Goal: Task Accomplishment & Management: Manage account settings

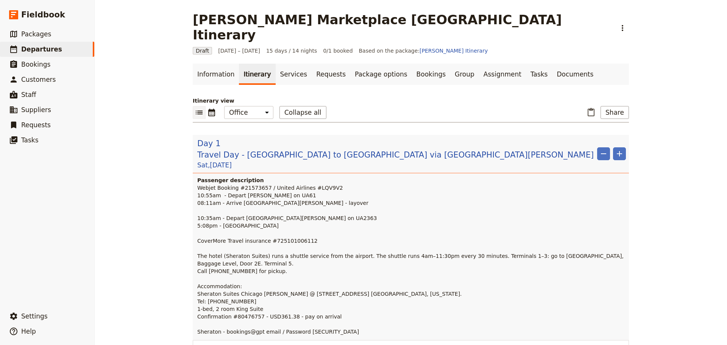
scroll to position [341, 0]
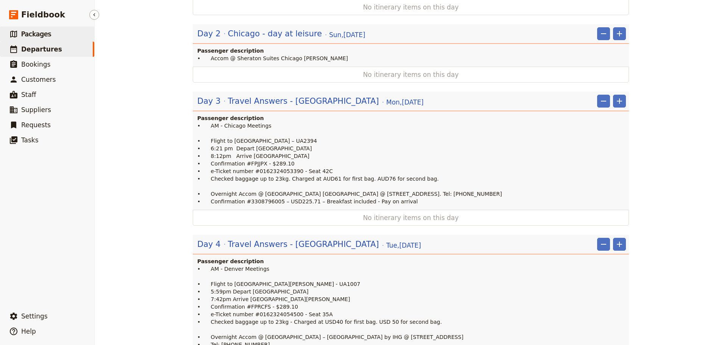
click at [21, 35] on span "Packages" at bounding box center [36, 34] width 30 height 8
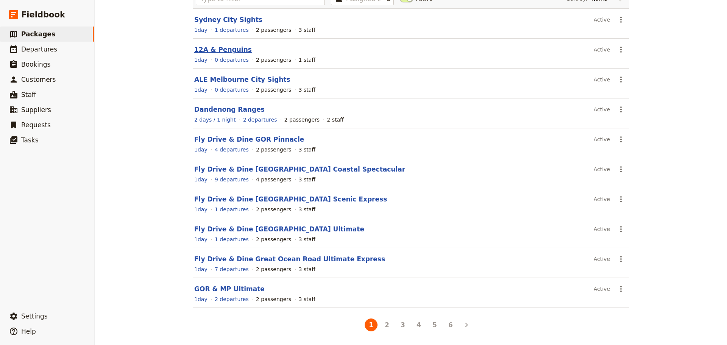
click at [203, 50] on link "12A & Penguins" at bounding box center [223, 50] width 58 height 8
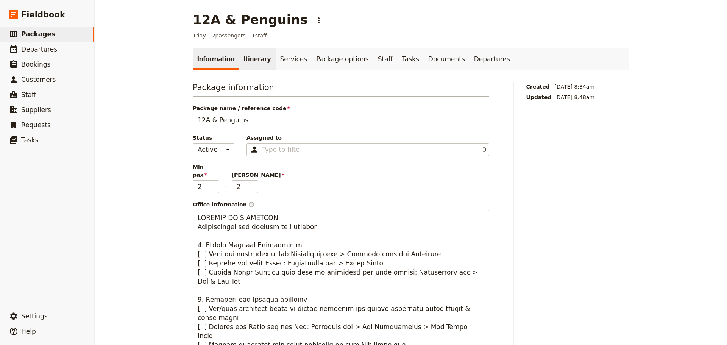
click at [240, 62] on link "Itinerary" at bounding box center [257, 58] width 36 height 21
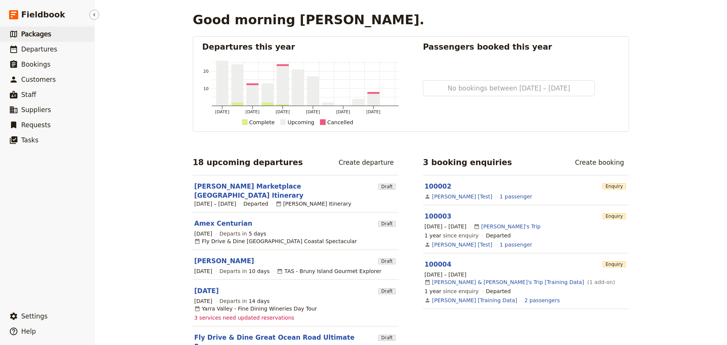
click at [38, 36] on span "Packages" at bounding box center [36, 34] width 30 height 8
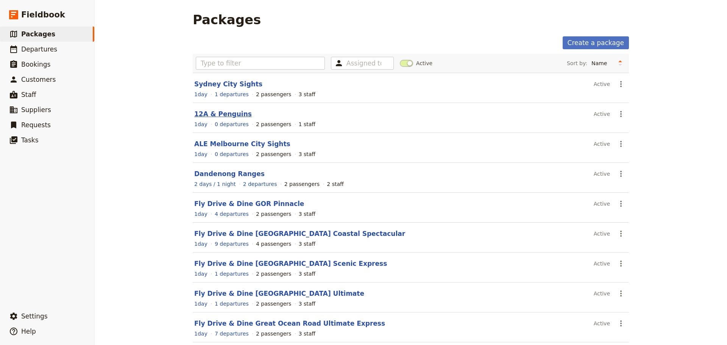
click at [220, 112] on link "12A & Penguins" at bounding box center [223, 114] width 58 height 8
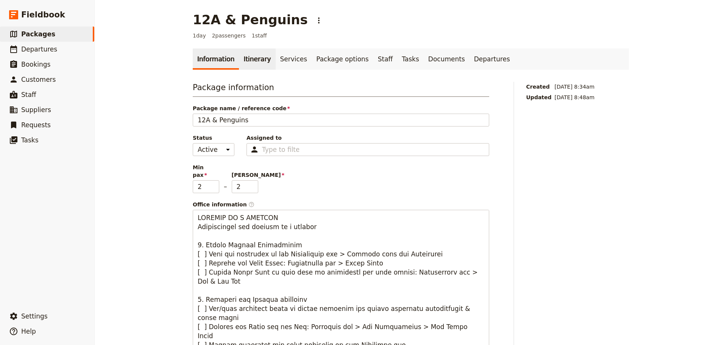
click at [251, 61] on link "Itinerary" at bounding box center [257, 58] width 36 height 21
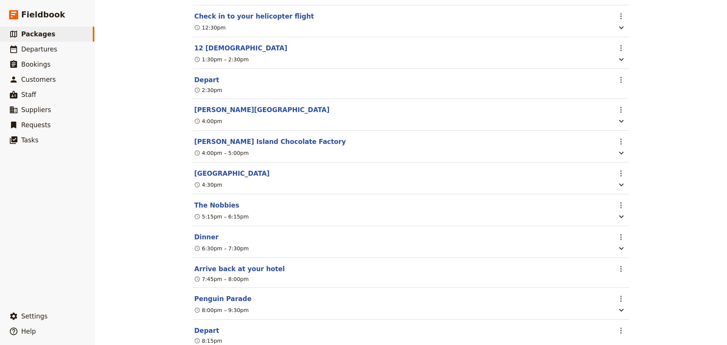
scroll to position [277, 0]
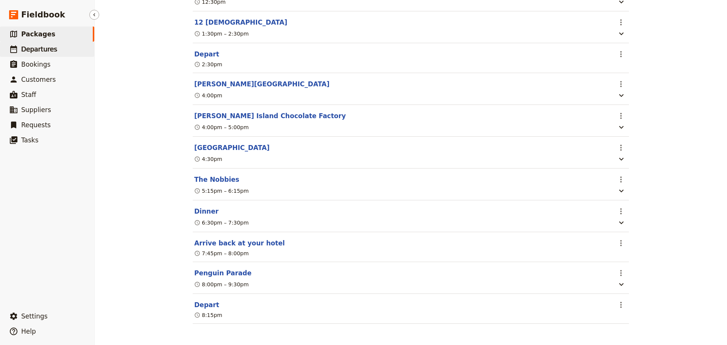
click at [41, 48] on span "Departures" at bounding box center [39, 49] width 36 height 8
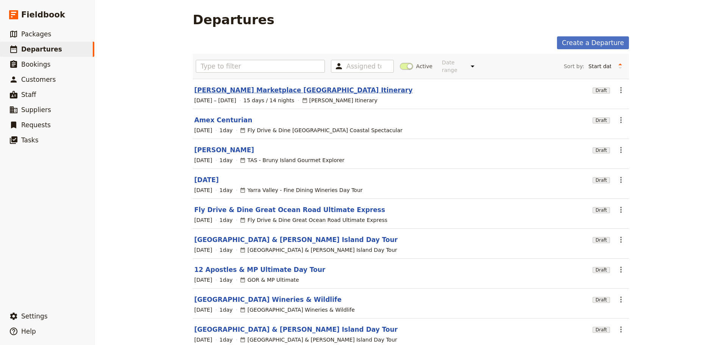
click at [223, 86] on link "[PERSON_NAME] Marketplace [GEOGRAPHIC_DATA] Itinerary" at bounding box center [303, 90] width 218 height 9
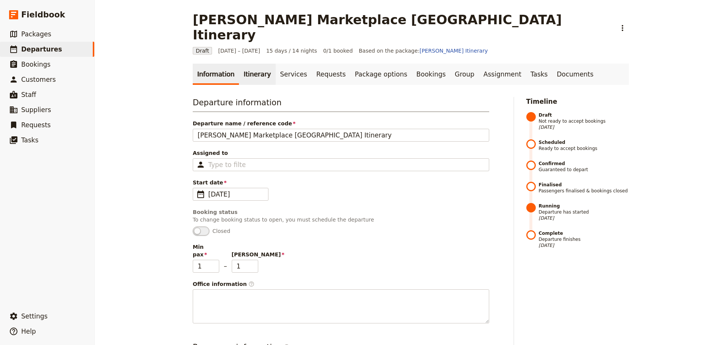
click at [253, 64] on link "Itinerary" at bounding box center [257, 74] width 36 height 21
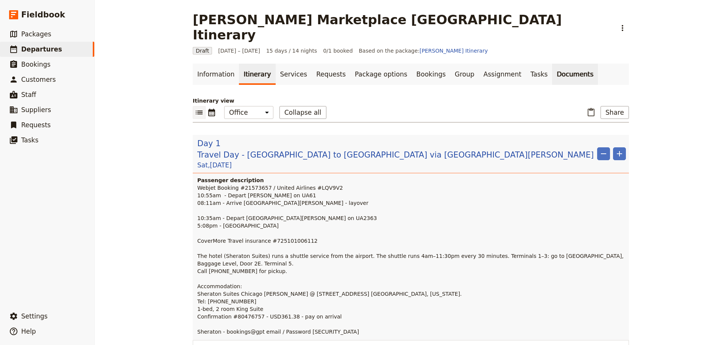
click at [552, 64] on link "Documents" at bounding box center [575, 74] width 46 height 21
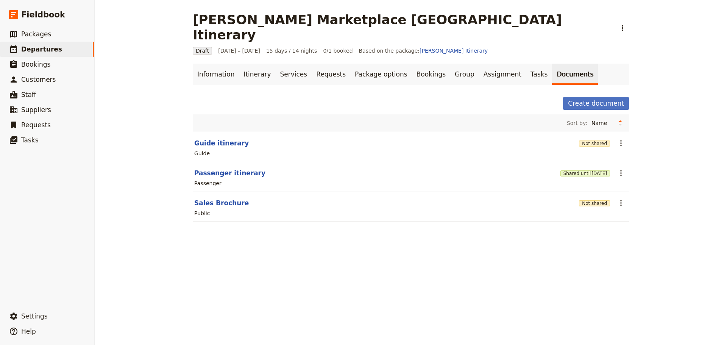
click at [226, 168] on button "Passenger itinerary" at bounding box center [229, 172] width 71 height 9
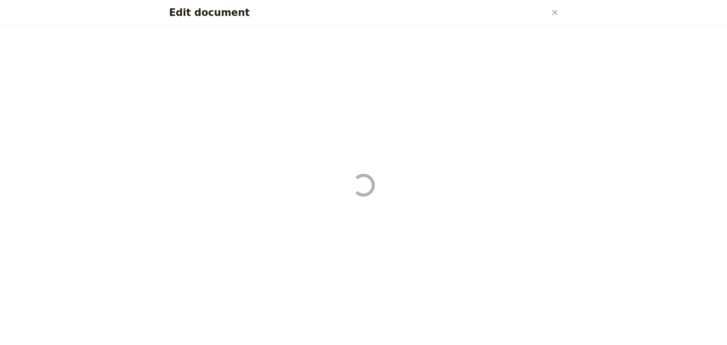
select select "PASSENGER"
select select "RUN_SHEET"
select select "DEFAULT"
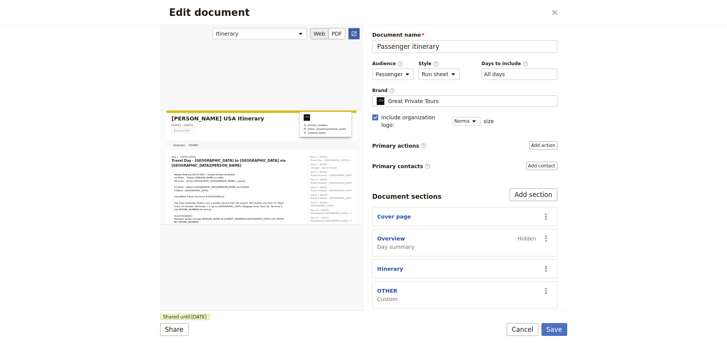
click at [355, 36] on icon "Open full preview" at bounding box center [354, 33] width 5 height 5
click at [532, 329] on button "Cancel" at bounding box center [523, 329] width 32 height 13
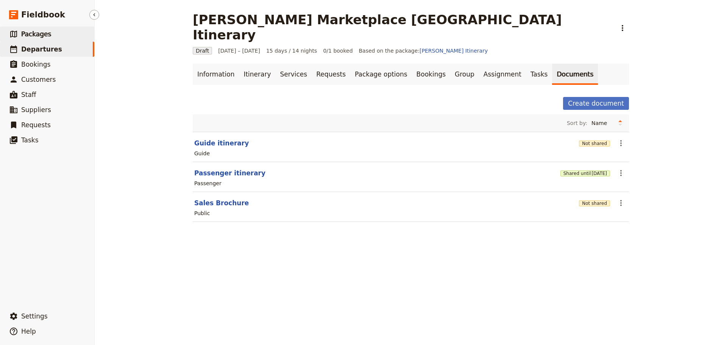
click at [37, 27] on link "​ Packages" at bounding box center [47, 34] width 94 height 15
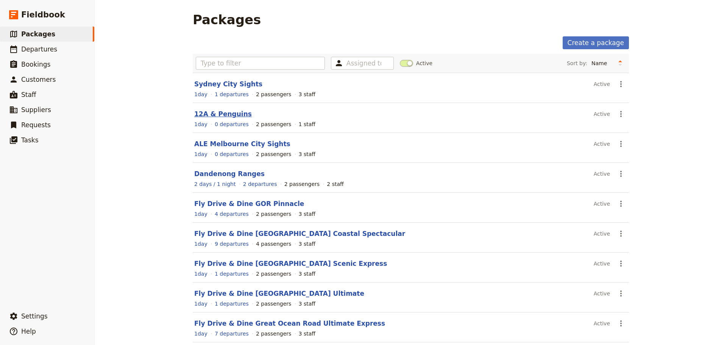
click at [210, 115] on link "12A & Penguins" at bounding box center [223, 114] width 58 height 8
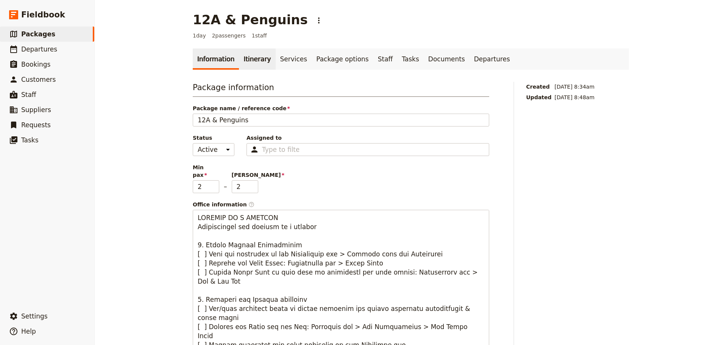
click at [262, 59] on link "Itinerary" at bounding box center [257, 58] width 36 height 21
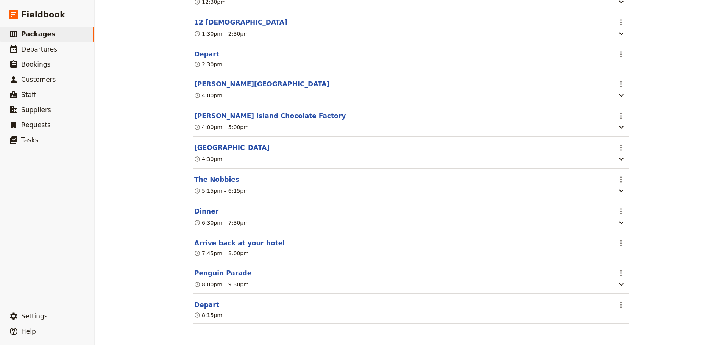
scroll to position [277, 0]
click at [205, 267] on section "Penguin Parade ​ 8:00pm – 9:30pm" at bounding box center [411, 278] width 436 height 32
click at [204, 270] on button "Penguin Parade" at bounding box center [222, 272] width 57 height 9
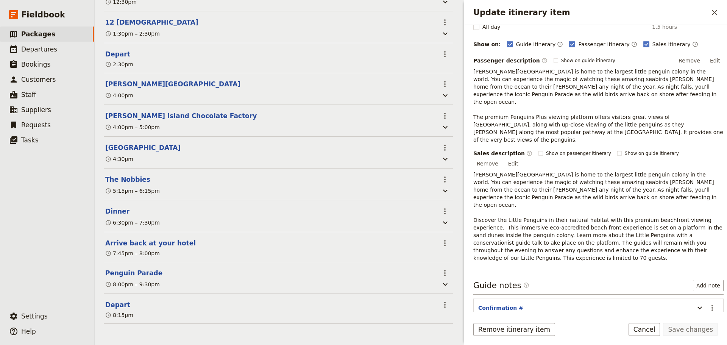
scroll to position [95, 0]
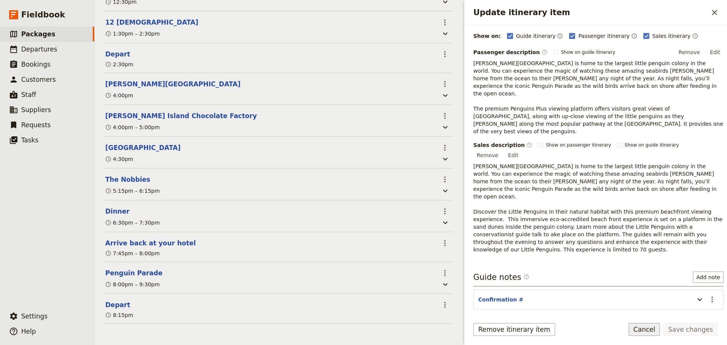
click at [654, 331] on button "Cancel" at bounding box center [645, 329] width 32 height 13
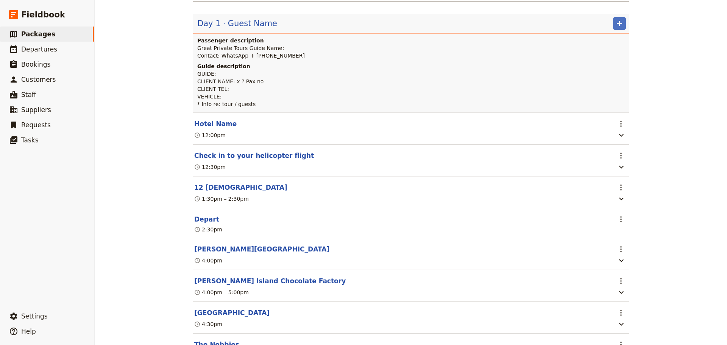
scroll to position [12, 0]
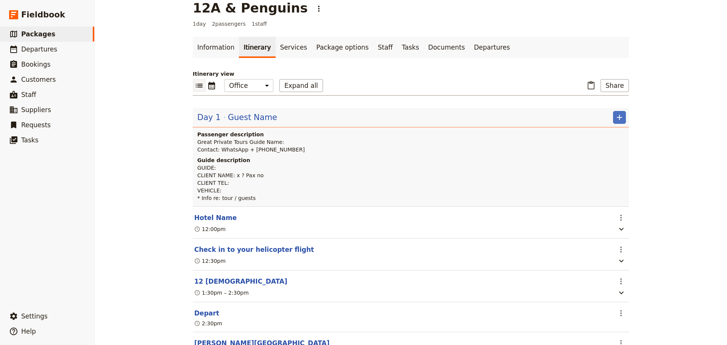
click at [219, 119] on div "Day 1 Guest Name" at bounding box center [237, 117] width 81 height 13
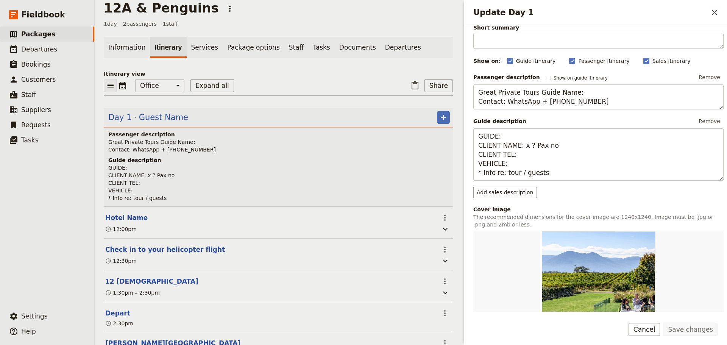
scroll to position [199, 0]
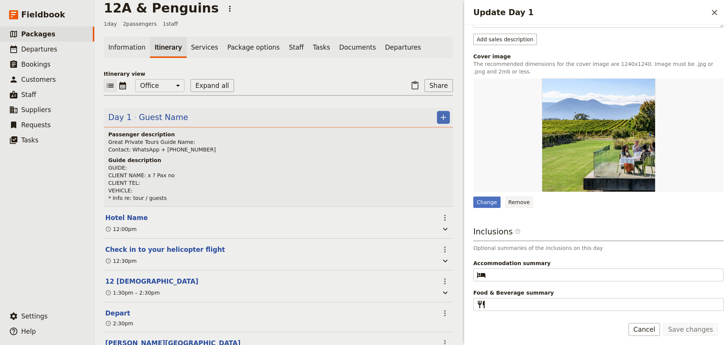
click at [506, 203] on button "Remove" at bounding box center [519, 202] width 28 height 11
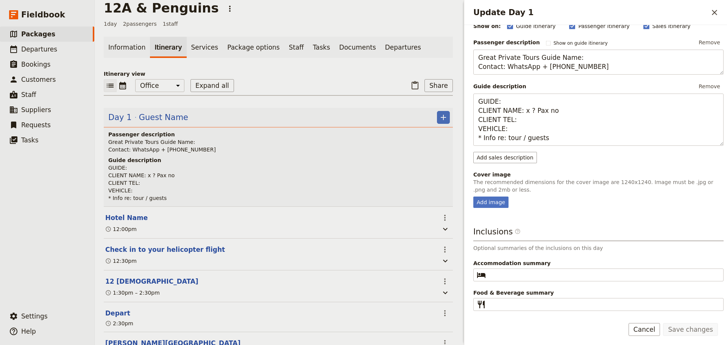
scroll to position [81, 0]
click at [493, 202] on div "Add image" at bounding box center [490, 202] width 35 height 11
click at [473, 197] on input "Add image" at bounding box center [473, 196] width 0 height 0
type input "C:\fakepath\146048-57.jpg"
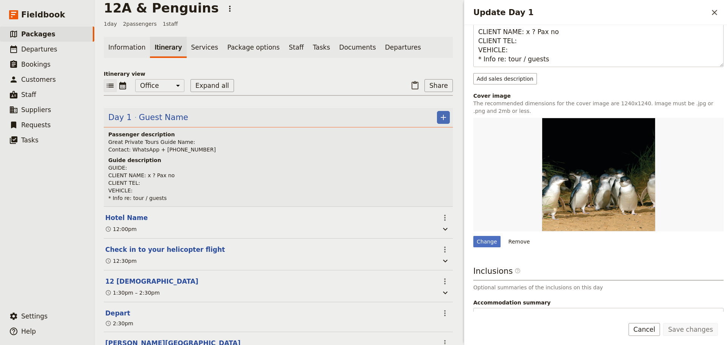
scroll to position [123, 0]
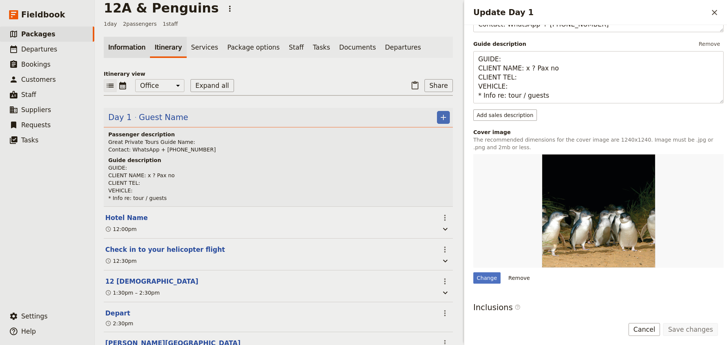
click at [120, 48] on link "Information" at bounding box center [127, 47] width 46 height 21
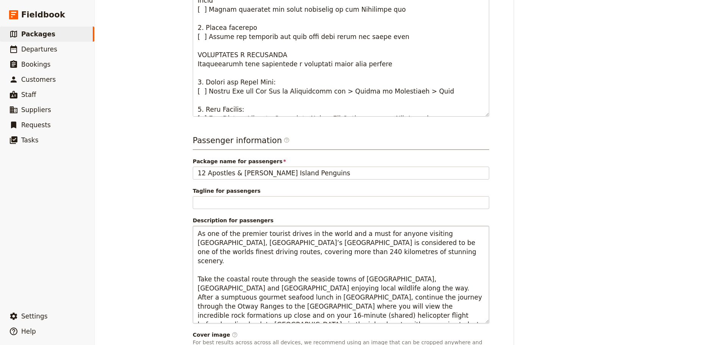
scroll to position [388, 0]
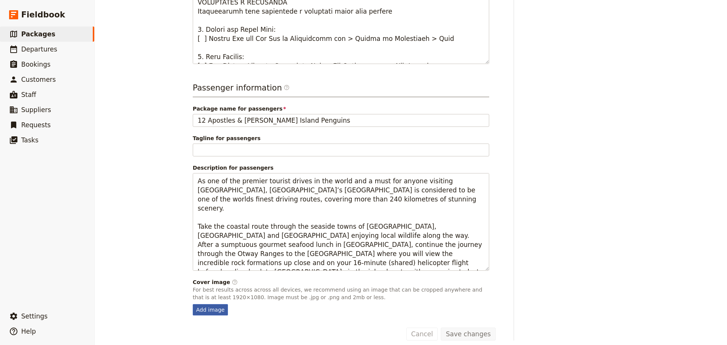
click at [210, 304] on div "Add image" at bounding box center [210, 309] width 35 height 11
click at [193, 304] on input "Add image" at bounding box center [192, 304] width 0 height 0
type input "C:\fakepath\12 apostles Helicopter - sm res.jpg"
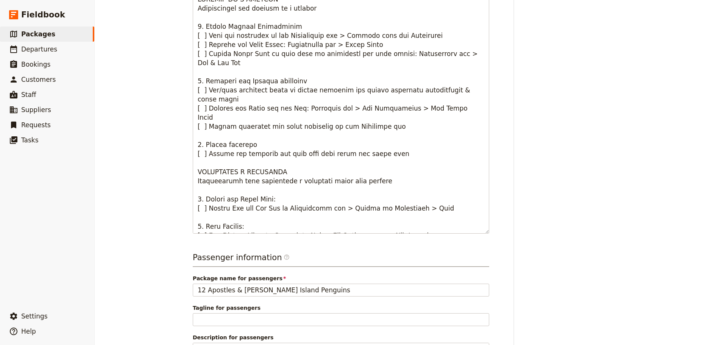
scroll to position [0, 0]
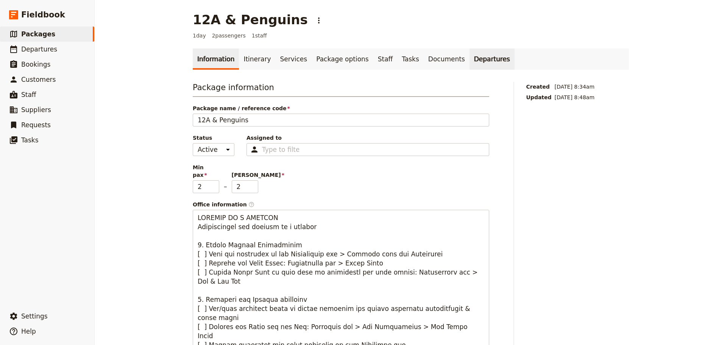
click at [470, 61] on link "Departures" at bounding box center [492, 58] width 45 height 21
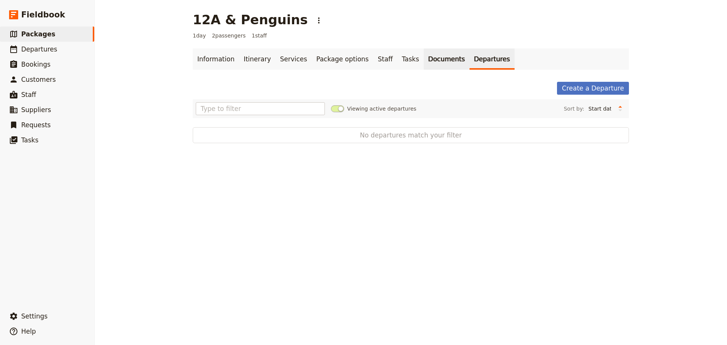
click at [424, 59] on link "Documents" at bounding box center [447, 58] width 46 height 21
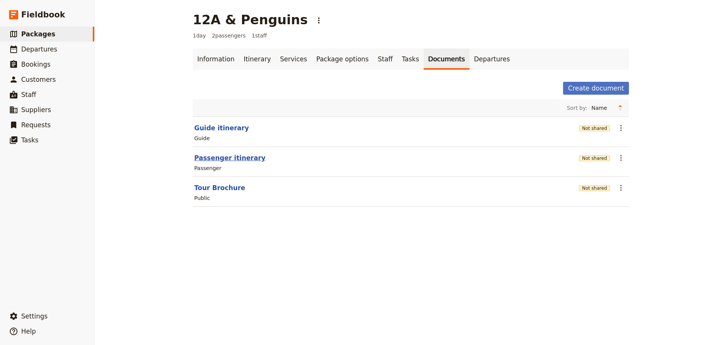
click at [201, 159] on button "Passenger itinerary" at bounding box center [229, 157] width 71 height 9
select select "PASSENGER"
select select "RUN_SHEET"
select select "DEFAULT"
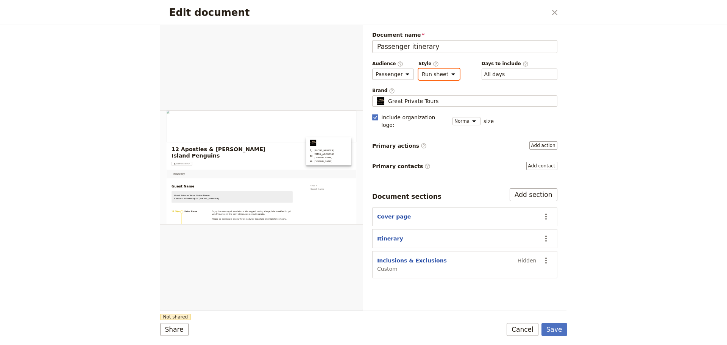
click at [448, 76] on select "Brochure Run sheet" at bounding box center [438, 74] width 41 height 11
select select "BROCHURE"
click at [418, 69] on select "Brochure Run sheet" at bounding box center [438, 74] width 41 height 11
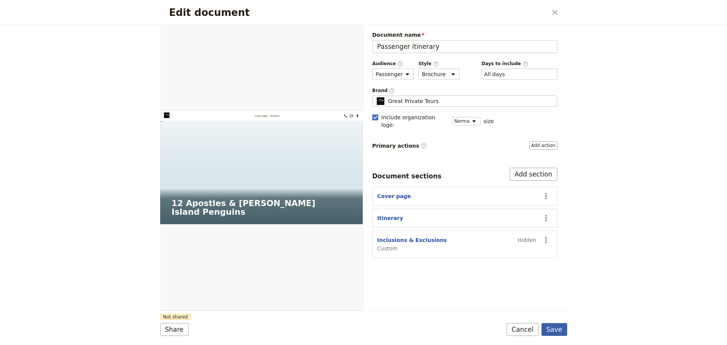
click at [553, 326] on button "Save" at bounding box center [554, 329] width 26 height 13
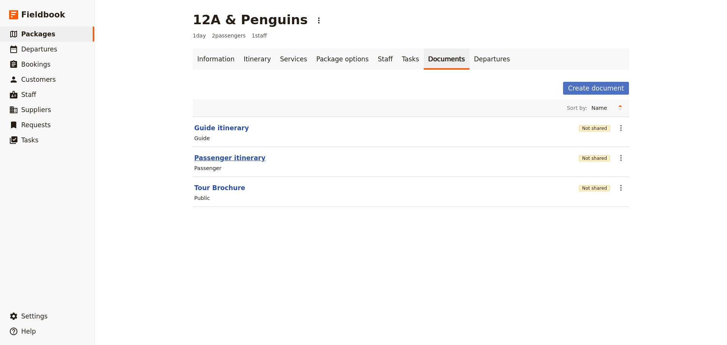
click at [202, 156] on button "Passenger itinerary" at bounding box center [229, 157] width 71 height 9
select select "PASSENGER"
select select "DEFAULT"
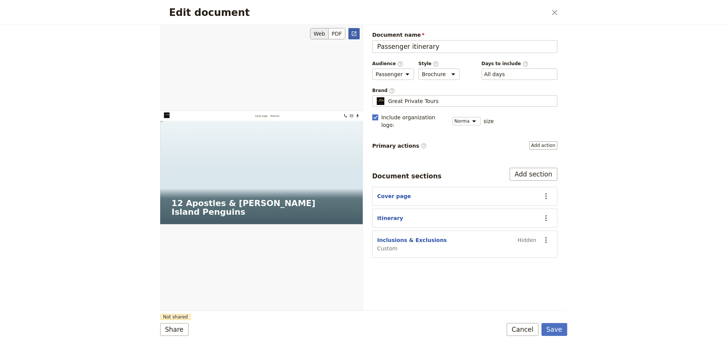
click at [351, 33] on icon "Open full preview" at bounding box center [354, 34] width 6 height 6
click at [529, 332] on button "Cancel" at bounding box center [523, 329] width 32 height 13
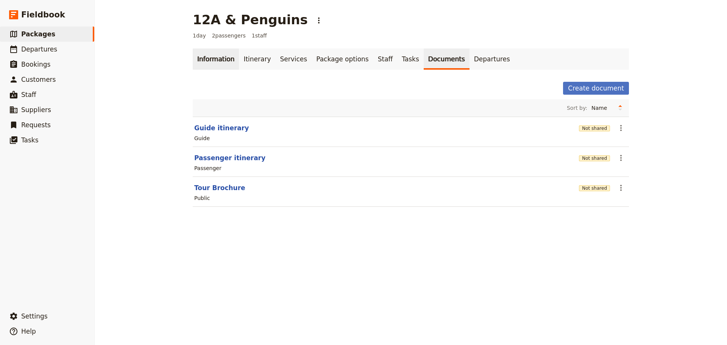
click at [200, 59] on link "Information" at bounding box center [216, 58] width 46 height 21
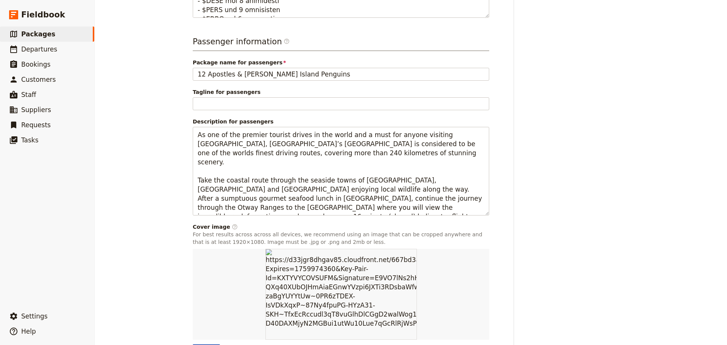
scroll to position [474, 0]
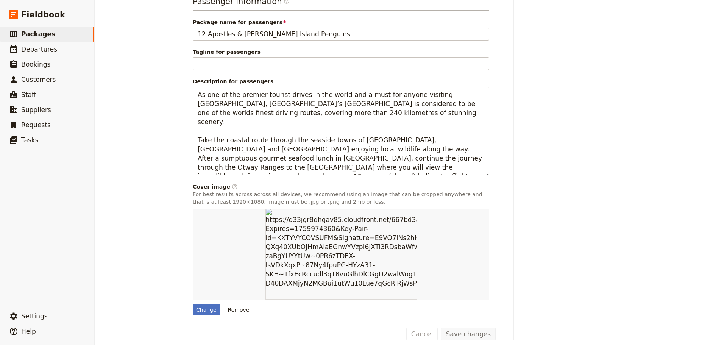
click at [238, 304] on button "Remove" at bounding box center [239, 309] width 28 height 11
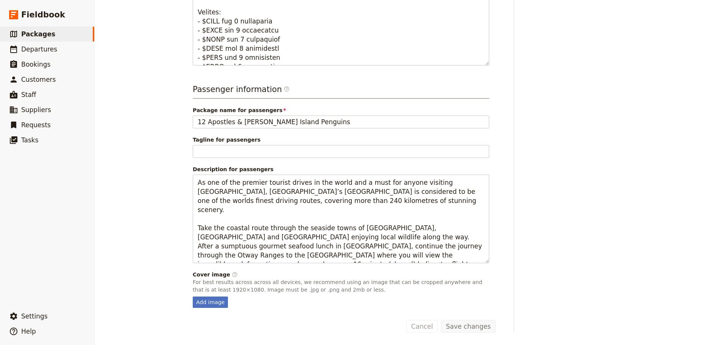
scroll to position [379, 0]
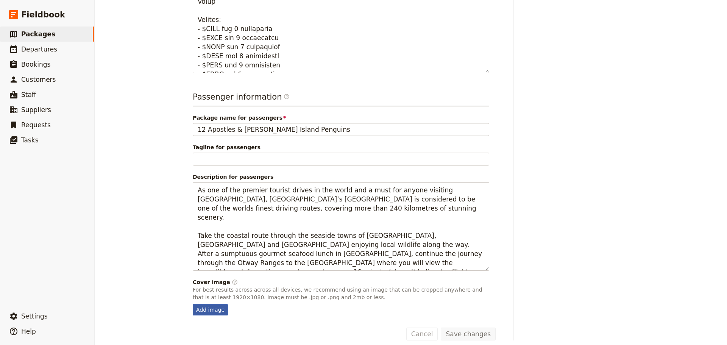
click at [207, 305] on div "Add image" at bounding box center [210, 309] width 35 height 11
click at [193, 304] on input "Add image" at bounding box center [192, 304] width 0 height 0
type input "C:\fakepath\12 Apostles from Plane.jpg"
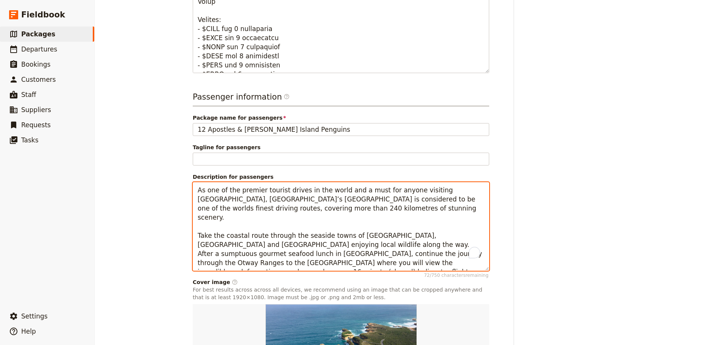
drag, startPoint x: 385, startPoint y: 256, endPoint x: 188, endPoint y: 178, distance: 212.3
click at [188, 178] on main "12A & Penguins ​ 1 day 2 passengers 1 staff Information Itinerary Services Pack…" at bounding box center [411, 34] width 454 height 827
paste textarea "The Great Ocean Road is one of Australia's most breathtaking coastal drives, sp…"
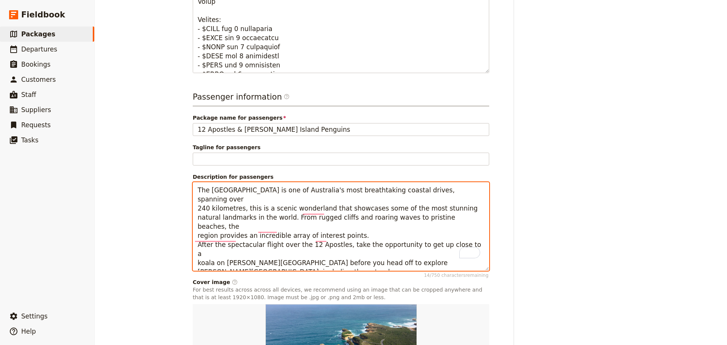
click at [463, 185] on textarea "The Great Ocean Road is one of Australia's most breathtaking coastal drives, sp…" at bounding box center [341, 226] width 296 height 89
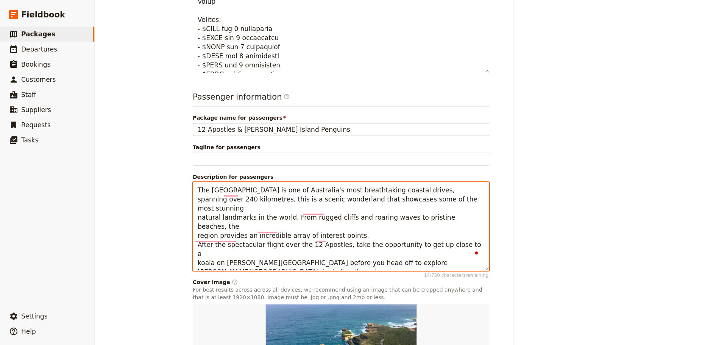
click at [460, 192] on textarea "The Great Ocean Road is one of Australia's most breathtaking coastal drives, sp…" at bounding box center [341, 226] width 296 height 89
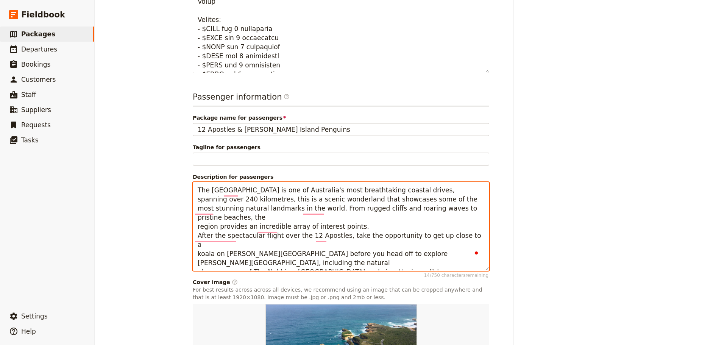
click at [431, 204] on textarea "The Great Ocean Road is one of Australia's most breathtaking coastal drives, sp…" at bounding box center [341, 226] width 296 height 89
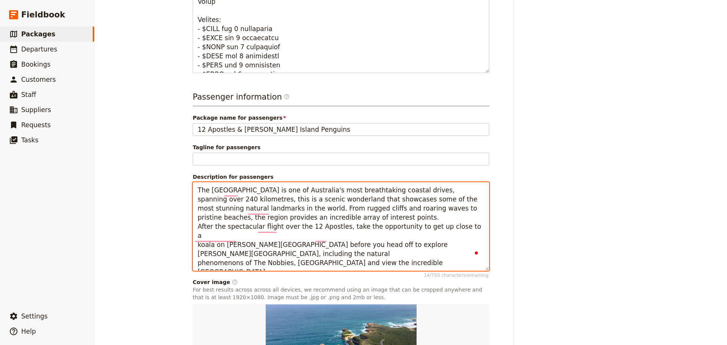
click at [298, 210] on textarea "The Great Ocean Road is one of Australia's most breathtaking coastal drives, sp…" at bounding box center [341, 226] width 296 height 89
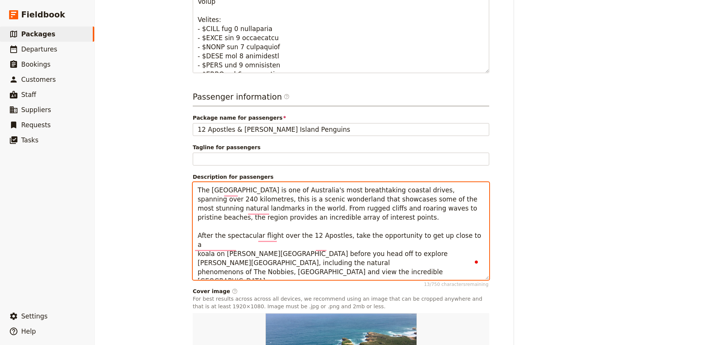
click at [454, 228] on textarea "The Great Ocean Road is one of Australia's most breathtaking coastal drives, sp…" at bounding box center [341, 231] width 296 height 98
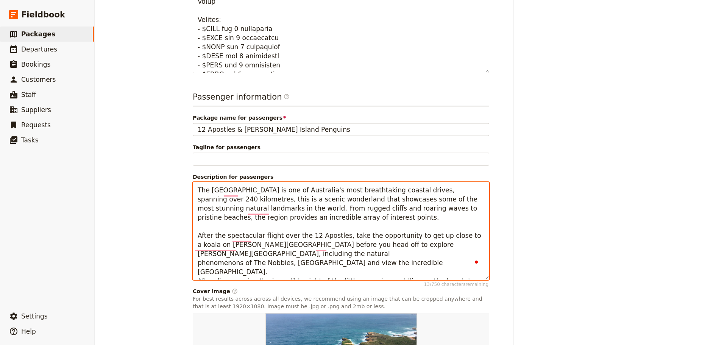
click at [437, 237] on textarea "The Great Ocean Road is one of Australia's most breathtaking coastal drives, sp…" at bounding box center [341, 231] width 296 height 98
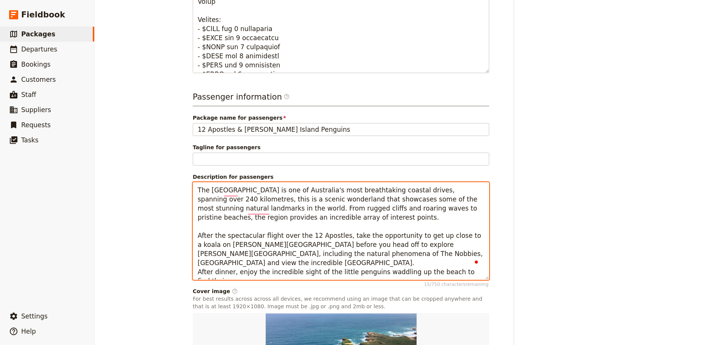
click at [408, 248] on textarea "The Great Ocean Road is one of Australia's most breathtaking coastal drives, sp…" at bounding box center [341, 231] width 296 height 98
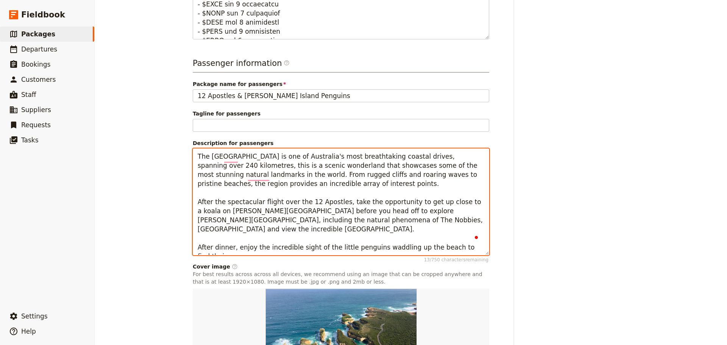
scroll to position [455, 0]
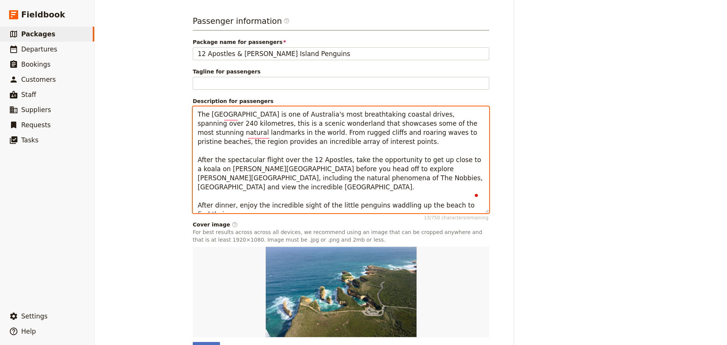
click at [222, 202] on textarea "The Great Ocean Road is one of Australia's most breathtaking coastal drives, sp…" at bounding box center [341, 159] width 296 height 107
drag, startPoint x: 229, startPoint y: 188, endPoint x: 165, endPoint y: 189, distance: 64.8
click at [165, 189] on div "12A & Penguins ​ 1 day 2 passengers 1 staff Information Itinerary Services Pack…" at bounding box center [411, 172] width 632 height 345
click at [452, 189] on textarea "The Great Ocean Road is one of Australia's most breathtaking coastal drives, sp…" at bounding box center [341, 159] width 296 height 107
click at [410, 109] on textarea "The Great Ocean Road is one of Australia's most breathtaking coastal drives, sp…" at bounding box center [341, 159] width 296 height 107
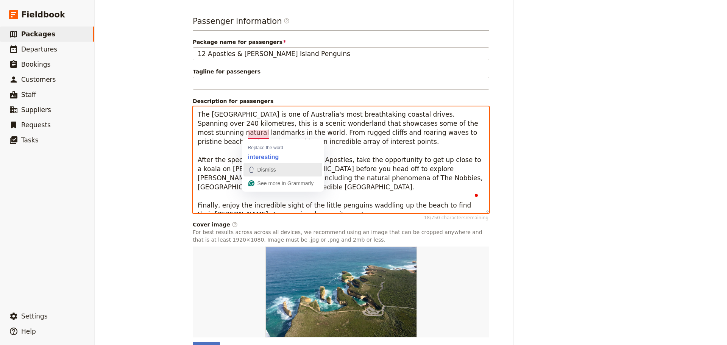
click at [253, 168] on icon "button" at bounding box center [251, 170] width 6 height 6
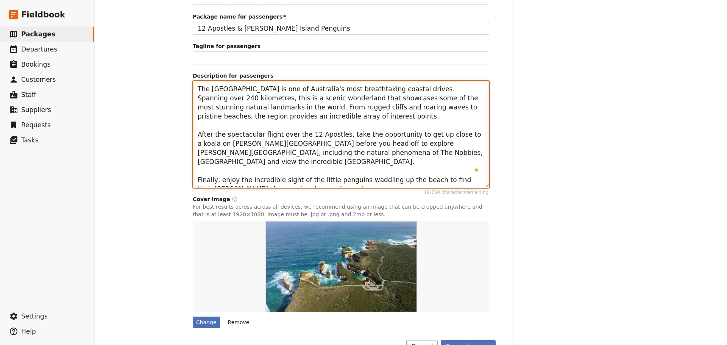
scroll to position [493, 0]
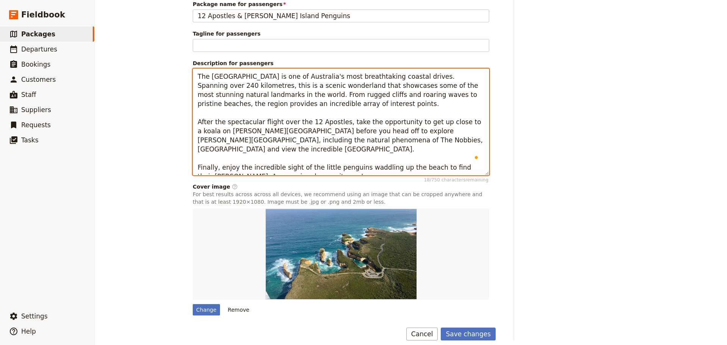
click at [213, 116] on textarea "The Great Ocean Road is one of Australia's most breathtaking coastal drives. Sp…" at bounding box center [341, 122] width 296 height 107
drag, startPoint x: 262, startPoint y: 124, endPoint x: 326, endPoint y: 112, distance: 65.1
click at [326, 112] on textarea "The Great Ocean Road is one of Australia's most breathtaking coastal drives. Sp…" at bounding box center [341, 122] width 296 height 107
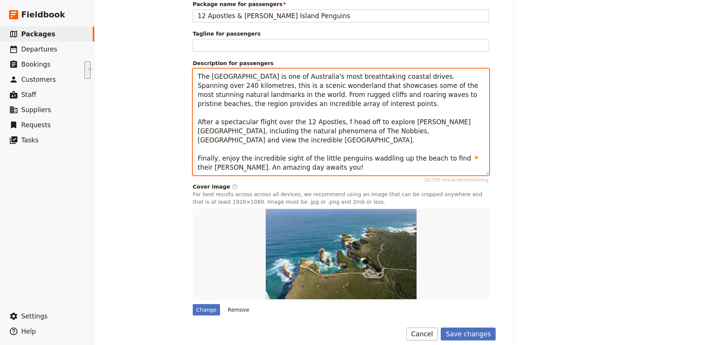
scroll to position [484, 0]
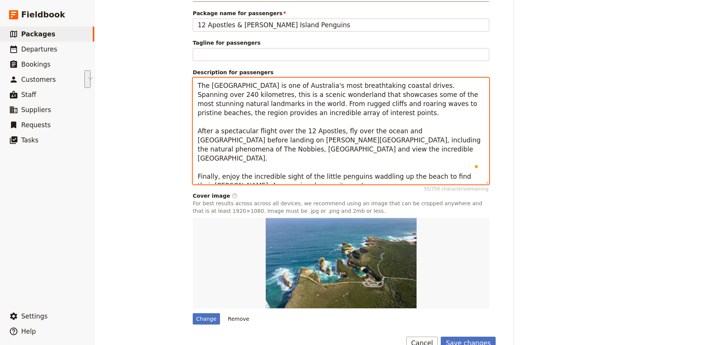
drag, startPoint x: 289, startPoint y: 141, endPoint x: 262, endPoint y: 133, distance: 28.1
click at [262, 133] on textarea "The Great Ocean Road is one of Australia's most breathtaking coastal drives. Sp…" at bounding box center [341, 131] width 296 height 107
click at [316, 144] on textarea "The Great Ocean Road is one of Australia's most breathtaking coastal drives. Sp…" at bounding box center [341, 131] width 296 height 107
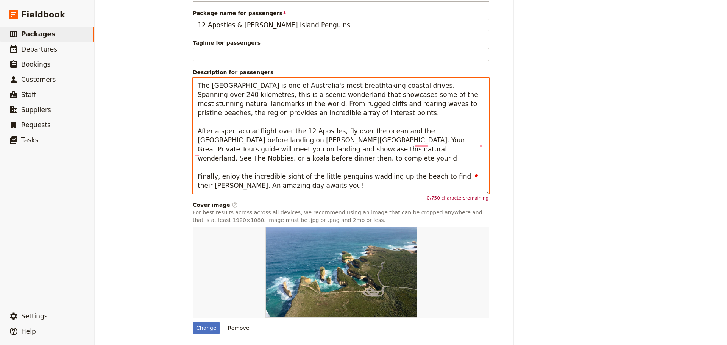
drag, startPoint x: 215, startPoint y: 170, endPoint x: 204, endPoint y: 150, distance: 23.2
click at [204, 150] on textarea "The Great Ocean Road is one of Australia's most breathtaking coastal drives. Sp…" at bounding box center [341, 136] width 296 height 116
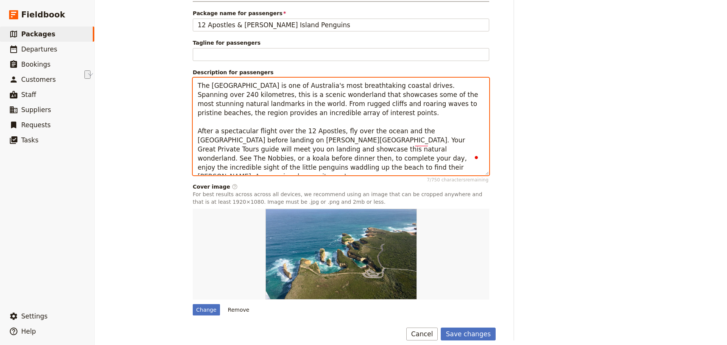
drag, startPoint x: 300, startPoint y: 151, endPoint x: 267, endPoint y: 151, distance: 33.0
click at [267, 151] on textarea "The Great Ocean Road is one of Australia's most breathtaking coastal drives. Sp…" at bounding box center [341, 127] width 296 height 98
click at [438, 150] on textarea "The Great Ocean Road is one of Australia's most breathtaking coastal drives. Sp…" at bounding box center [341, 127] width 296 height 98
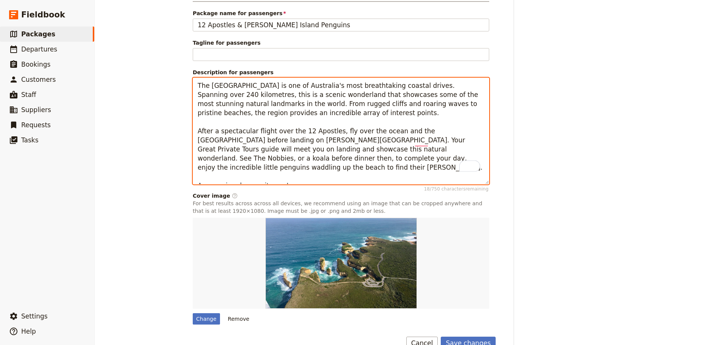
click at [271, 168] on textarea "The Great Ocean Road is one of Australia's most breathtaking coastal drives. Sp…" at bounding box center [341, 131] width 296 height 107
click at [250, 171] on textarea "The Great Ocean Road is one of Australia's most breathtaking coastal drives. Sp…" at bounding box center [341, 131] width 296 height 107
click at [266, 170] on textarea "The Great Ocean Road is one of Australia's most breathtaking coastal drives. Sp…" at bounding box center [341, 131] width 296 height 107
click at [430, 144] on textarea "The Great Ocean Road is one of Australia's most breathtaking coastal drives. Sp…" at bounding box center [341, 131] width 296 height 107
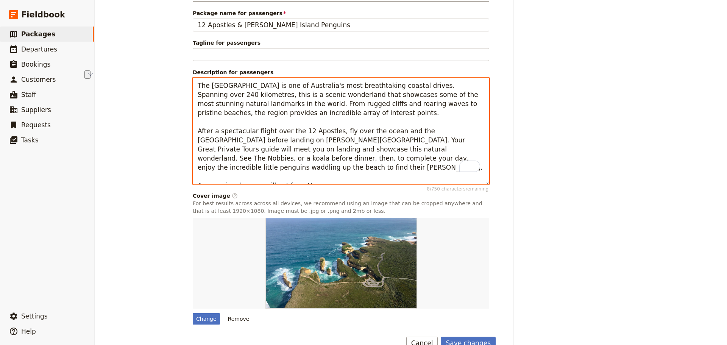
drag, startPoint x: 434, startPoint y: 143, endPoint x: 295, endPoint y: 141, distance: 139.0
click at [295, 141] on textarea "The Great Ocean Road is one of Australia's most breathtaking coastal drives. Sp…" at bounding box center [341, 131] width 296 height 107
click at [376, 142] on textarea "The Great Ocean Road is one of Australia's most breathtaking coastal drives. Sp…" at bounding box center [341, 131] width 296 height 107
click at [364, 154] on textarea "The Great Ocean Road is one of Australia's most breathtaking coastal drives. Sp…" at bounding box center [341, 131] width 296 height 107
click at [193, 168] on textarea "The Great Ocean Road is one of Australia's most breathtaking coastal drives. Sp…" at bounding box center [341, 131] width 296 height 107
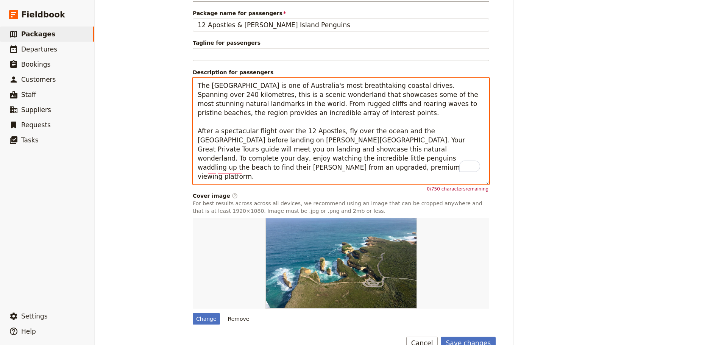
drag, startPoint x: 250, startPoint y: 87, endPoint x: 244, endPoint y: 88, distance: 6.5
click at [244, 88] on textarea "The Great Ocean Road is one of Australia's most breathtaking coastal drives. Sp…" at bounding box center [341, 131] width 296 height 107
drag, startPoint x: 289, startPoint y: 98, endPoint x: 292, endPoint y: 100, distance: 4.0
click at [289, 98] on textarea "The Great Ocean Road is one of Australia's most breathtaking coastal drives. Sp…" at bounding box center [341, 131] width 296 height 107
drag, startPoint x: 288, startPoint y: 105, endPoint x: 231, endPoint y: 95, distance: 58.3
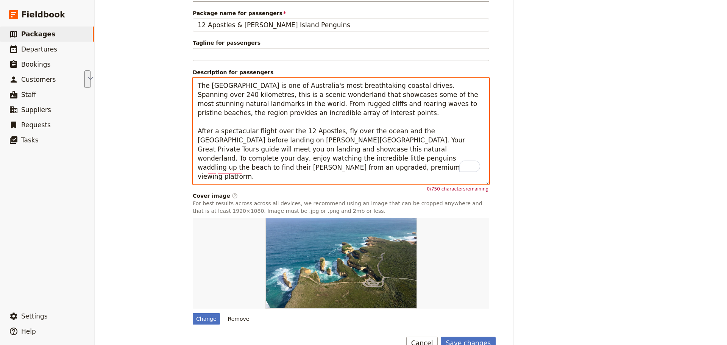
click at [231, 95] on textarea "The Great Ocean Road is one of Australia's most breathtaking coastal drives. Sp…" at bounding box center [341, 131] width 296 height 107
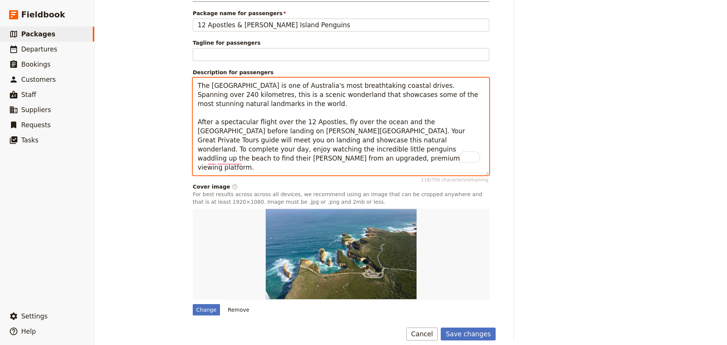
click at [265, 114] on textarea "The Great Ocean Road is one of Australia's most breathtaking coastal drives. Sp…" at bounding box center [341, 127] width 296 height 98
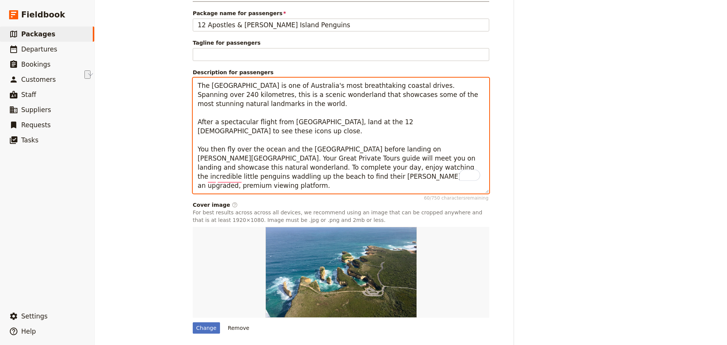
drag, startPoint x: 273, startPoint y: 134, endPoint x: 231, endPoint y: 128, distance: 42.8
click at [230, 132] on textarea "The Great Ocean Road is one of Australia's most breathtaking coastal drives. Sp…" at bounding box center [341, 136] width 296 height 116
click at [402, 131] on textarea "The Great Ocean Road is one of Australia's most breathtaking coastal drives. Sp…" at bounding box center [341, 136] width 296 height 116
drag, startPoint x: 350, startPoint y: 143, endPoint x: 215, endPoint y: 144, distance: 135.6
click at [215, 144] on textarea "The Great Ocean Road is one of Australia's most breathtaking coastal drives. Sp…" at bounding box center [341, 136] width 296 height 116
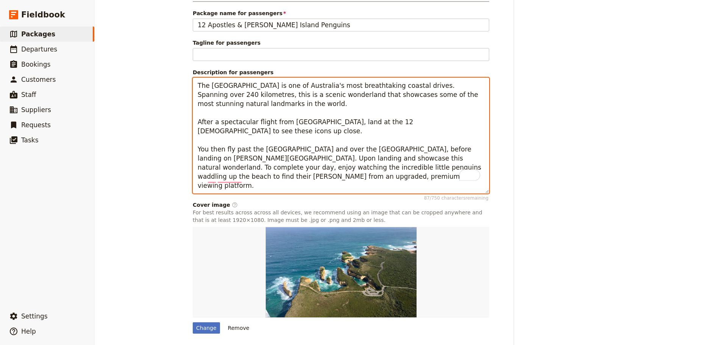
click at [254, 142] on textarea "The Great Ocean Road is one of Australia's most breathtaking coastal drives. Sp…" at bounding box center [341, 136] width 296 height 116
click at [401, 143] on textarea "The Great Ocean Road is one of Australia's most breathtaking coastal drives. Sp…" at bounding box center [341, 136] width 296 height 116
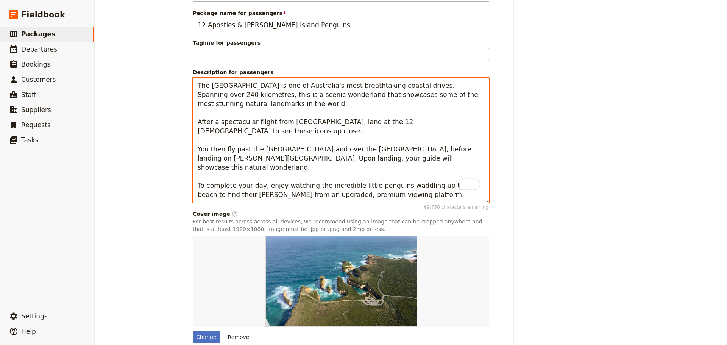
click at [403, 168] on textarea "The Great Ocean Road is one of Australia's most breathtaking coastal drives. Sp…" at bounding box center [341, 140] width 296 height 125
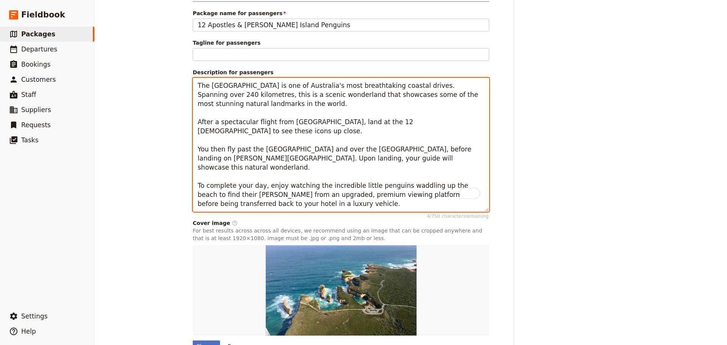
click at [316, 175] on textarea "The [GEOGRAPHIC_DATA] is one of Australia's most breathtaking coastal drives. S…" at bounding box center [341, 145] width 296 height 134
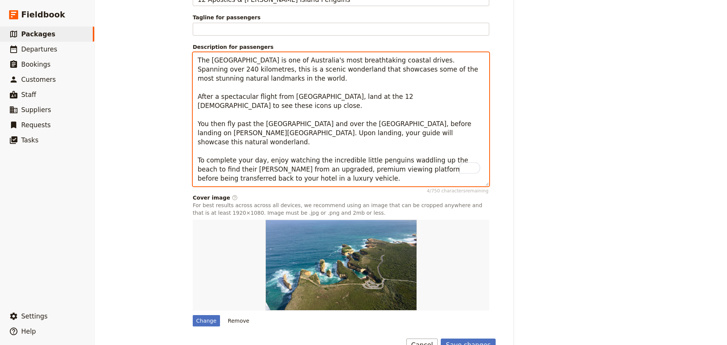
scroll to position [520, 0]
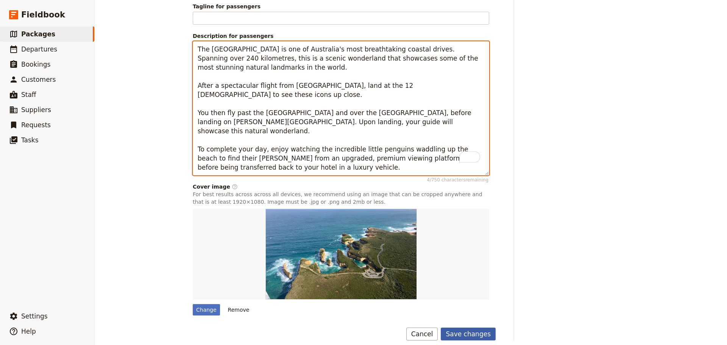
type textarea "The [GEOGRAPHIC_DATA] is one of Australia's most breathtaking coastal drives. S…"
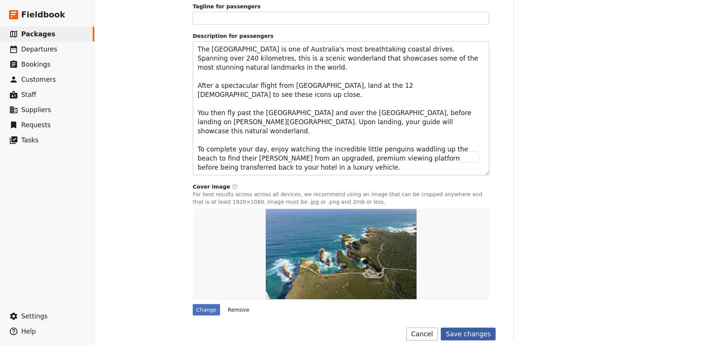
click at [458, 328] on button "Save changes" at bounding box center [468, 334] width 55 height 13
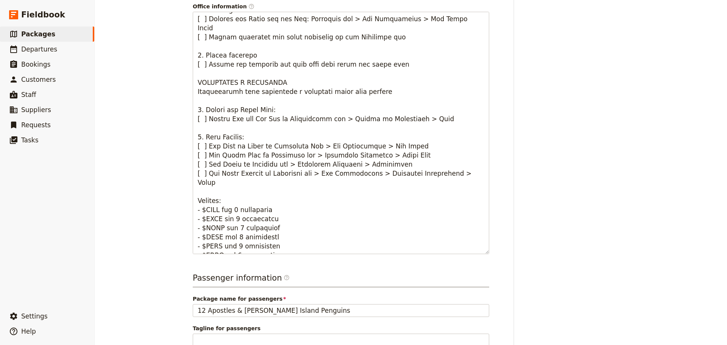
scroll to position [0, 0]
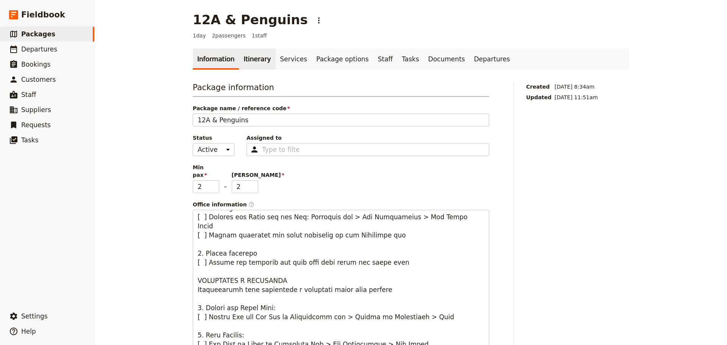
click at [250, 63] on link "Itinerary" at bounding box center [257, 58] width 36 height 21
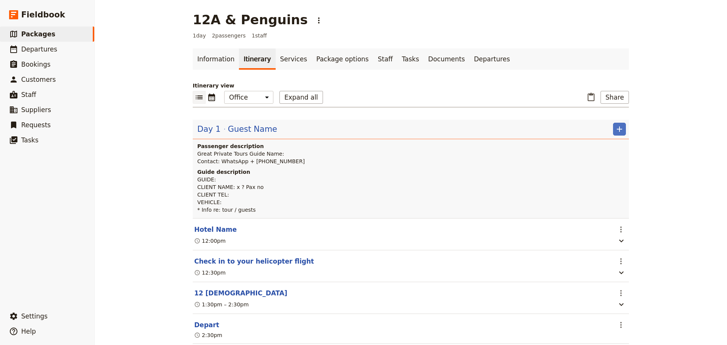
drag, startPoint x: 256, startPoint y: 259, endPoint x: 259, endPoint y: 252, distance: 8.2
click at [256, 260] on button "Check in to your helicopter flight" at bounding box center [254, 261] width 120 height 9
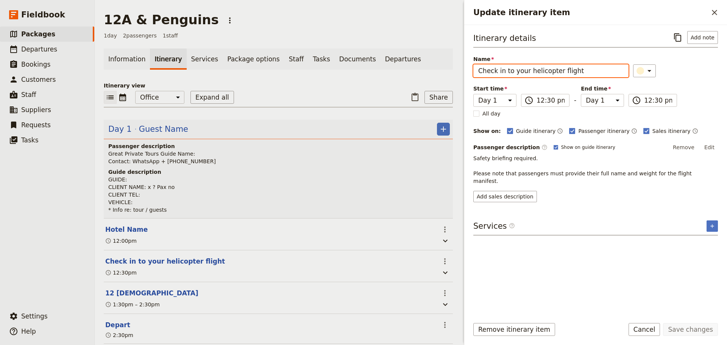
drag, startPoint x: 530, startPoint y: 70, endPoint x: 421, endPoint y: 67, distance: 109.1
click at [421, 67] on div "12A & Penguins ​ 1 day 2 passengers 1 staff Information Itinerary Services Pack…" at bounding box center [411, 172] width 632 height 345
type input "Helicopter flight"
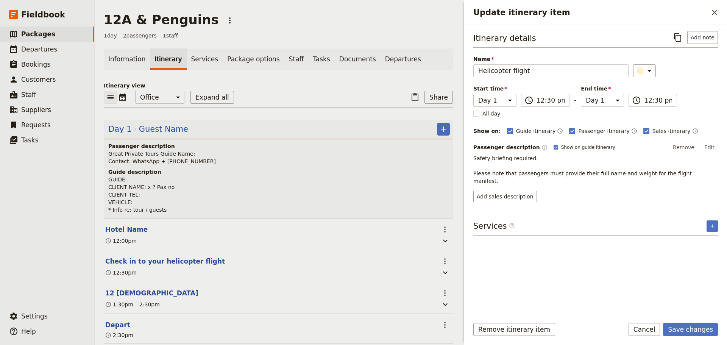
click at [710, 145] on button "Edit" at bounding box center [709, 147] width 17 height 11
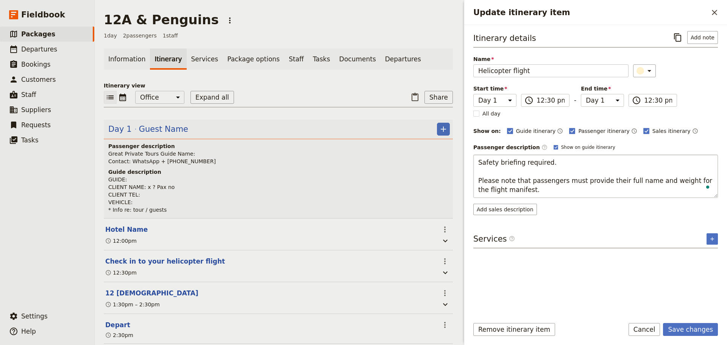
click at [477, 162] on textarea "Safety briefing required. Please note that passengers must provide their full n…" at bounding box center [595, 175] width 245 height 43
type textarea "Arrive at the departure point for a safety briefing (required). Please note tha…"
click at [688, 322] on form "Itinerary details ​ Add note Name Helicopter flight ​ Start time Day 1 12:30 ​ …" at bounding box center [595, 185] width 263 height 320
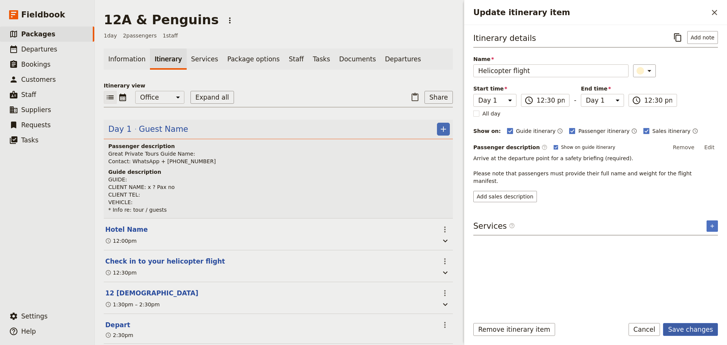
click at [685, 329] on button "Save changes" at bounding box center [690, 329] width 55 height 13
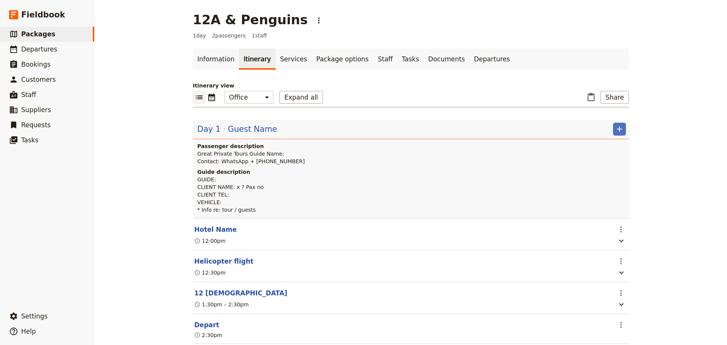
click at [228, 127] on span "Guest Name" at bounding box center [252, 128] width 49 height 11
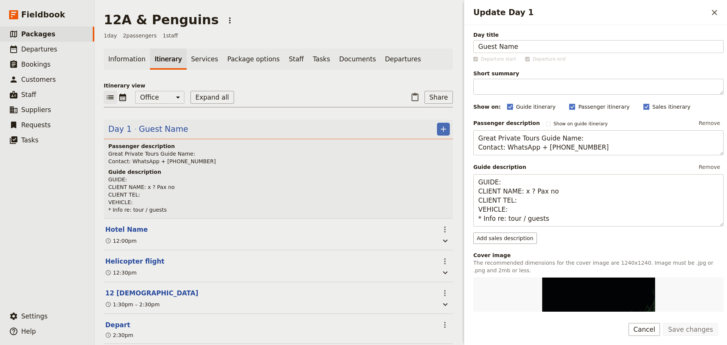
drag, startPoint x: 556, startPoint y: 43, endPoint x: 445, endPoint y: 44, distance: 111.3
click at [445, 44] on div "12A & Penguins ​ 1 day 2 passengers 1 staff Information Itinerary Services Pack…" at bounding box center [411, 172] width 632 height 345
click at [699, 331] on button "Save changes" at bounding box center [690, 329] width 55 height 13
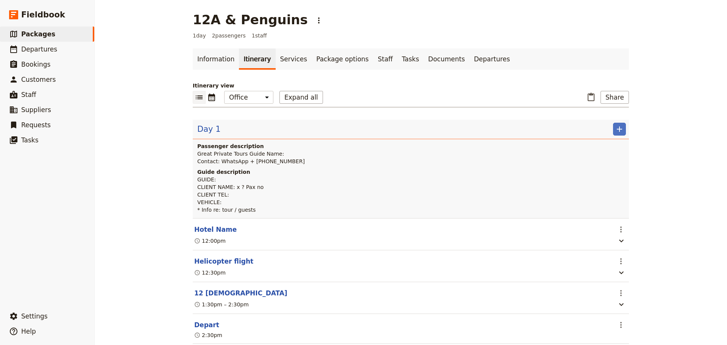
click at [207, 229] on button "Hotel Name" at bounding box center [215, 229] width 42 height 9
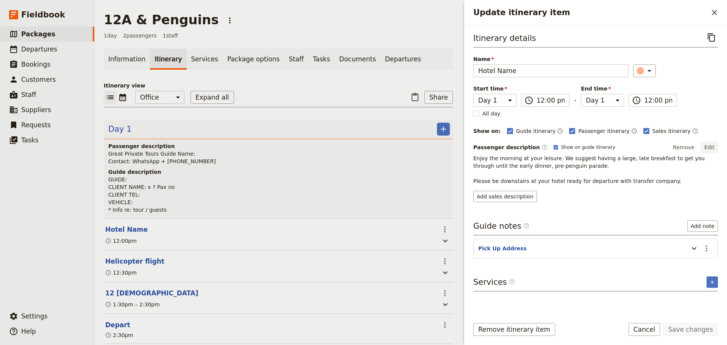
click at [709, 147] on button "Edit" at bounding box center [709, 147] width 17 height 11
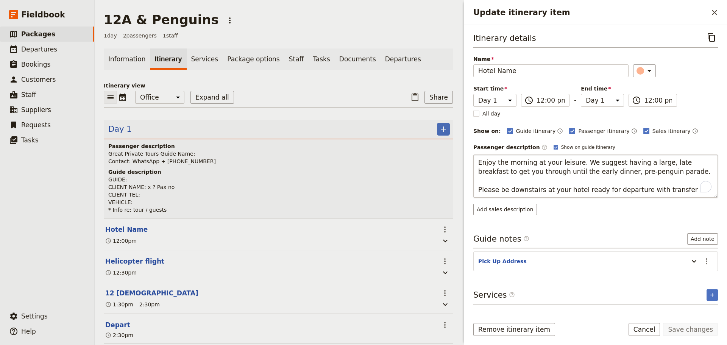
click at [647, 189] on textarea "Enjoy the morning at your leisure. We suggest having a large, late breakfast to…" at bounding box center [595, 175] width 245 height 43
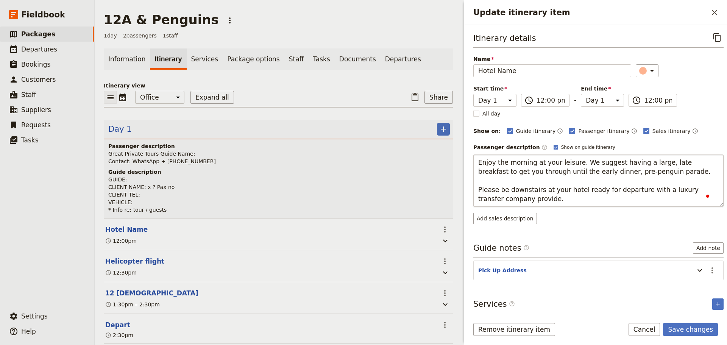
type textarea "Enjoy the morning at your leisure. We suggest having a large, late breakfast to…"
click at [676, 318] on form "Itinerary details ​ Name Hotel Name ​ Start time Day 1 12:00 ​ 12:00 pm - End t…" at bounding box center [595, 185] width 263 height 320
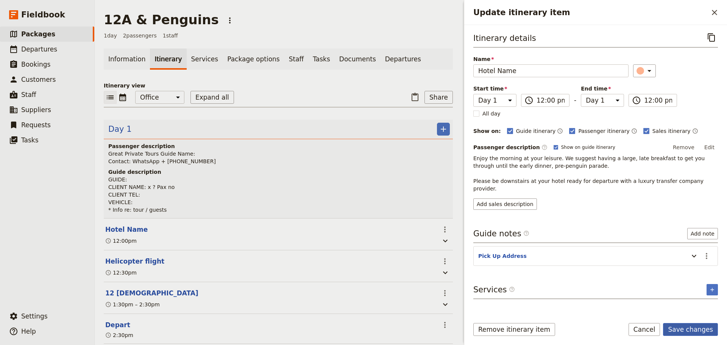
click at [706, 329] on button "Save changes" at bounding box center [690, 329] width 55 height 13
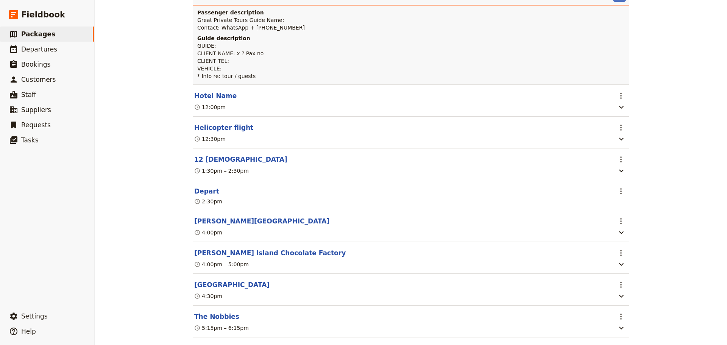
scroll to position [151, 0]
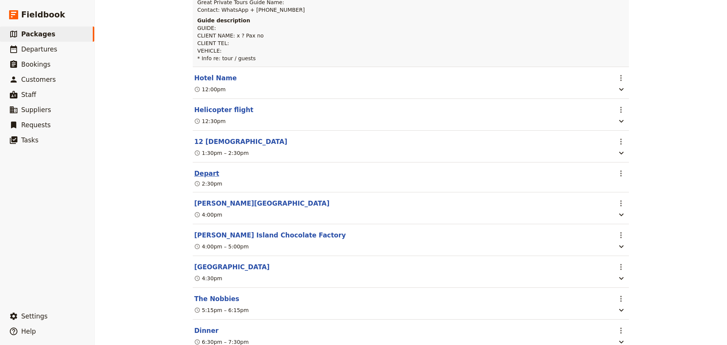
click at [200, 176] on button "Depart" at bounding box center [206, 173] width 25 height 9
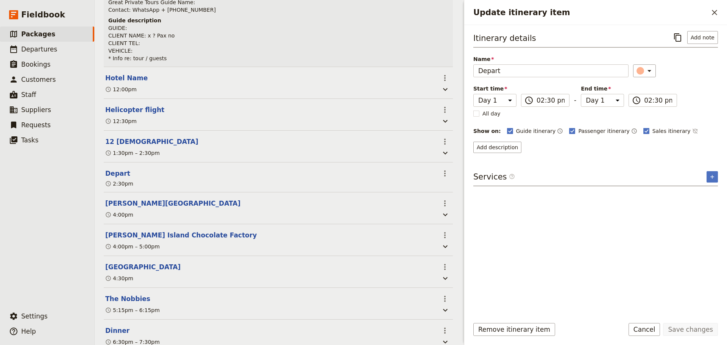
click at [675, 130] on div "Guide itinerary ​ Passenger itinerary ​ Sales itinerary ​" at bounding box center [612, 130] width 211 height 9
click at [692, 130] on icon "Time not shown on sales itinerary" at bounding box center [695, 131] width 6 height 6
click at [502, 144] on button "Add description" at bounding box center [497, 147] width 48 height 11
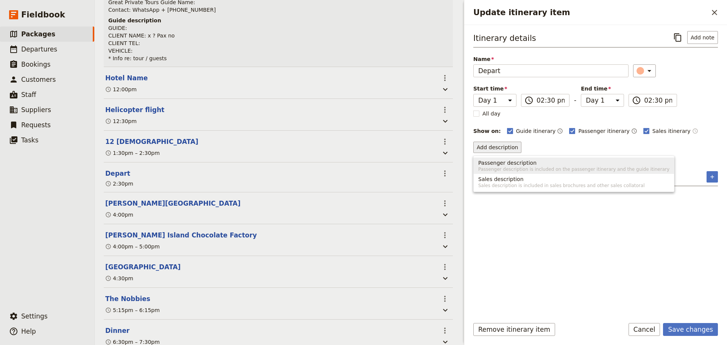
click at [515, 164] on span "Passenger description" at bounding box center [507, 163] width 58 height 8
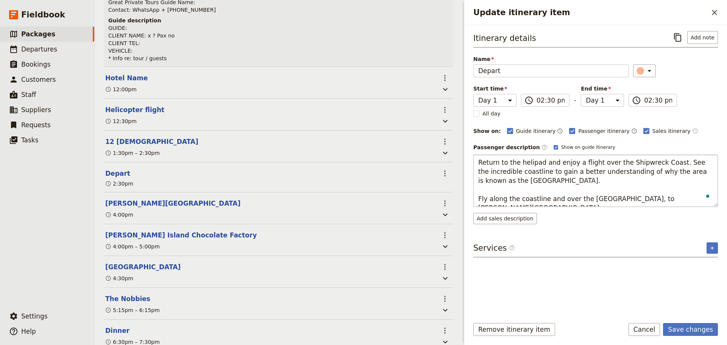
type textarea "Return to the helipad and enjoy a flight over the Shipwreck Coast. See the incr…"
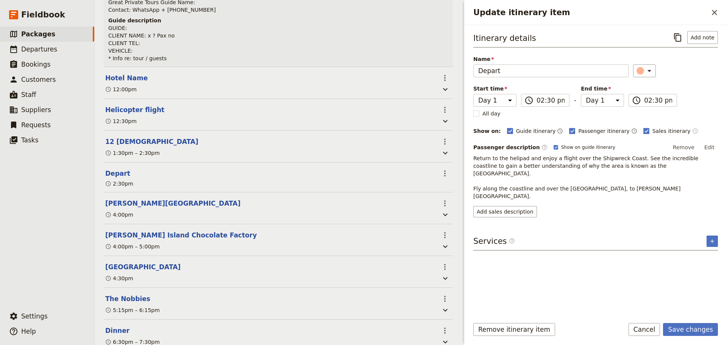
click at [543, 147] on body "Fieldbook ​ ​ Fieldbook ​ ​ Packages ​ Departures ​ Bookings ​ Customers ​ Staf…" at bounding box center [363, 172] width 727 height 345
click at [520, 169] on p "Return to the helipad and enjoy a flight over the Shipwreck Coast. See the incr…" at bounding box center [595, 176] width 245 height 45
click at [554, 146] on rect "Update itinerary item" at bounding box center [556, 147] width 4 height 4
click at [553, 144] on input "Show on guide itinerary" at bounding box center [553, 144] width 0 height 0
checkbox input "false"
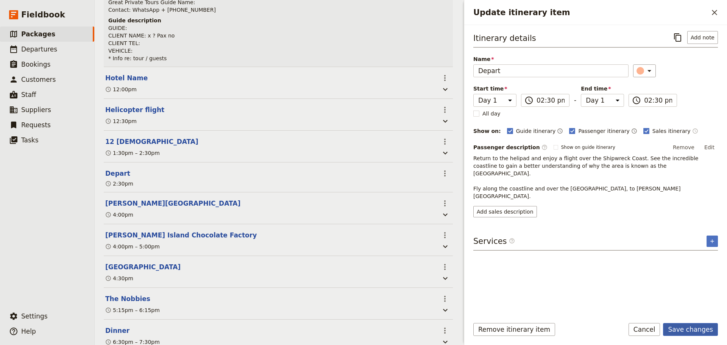
click at [690, 326] on button "Save changes" at bounding box center [690, 329] width 55 height 13
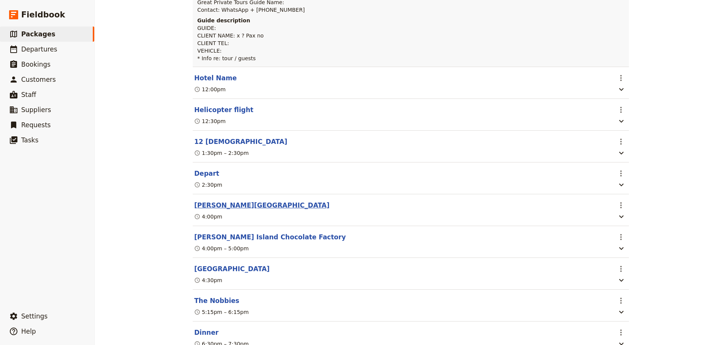
click at [217, 209] on button "[PERSON_NAME][GEOGRAPHIC_DATA]" at bounding box center [261, 205] width 135 height 9
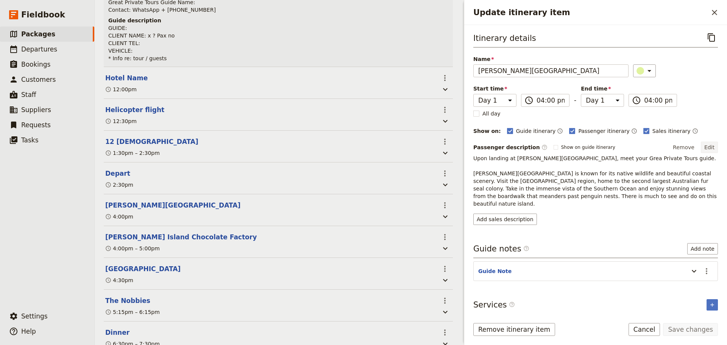
click at [708, 146] on button "Edit" at bounding box center [709, 147] width 17 height 11
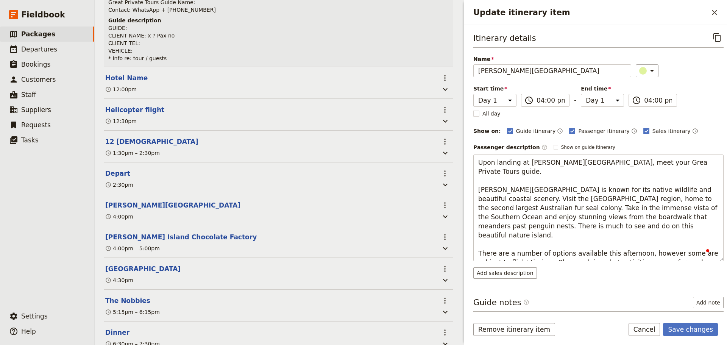
type textarea "Upon landing at Phillip Island Airport, meet your Grea Private Tours guide. Phi…"
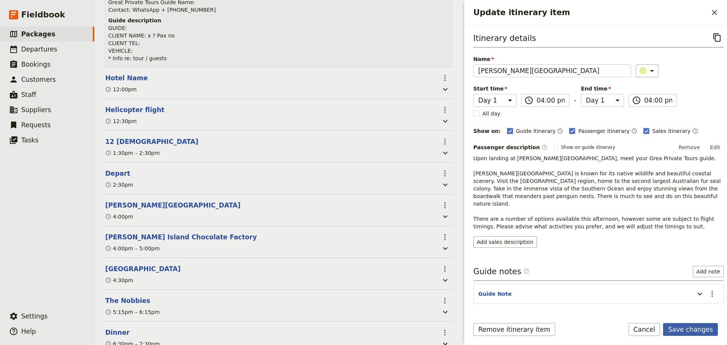
click at [683, 326] on button "Save changes" at bounding box center [690, 329] width 55 height 13
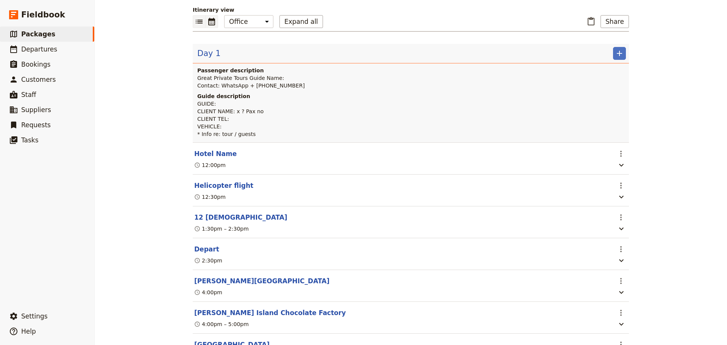
click at [211, 22] on icon "Calendar view" at bounding box center [211, 21] width 9 height 9
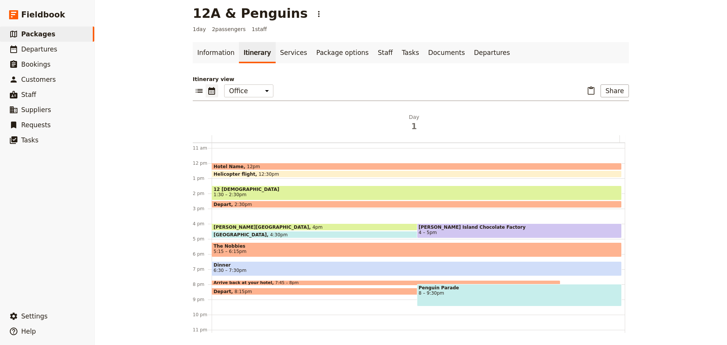
scroll to position [173, 0]
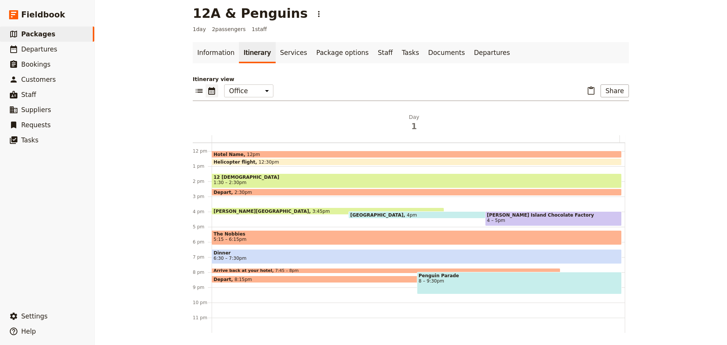
click at [430, 213] on div "Koala Conservation Centre 4pm" at bounding box center [464, 214] width 232 height 7
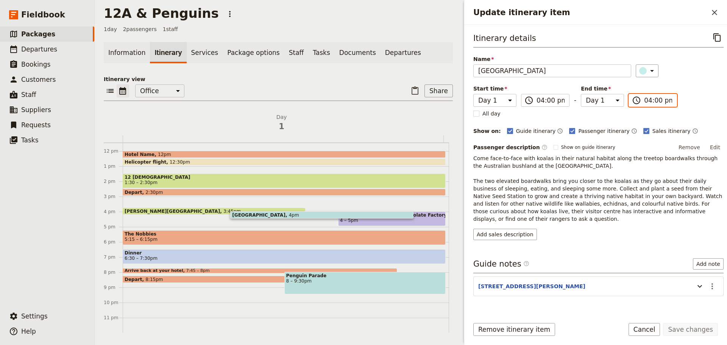
click at [660, 105] on input "04:00 pm" at bounding box center [658, 100] width 28 height 9
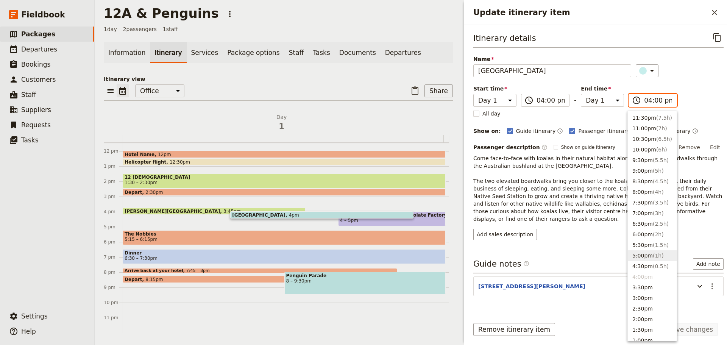
click at [653, 254] on span "( 1h )" at bounding box center [658, 256] width 11 height 6
type input "05:00 pm"
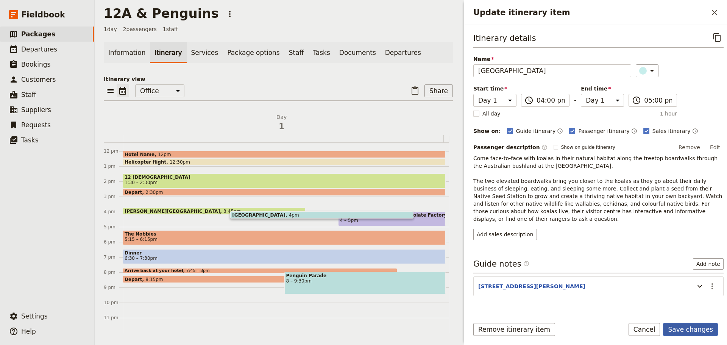
click at [690, 331] on button "Save changes" at bounding box center [690, 329] width 55 height 13
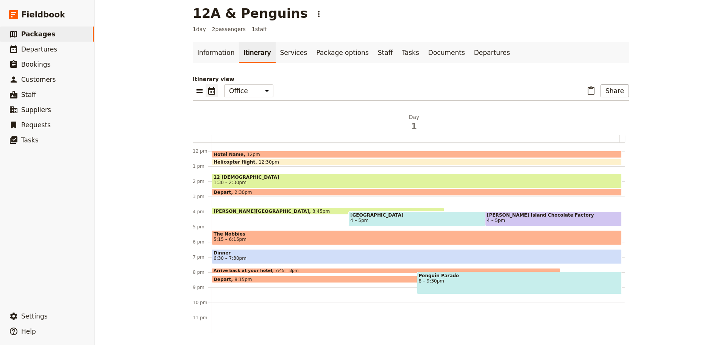
click at [277, 268] on div "Arrive back at your hotel 7:45 – 8pm" at bounding box center [386, 270] width 349 height 5
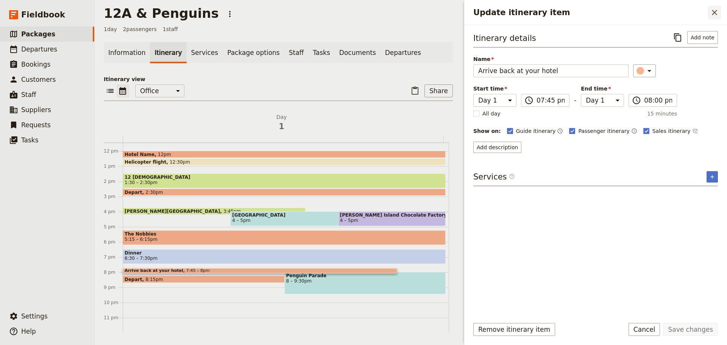
click at [710, 12] on icon "Close drawer" at bounding box center [714, 12] width 9 height 9
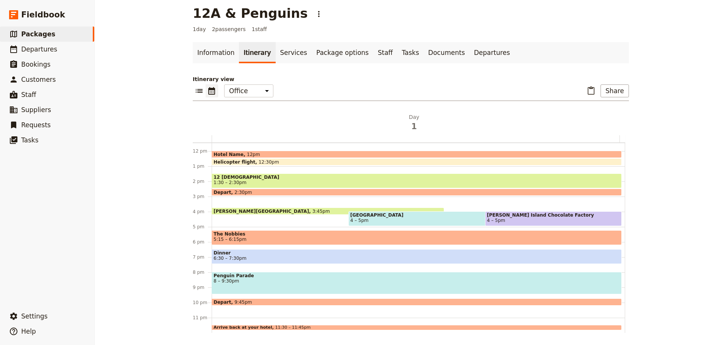
click at [258, 298] on div "Depart 9:45pm" at bounding box center [417, 301] width 410 height 7
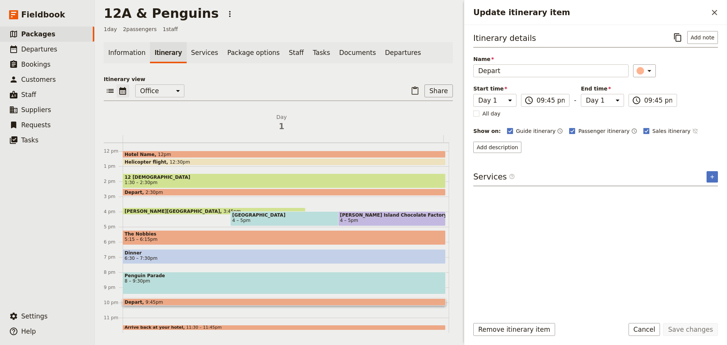
click at [692, 131] on icon "Time not shown on sales itinerary" at bounding box center [695, 131] width 6 height 6
click at [511, 150] on button "Add description" at bounding box center [497, 147] width 48 height 11
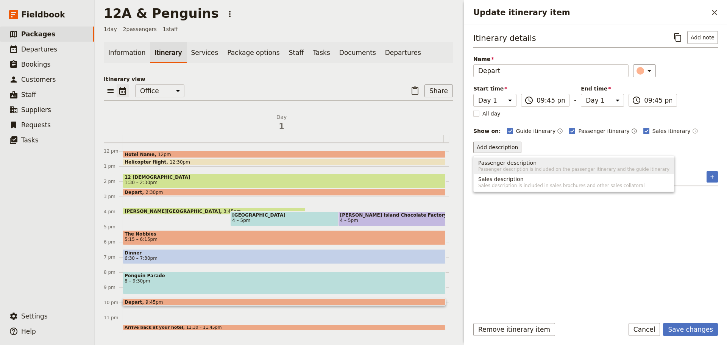
click at [704, 337] on div "Remove itinerary item Save changes Cancel" at bounding box center [595, 334] width 263 height 22
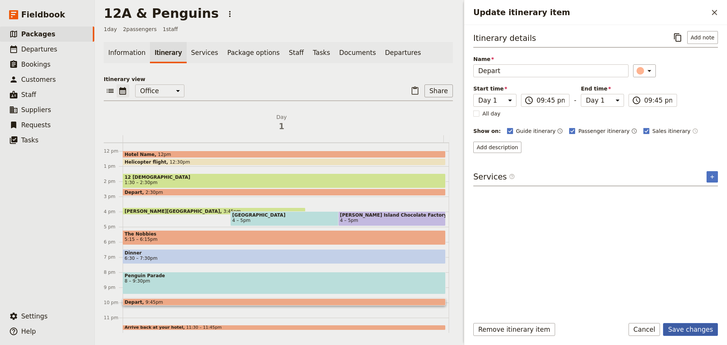
click at [702, 333] on button "Save changes" at bounding box center [690, 329] width 55 height 13
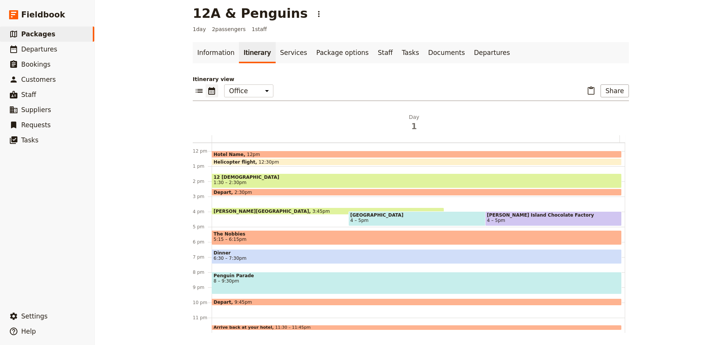
click at [263, 325] on div "Arrive back at your hotel 11:30 – 11:45pm" at bounding box center [417, 327] width 410 height 5
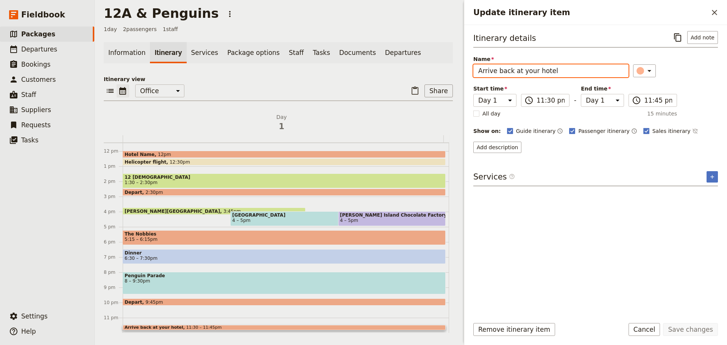
drag, startPoint x: 560, startPoint y: 70, endPoint x: 445, endPoint y: 71, distance: 114.7
click at [445, 71] on div "12A & Penguins ​ 1 day 2 passengers 1 staff Information Itinerary Services Pack…" at bounding box center [411, 172] width 632 height 345
type input "Hotel drop off"
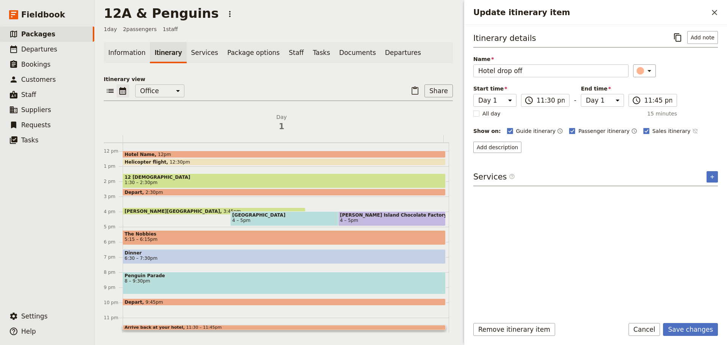
click at [692, 133] on icon "Time not shown on sales itinerary" at bounding box center [694, 131] width 5 height 5
click at [496, 144] on button "Add description" at bounding box center [497, 147] width 48 height 11
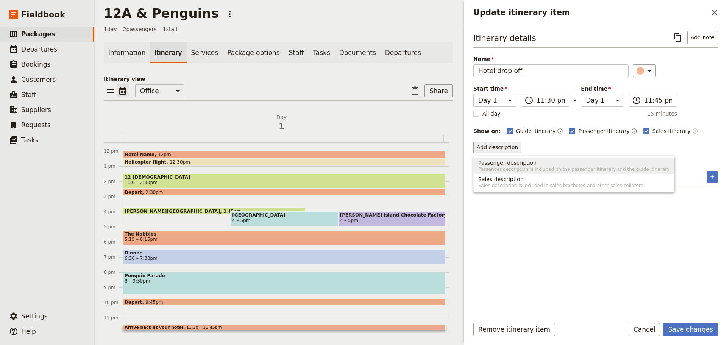
click at [502, 166] on span "Passenger description" at bounding box center [507, 163] width 58 height 8
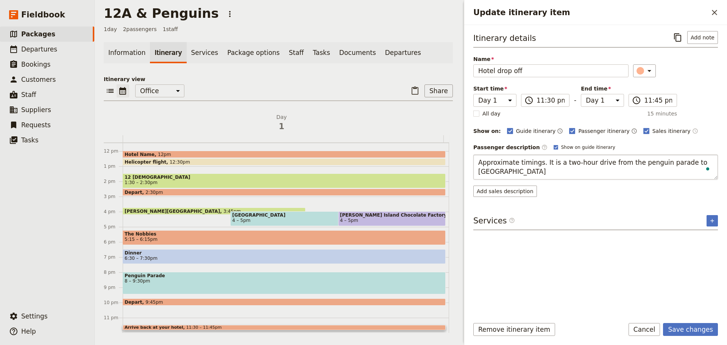
type textarea "Approximate timings. It is a two-hour drive from the penguin parade to [GEOGRAP…"
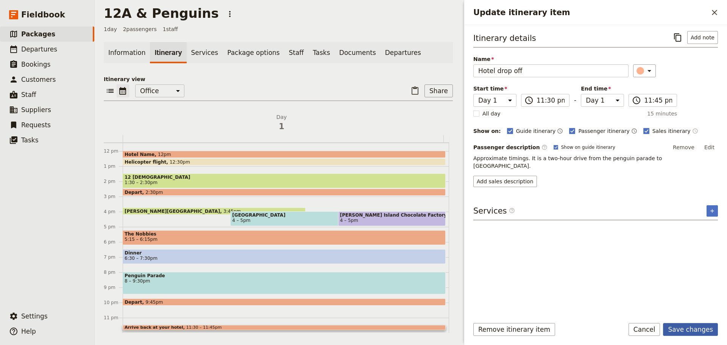
click at [698, 326] on button "Save changes" at bounding box center [690, 329] width 55 height 13
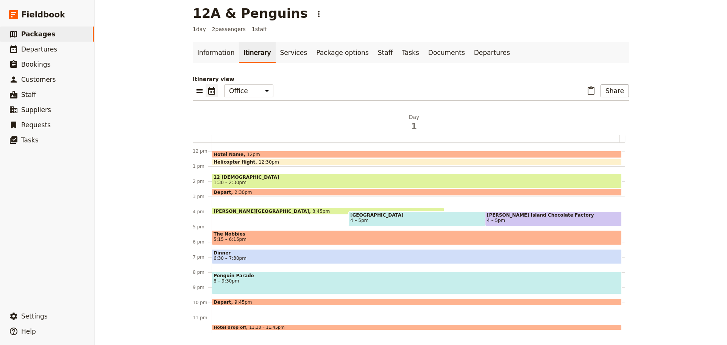
click at [243, 280] on span "8 – 9:30pm" at bounding box center [417, 280] width 406 height 5
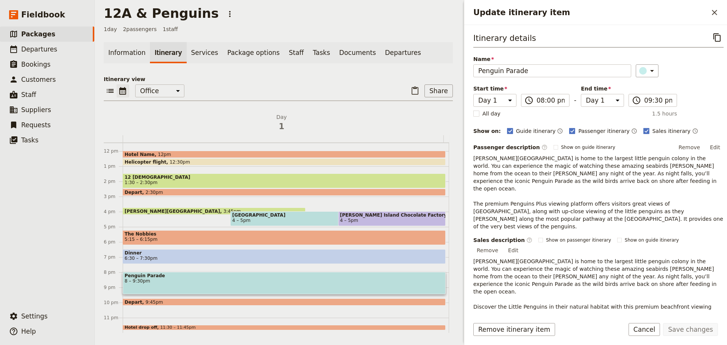
click at [711, 148] on button "Edit" at bounding box center [715, 147] width 17 height 11
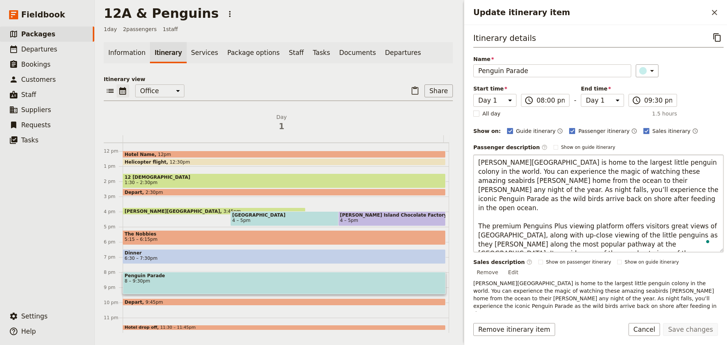
click at [538, 200] on textarea "Phillip Island is home to the largest little penguin colony in the world. You c…" at bounding box center [598, 203] width 250 height 98
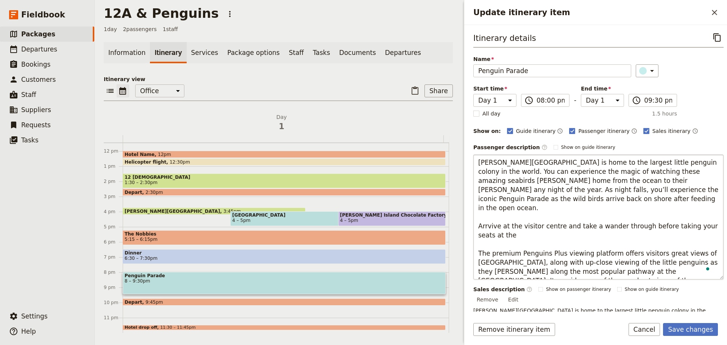
click at [490, 216] on textarea "Phillip Island is home to the largest little penguin colony in the world. You c…" at bounding box center [598, 216] width 250 height 125
click at [504, 227] on textarea "Phillip Island is home to the largest little penguin colony in the world. You c…" at bounding box center [598, 216] width 250 height 125
click at [524, 227] on textarea "Phillip Island is home to the largest little penguin colony in the world. You c…" at bounding box center [598, 216] width 250 height 125
click at [543, 230] on textarea "Phillip Island is home to the largest little penguin colony in the world. You c…" at bounding box center [598, 216] width 250 height 125
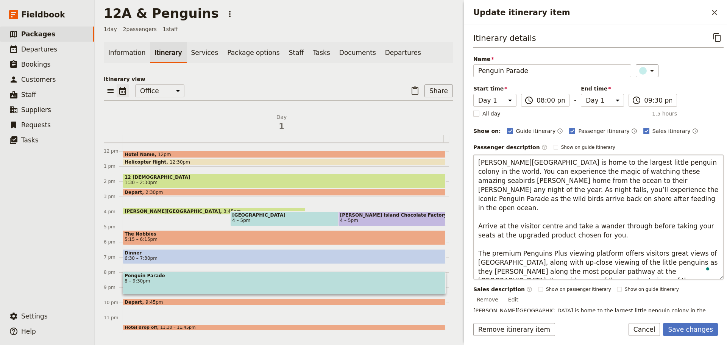
click at [542, 226] on textarea "Phillip Island is home to the largest little penguin colony in the world. You c…" at bounding box center [598, 216] width 250 height 125
drag, startPoint x: 586, startPoint y: 272, endPoint x: 476, endPoint y: 241, distance: 113.7
click at [476, 241] on textarea "Phillip Island is home to the largest little penguin colony in the world. You c…" at bounding box center [598, 216] width 250 height 125
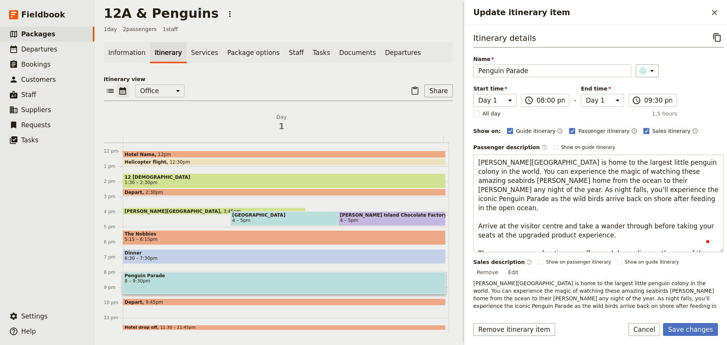
scroll to position [0, 8]
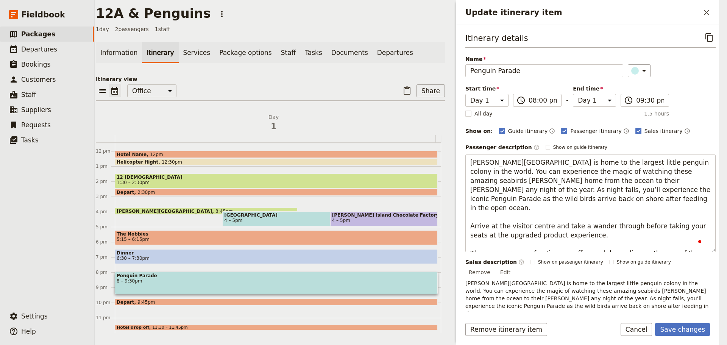
drag, startPoint x: 480, startPoint y: 242, endPoint x: 727, endPoint y: 243, distance: 246.5
click at [727, 243] on div "12A & Penguins ​ 1 day 2 passengers 1 staff Information Itinerary Services Pack…" at bounding box center [411, 172] width 632 height 345
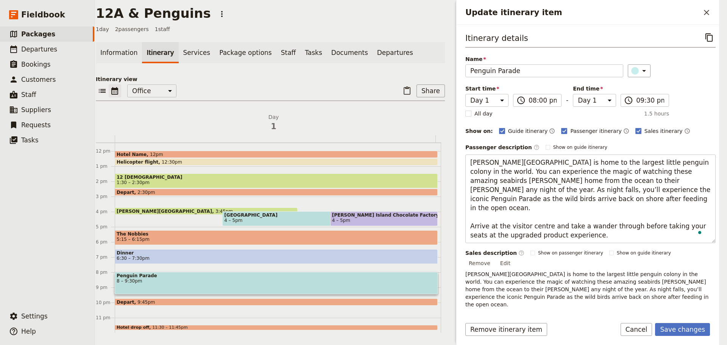
type textarea "[PERSON_NAME][GEOGRAPHIC_DATA] is home to the largest little penguin colony in …"
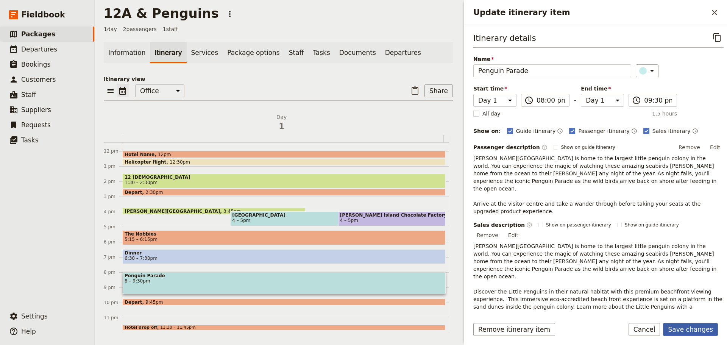
click at [690, 326] on button "Save changes" at bounding box center [690, 329] width 55 height 13
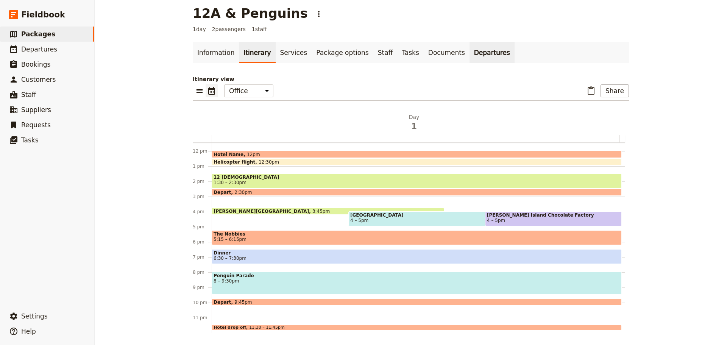
click at [470, 50] on link "Departures" at bounding box center [492, 52] width 45 height 21
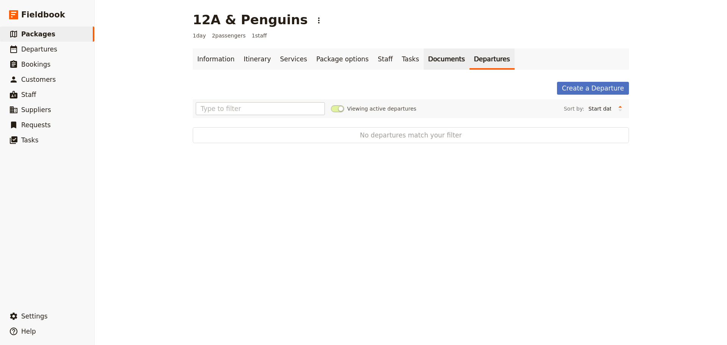
click at [424, 58] on link "Documents" at bounding box center [447, 58] width 46 height 21
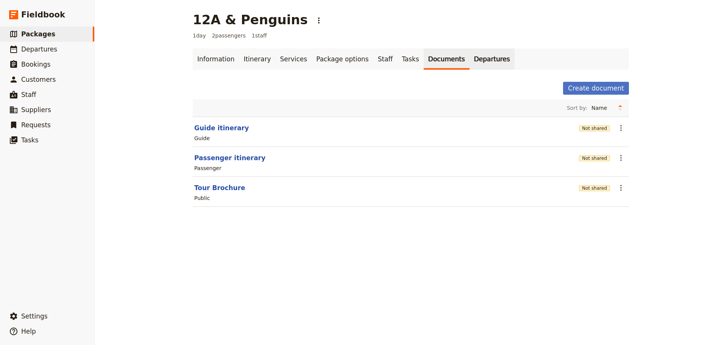
click at [470, 56] on link "Departures" at bounding box center [492, 58] width 45 height 21
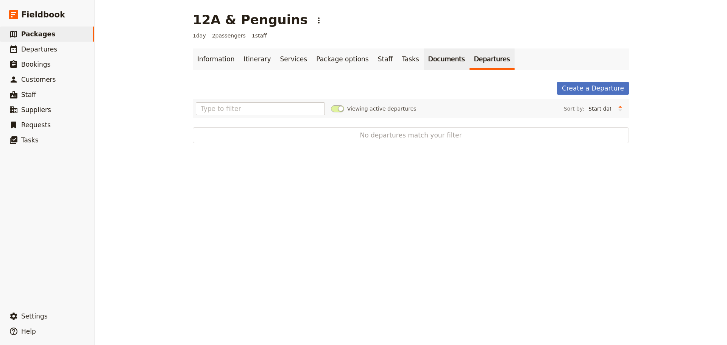
drag, startPoint x: 433, startPoint y: 70, endPoint x: 417, endPoint y: 55, distance: 21.7
click at [432, 68] on div "Information Itinerary Services Package options Staff Tasks Documents Departures…" at bounding box center [411, 95] width 436 height 95
click at [424, 55] on link "Documents" at bounding box center [447, 58] width 46 height 21
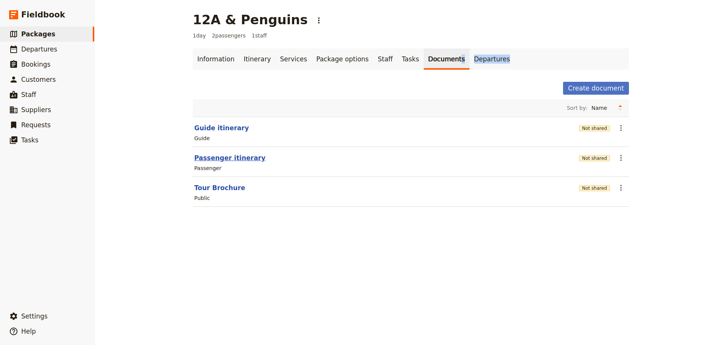
click at [221, 161] on button "Passenger itinerary" at bounding box center [229, 157] width 71 height 9
select select "PASSENGER"
select select "DEFAULT"
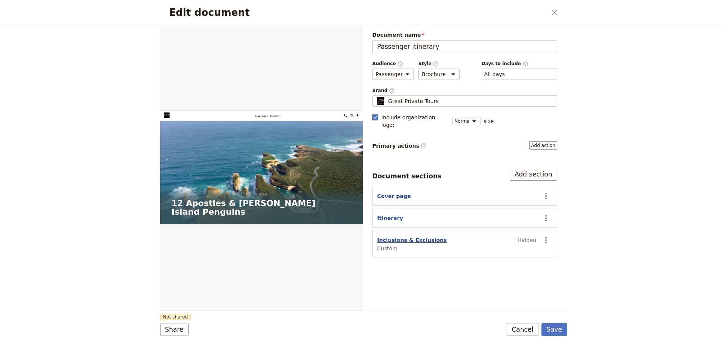
click at [388, 236] on button "Inclusions & Exclusions" at bounding box center [412, 240] width 70 height 8
select select "CUSTOM"
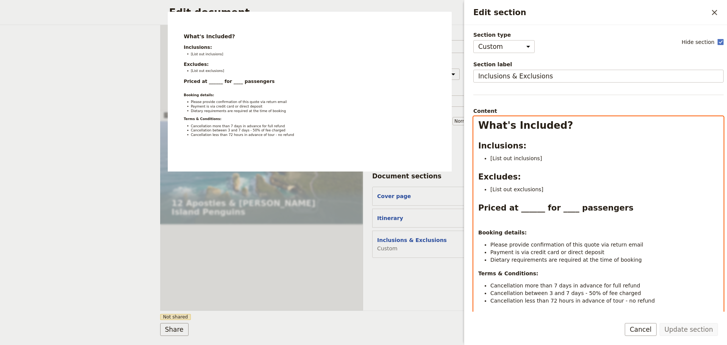
click at [629, 254] on li "Payment is via credit card or direct deposit" at bounding box center [604, 252] width 228 height 8
drag, startPoint x: 496, startPoint y: 152, endPoint x: 486, endPoint y: 156, distance: 11.4
click at [490, 156] on li "[List out inclusions]" at bounding box center [604, 158] width 228 height 8
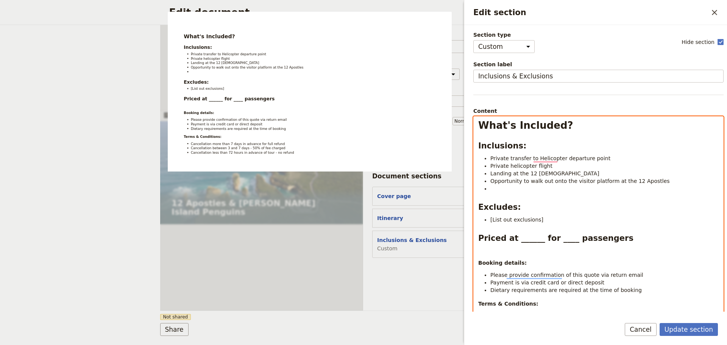
click at [559, 171] on li "Landing at the 12 Apostles" at bounding box center [604, 174] width 228 height 8
click at [560, 167] on li "Private helicopter flight" at bounding box center [604, 166] width 228 height 8
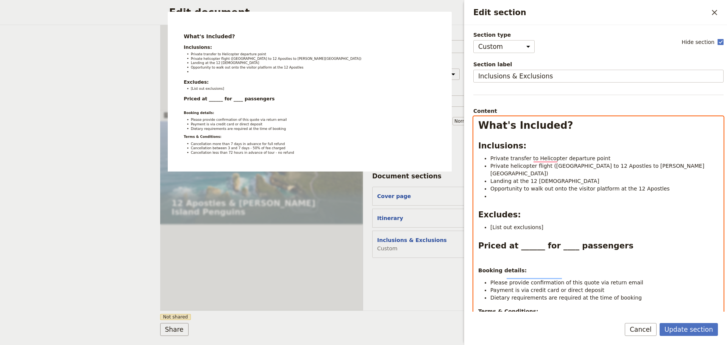
click at [509, 166] on span "Private helicopter flight (Melbourne to 12 Apostles to Phillip Island)" at bounding box center [597, 170] width 214 height 14
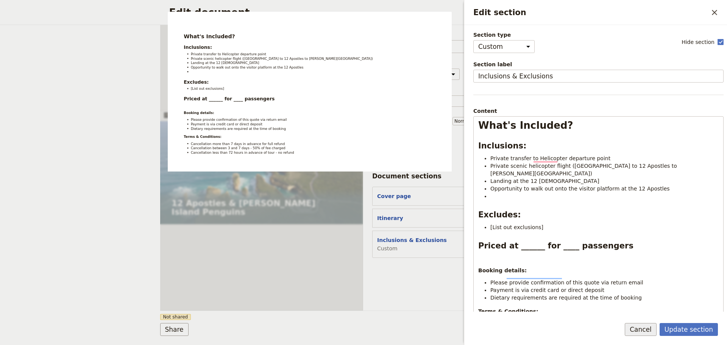
click at [644, 325] on button "Cancel" at bounding box center [641, 329] width 32 height 13
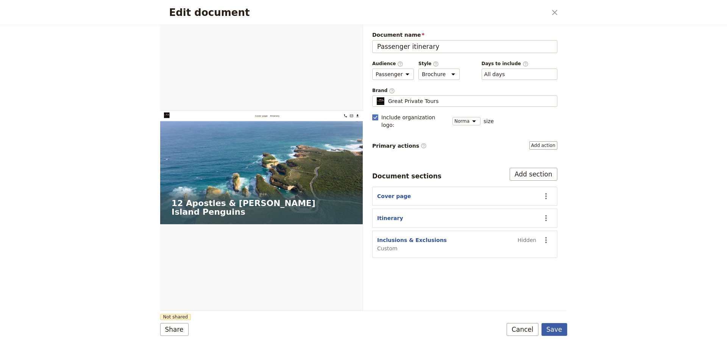
click at [557, 328] on button "Save" at bounding box center [554, 329] width 26 height 13
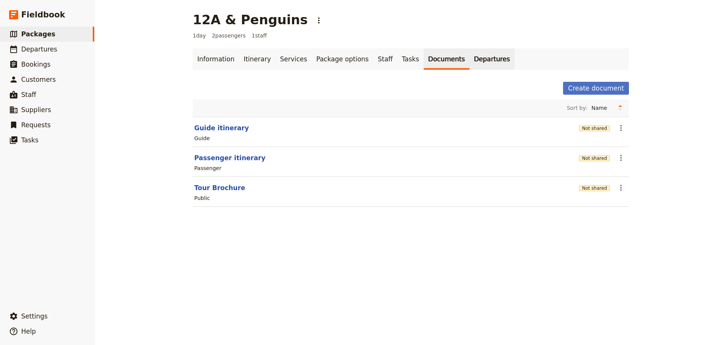
click at [470, 57] on link "Departures" at bounding box center [492, 58] width 45 height 21
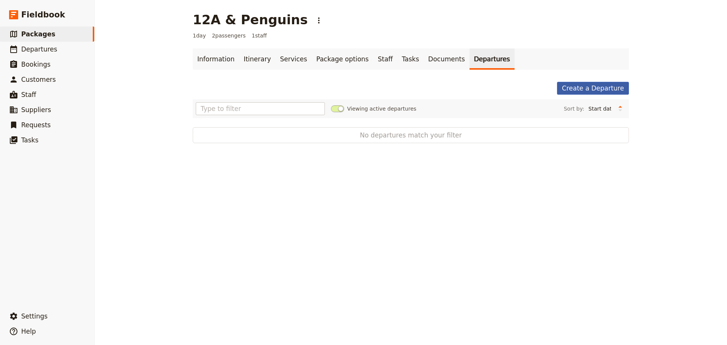
click at [584, 90] on link "Create a Departure" at bounding box center [593, 88] width 72 height 13
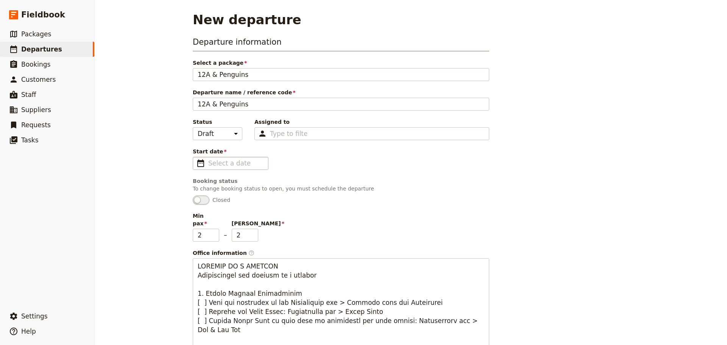
click at [198, 163] on span "​" at bounding box center [200, 163] width 9 height 9
click at [208, 163] on input "Start date ​" at bounding box center [235, 163] width 55 height 9
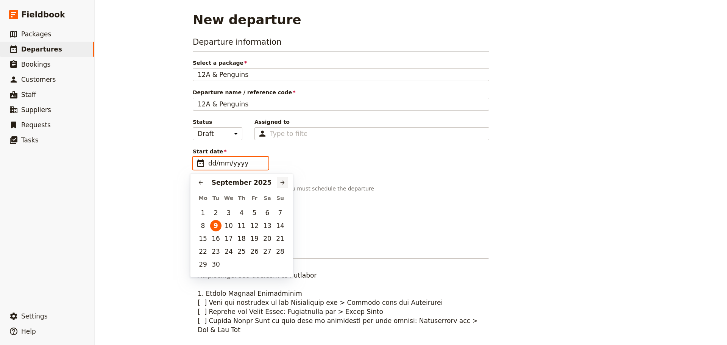
click at [282, 181] on icon "Next month" at bounding box center [282, 182] width 6 height 6
click at [201, 264] on button "29" at bounding box center [202, 264] width 11 height 11
type input "[DATE]"
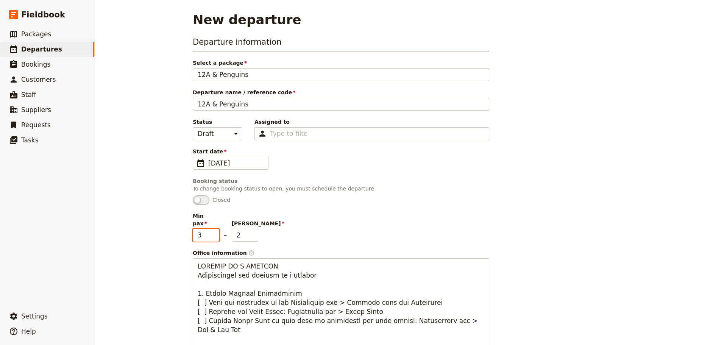
click at [211, 229] on input "3" at bounding box center [206, 235] width 27 height 13
type input "4"
click at [211, 229] on input "4" at bounding box center [206, 235] width 27 height 13
click at [252, 229] on input "5" at bounding box center [245, 235] width 27 height 13
type input "4"
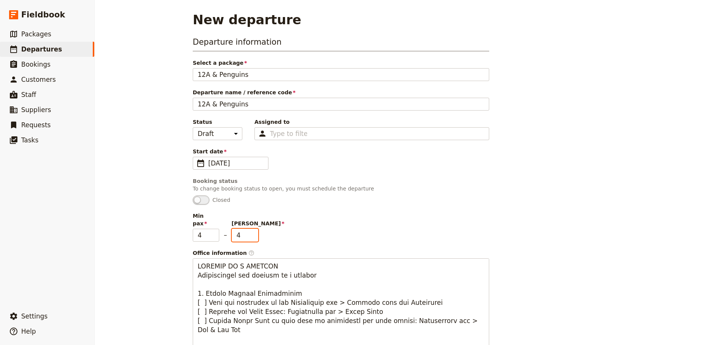
click at [250, 231] on input "4" at bounding box center [245, 235] width 27 height 13
click at [211, 231] on input "3" at bounding box center [206, 235] width 27 height 13
type input "2"
click at [211, 231] on input "2" at bounding box center [206, 235] width 27 height 13
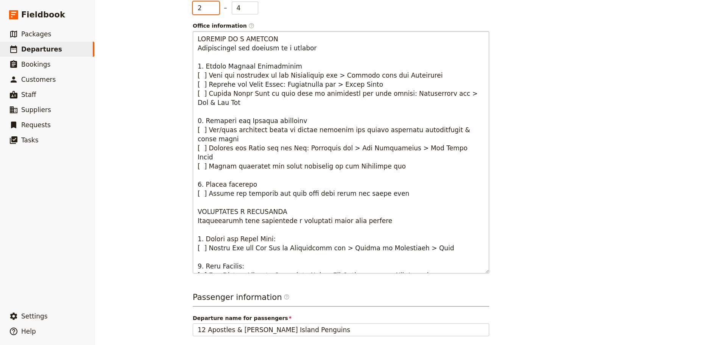
scroll to position [437, 0]
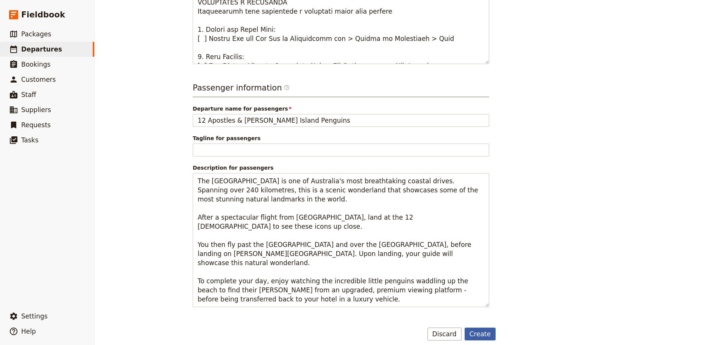
click at [473, 328] on button "Create" at bounding box center [480, 334] width 31 height 13
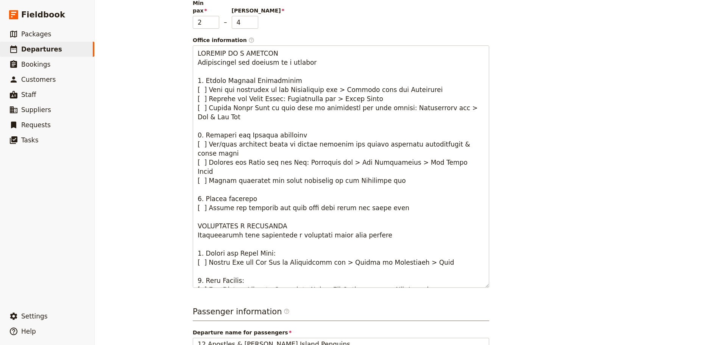
scroll to position [172, 0]
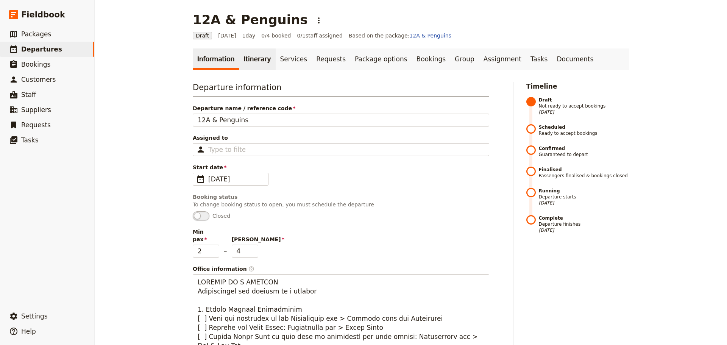
click at [253, 59] on link "Itinerary" at bounding box center [257, 58] width 36 height 21
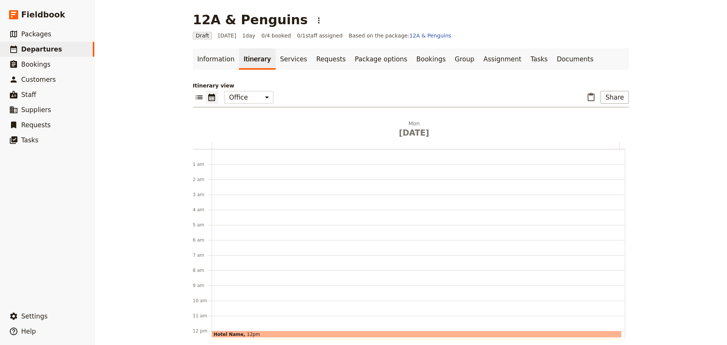
scroll to position [98, 0]
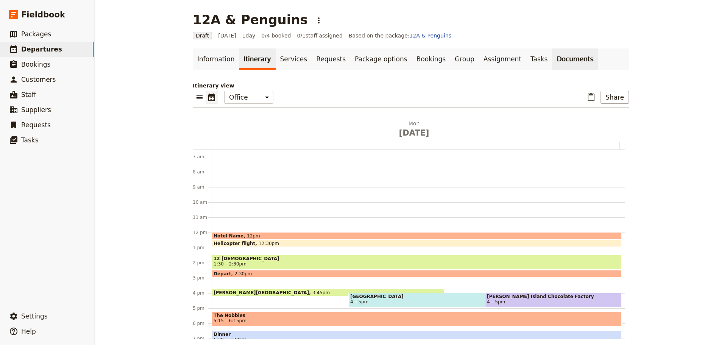
click at [552, 58] on link "Documents" at bounding box center [575, 58] width 46 height 21
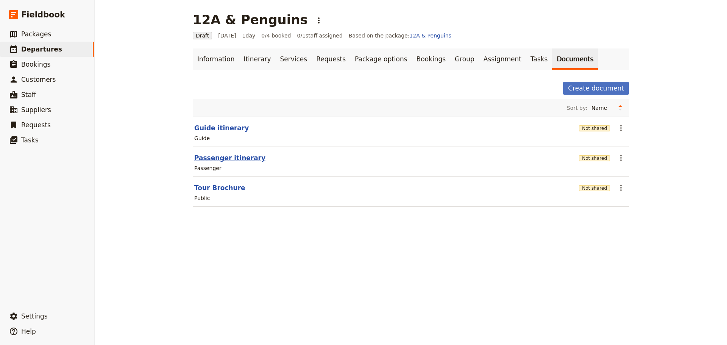
click at [217, 157] on button "Passenger itinerary" at bounding box center [229, 157] width 71 height 9
select select "PASSENGER"
select select "DEFAULT"
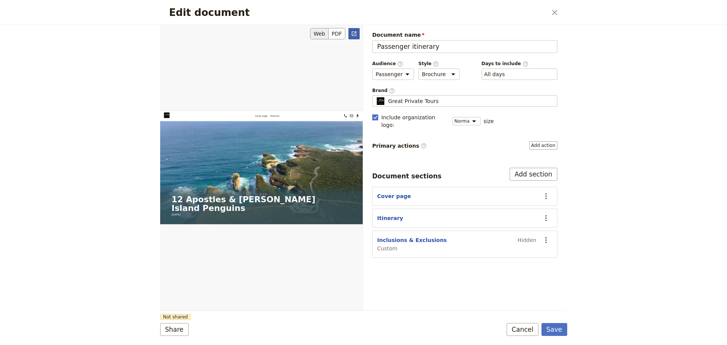
click at [353, 36] on icon "Open full preview" at bounding box center [354, 33] width 5 height 5
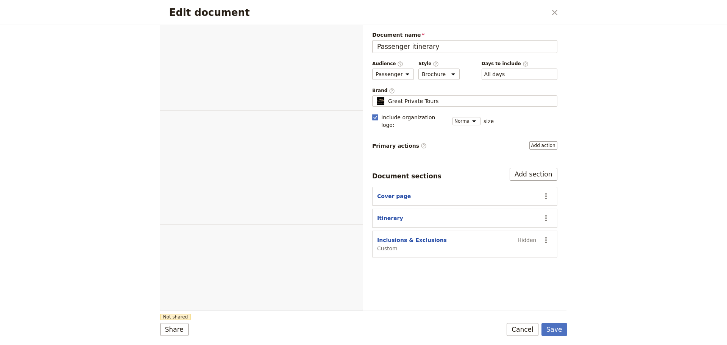
select select "PASSENGER"
select select "DEFAULT"
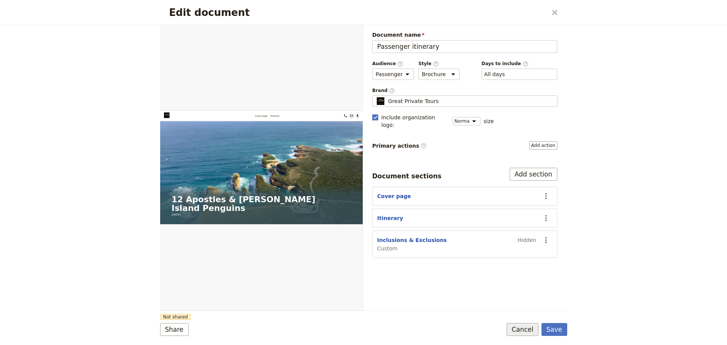
click at [527, 334] on button "Cancel" at bounding box center [523, 329] width 32 height 13
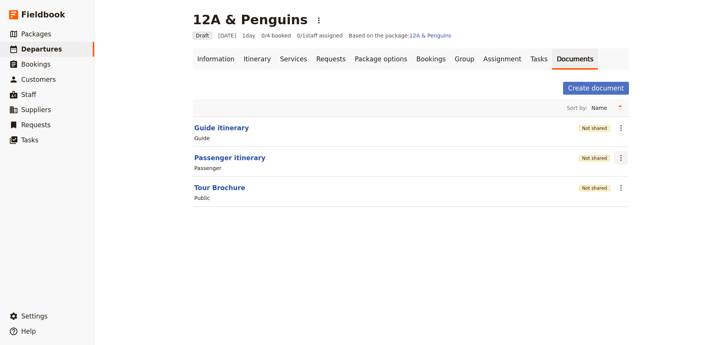
click at [620, 155] on icon "Actions" at bounding box center [621, 158] width 2 height 6
click at [622, 174] on span "Share" at bounding box center [624, 175] width 15 height 8
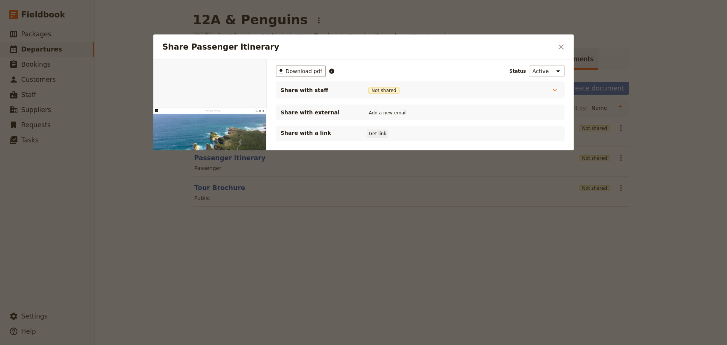
click at [376, 134] on button "Get link" at bounding box center [377, 133] width 21 height 8
click at [562, 44] on icon "Close dialog" at bounding box center [561, 46] width 9 height 9
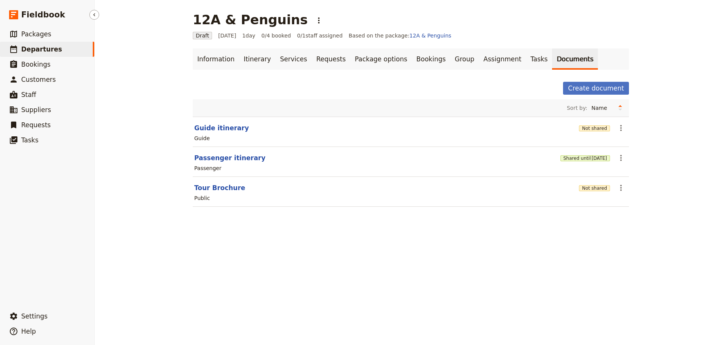
click at [34, 46] on span "Departures" at bounding box center [41, 49] width 41 height 8
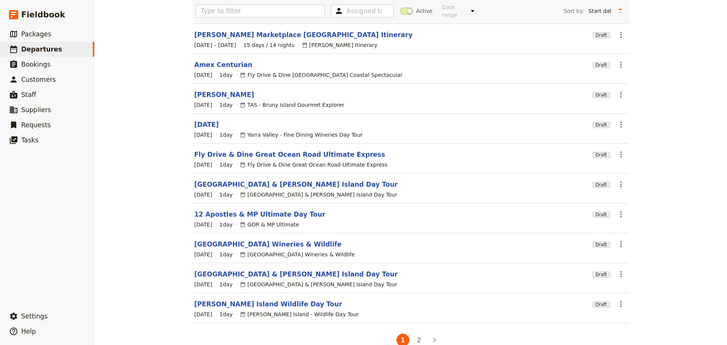
scroll to position [64, 0]
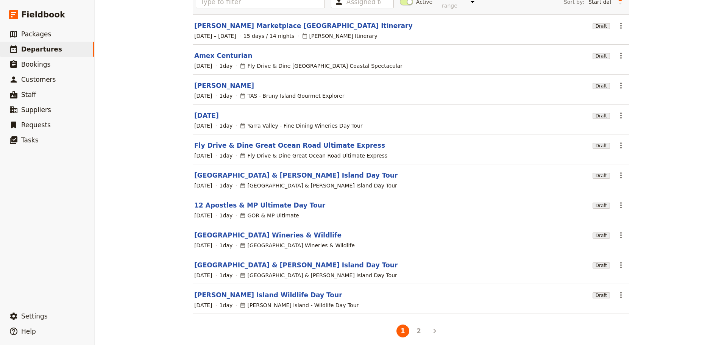
click at [213, 231] on link "[GEOGRAPHIC_DATA] Wineries & Wildlife" at bounding box center [267, 235] width 147 height 9
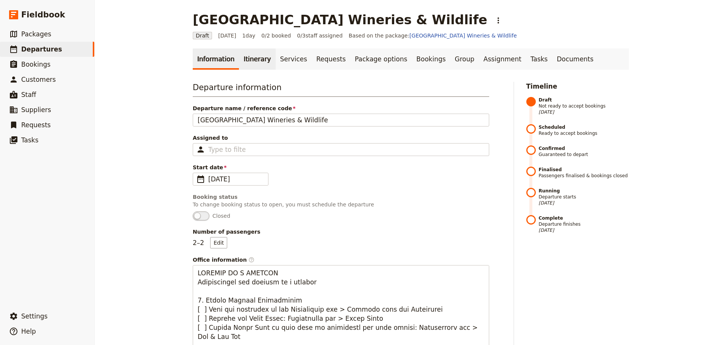
click at [242, 60] on link "Itinerary" at bounding box center [257, 58] width 36 height 21
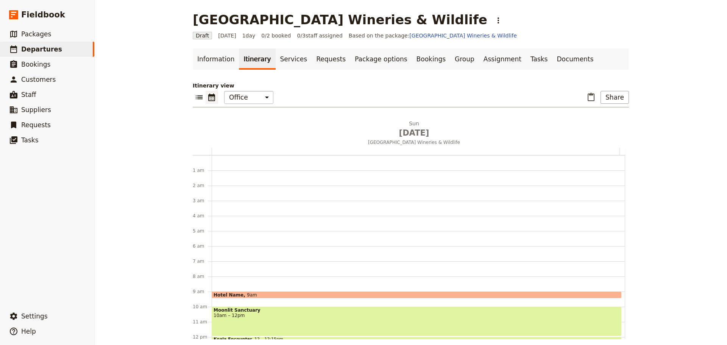
scroll to position [98, 0]
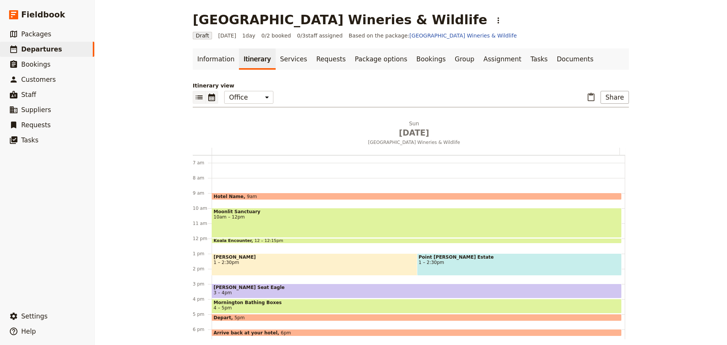
click at [197, 97] on icon "List view" at bounding box center [199, 97] width 7 height 4
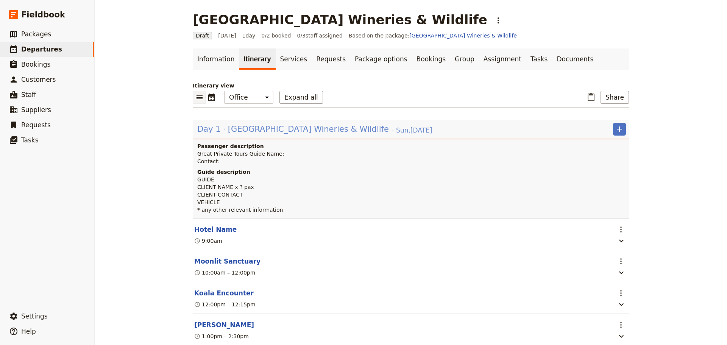
click at [281, 128] on span "[GEOGRAPHIC_DATA] Wineries & Wildlife" at bounding box center [308, 128] width 161 height 11
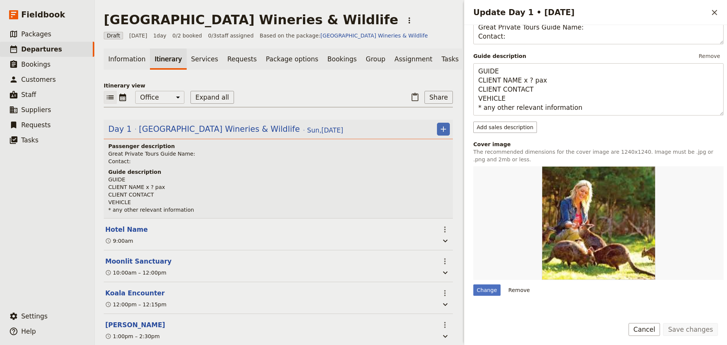
scroll to position [189, 0]
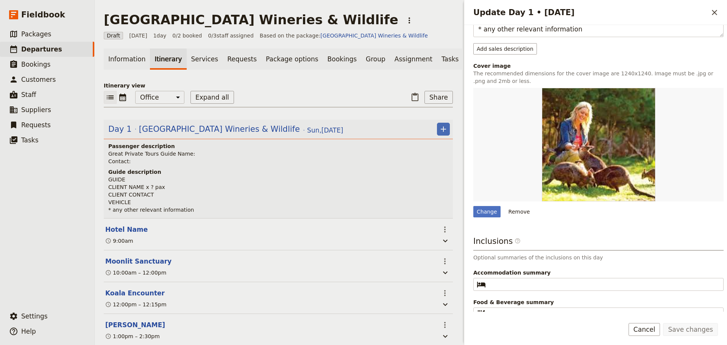
click at [532, 214] on div "Change Remove" at bounding box center [598, 211] width 250 height 11
click at [513, 214] on button "Remove" at bounding box center [519, 211] width 28 height 11
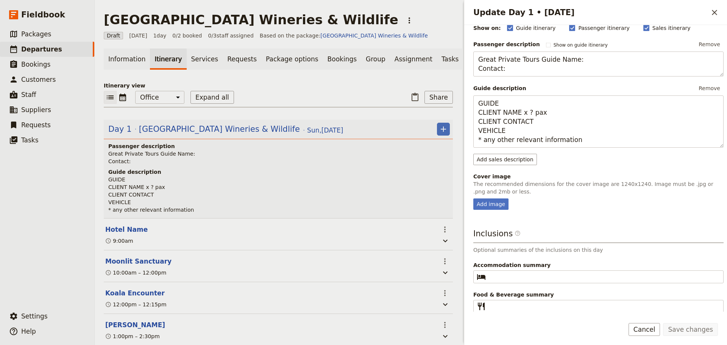
scroll to position [81, 0]
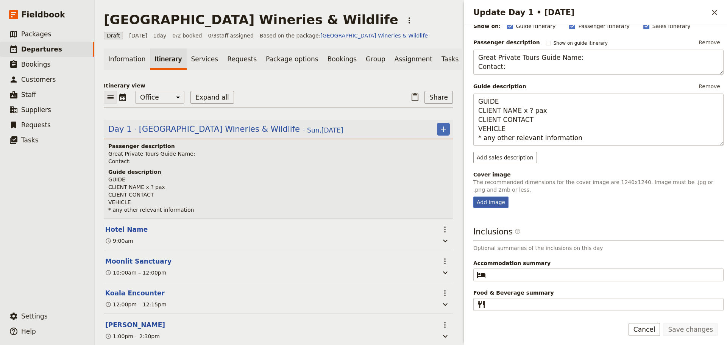
click at [488, 201] on div "Add image" at bounding box center [490, 202] width 35 height 11
click at [473, 197] on input "Add image" at bounding box center [473, 196] width 0 height 0
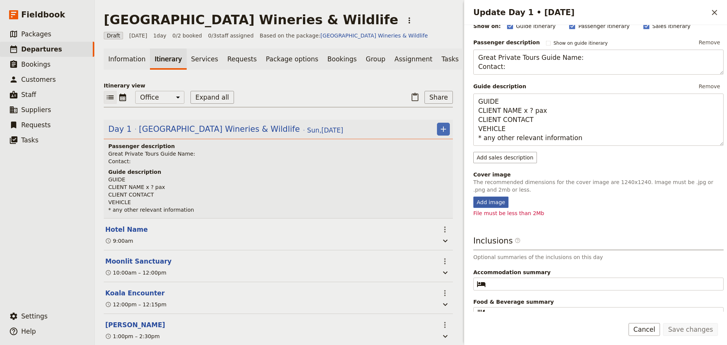
click at [495, 200] on div "Add image" at bounding box center [490, 202] width 35 height 11
click at [473, 197] on input "Add image" at bounding box center [473, 196] width 0 height 0
type input "C:\fakepath\bathing-house-header-2.jpg"
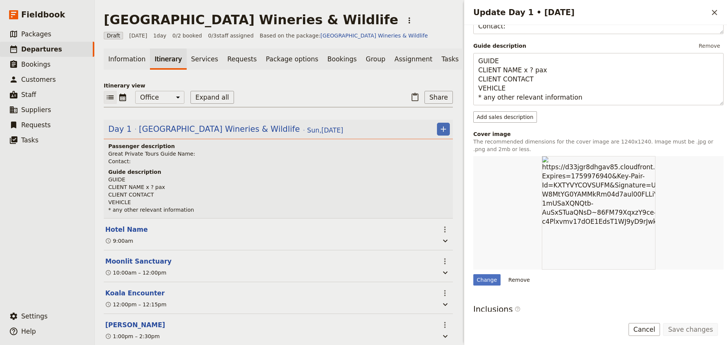
scroll to position [189, 0]
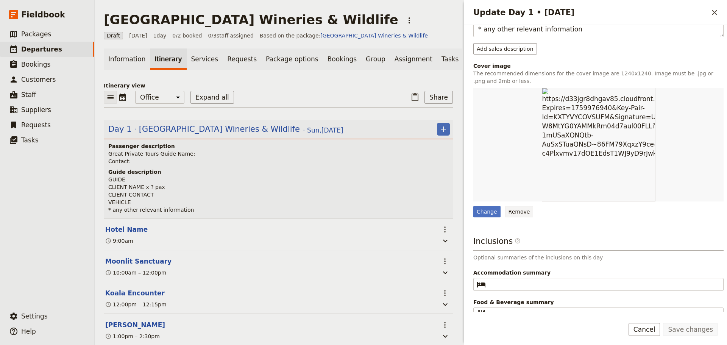
click at [512, 212] on button "Remove" at bounding box center [519, 211] width 28 height 11
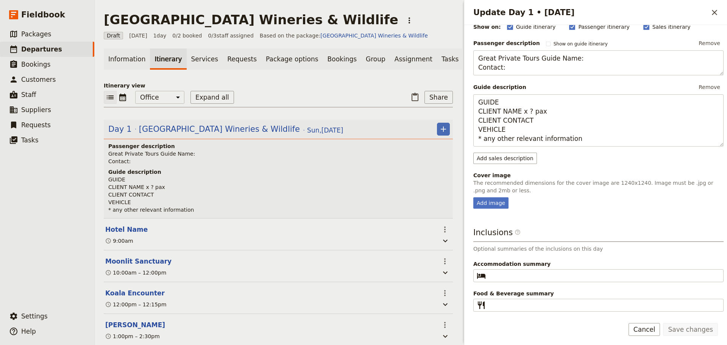
scroll to position [81, 0]
click at [482, 200] on div "Add image" at bounding box center [490, 202] width 35 height 11
click at [473, 197] on input "Add image" at bounding box center [473, 196] width 0 height 0
type input "C:\fakepath\MP Bathing Boxes close up.jpg"
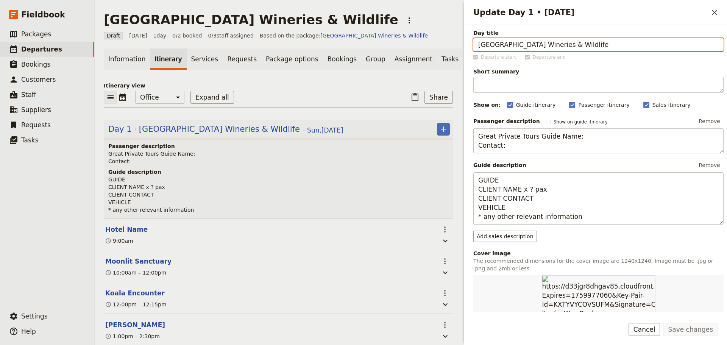
scroll to position [0, 0]
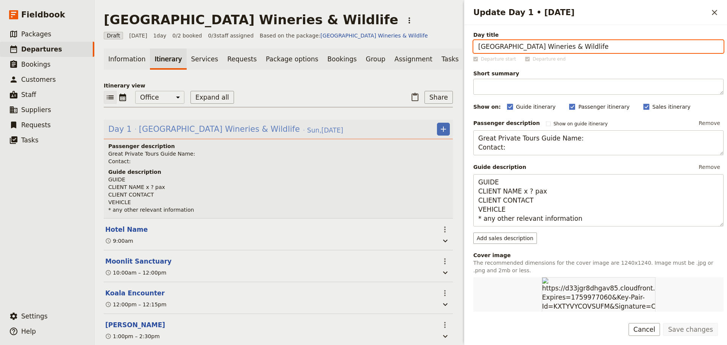
click at [157, 133] on span "[GEOGRAPHIC_DATA] Wineries & Wildlife" at bounding box center [219, 128] width 161 height 11
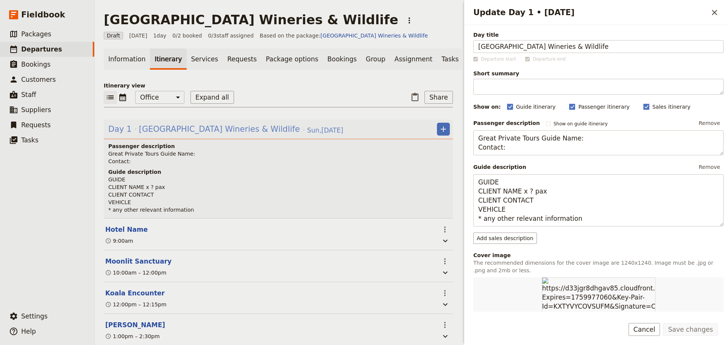
click at [157, 133] on span "[GEOGRAPHIC_DATA] Wineries & Wildlife" at bounding box center [219, 128] width 161 height 11
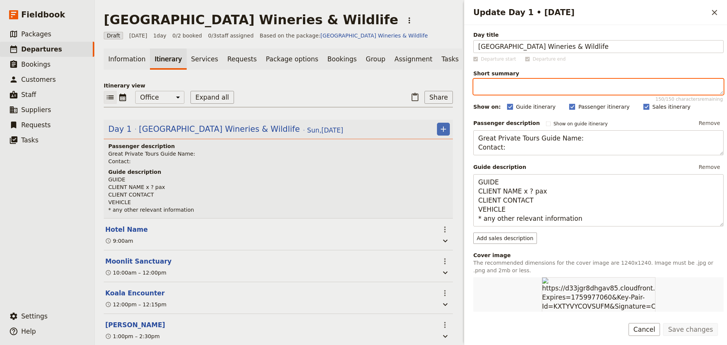
click at [515, 89] on textarea "Short summary 150 / 150 characters remaining" at bounding box center [598, 87] width 250 height 16
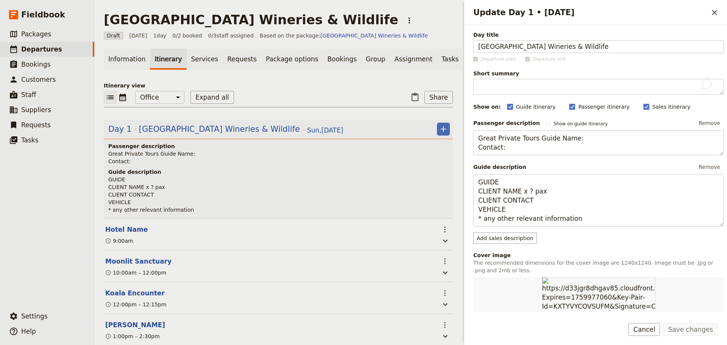
click at [714, 16] on icon "Close drawer" at bounding box center [714, 12] width 9 height 9
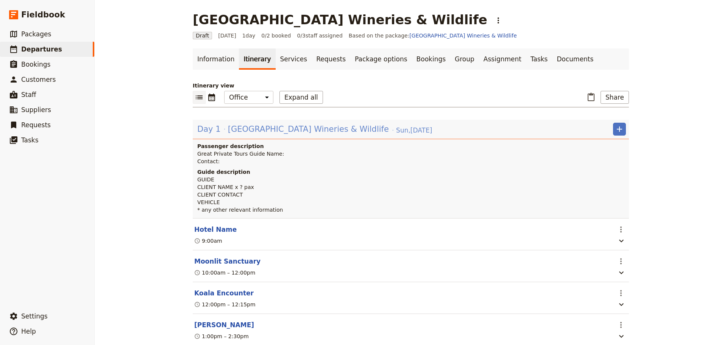
click at [293, 123] on div "Day 1 Mornington Peninsula Wineries & Wildlife Sun , 28 Dec 2025" at bounding box center [315, 129] width 236 height 13
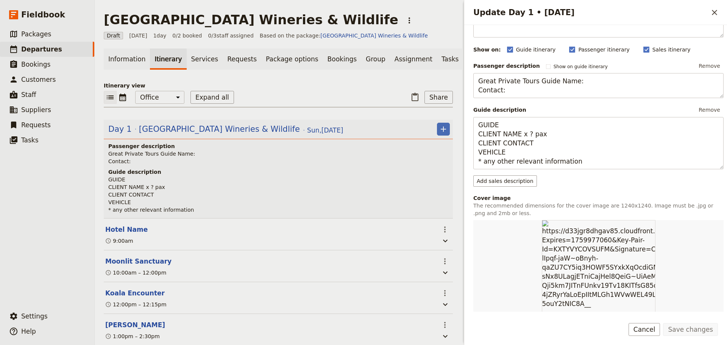
scroll to position [189, 0]
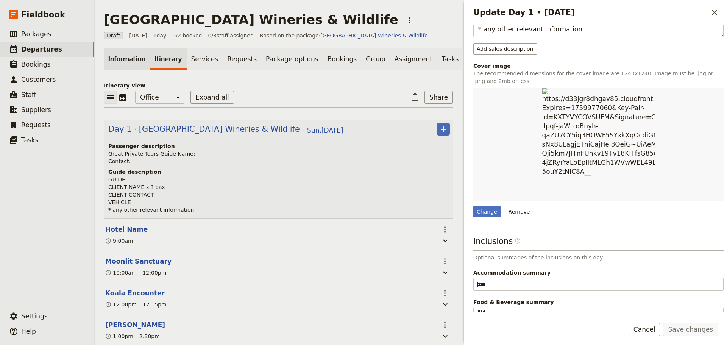
click at [115, 59] on link "Information" at bounding box center [127, 58] width 46 height 21
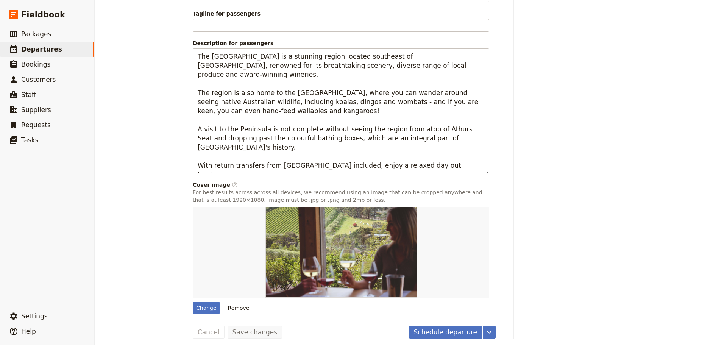
scroll to position [574, 0]
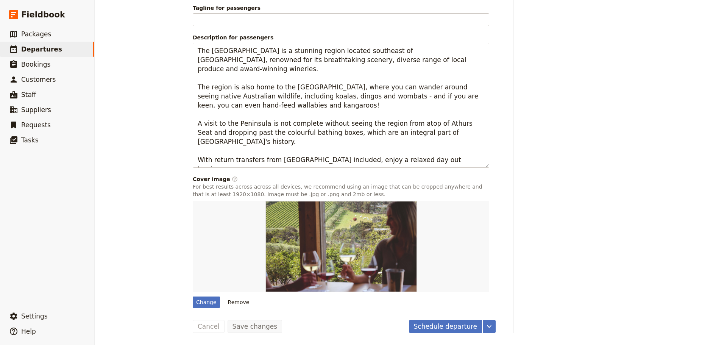
click at [228, 301] on button "Remove" at bounding box center [239, 301] width 28 height 11
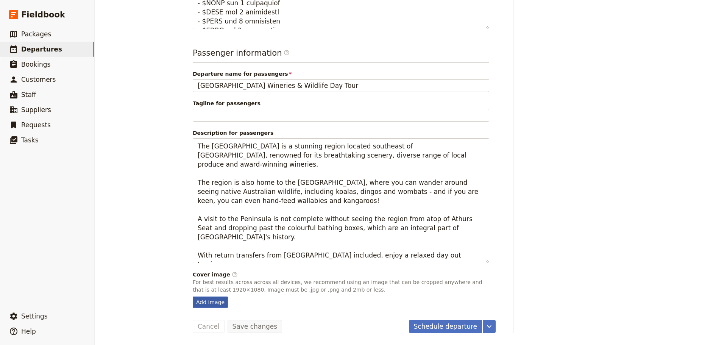
click at [210, 302] on div "Add image" at bounding box center [210, 301] width 35 height 11
click at [193, 296] on input "Add image" at bounding box center [192, 296] width 0 height 0
type input "C:\fakepath\MP Bathing Boxes close up.jpg"
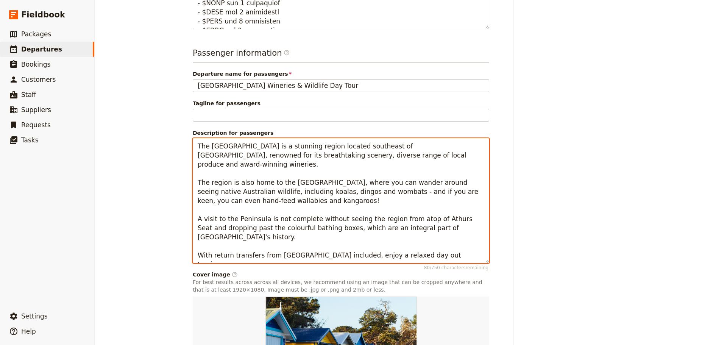
click at [362, 260] on textarea "The [GEOGRAPHIC_DATA] is a stunning region located southeast of [GEOGRAPHIC_DAT…" at bounding box center [341, 200] width 296 height 125
click at [371, 257] on textarea "The [GEOGRAPHIC_DATA] is a stunning region located southeast of [GEOGRAPHIC_DAT…" at bounding box center [341, 200] width 296 height 125
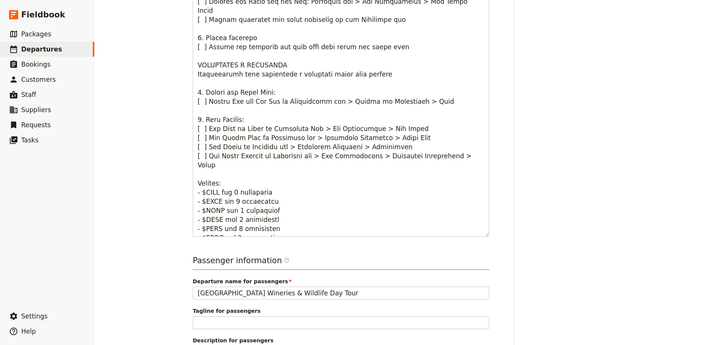
scroll to position [0, 0]
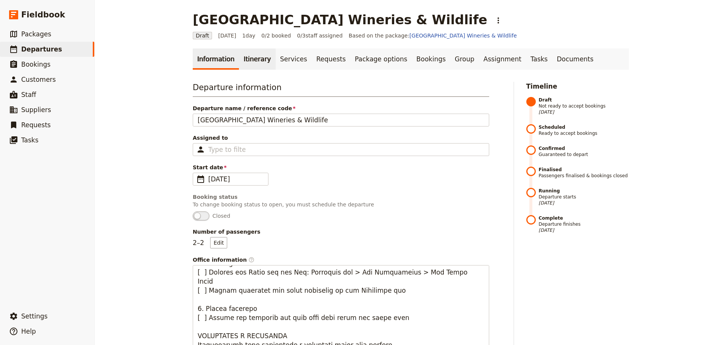
click at [239, 54] on link "Itinerary" at bounding box center [257, 58] width 36 height 21
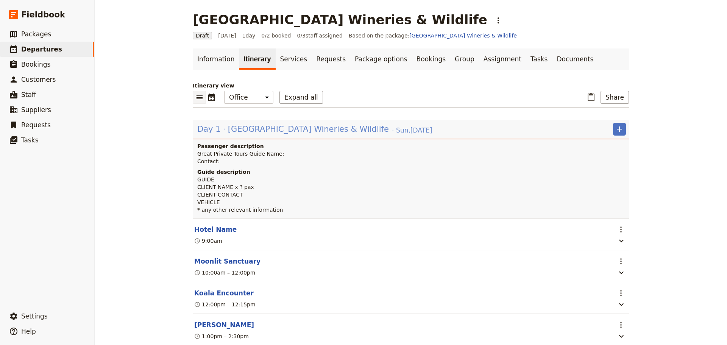
click at [243, 127] on span "[GEOGRAPHIC_DATA] Wineries & Wildlife" at bounding box center [308, 128] width 161 height 11
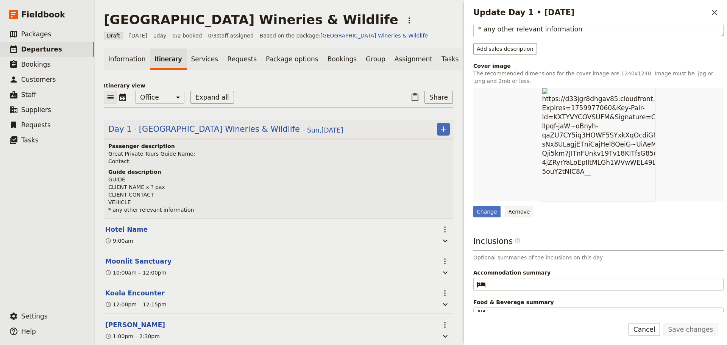
click at [513, 207] on button "Remove" at bounding box center [519, 211] width 28 height 11
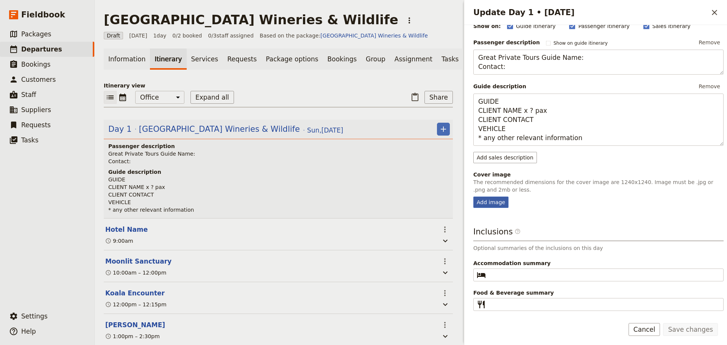
click at [492, 197] on div "Add image" at bounding box center [490, 202] width 35 height 11
click at [473, 197] on input "Add image" at bounding box center [473, 196] width 0 height 0
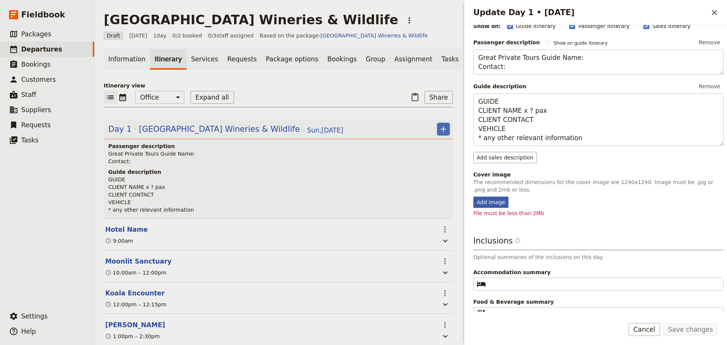
click at [498, 204] on div "Add image" at bounding box center [490, 202] width 35 height 11
click at [473, 197] on input "Add image" at bounding box center [473, 196] width 0 height 0
type input "C:\fakepath\MS Koala Pat.jpg"
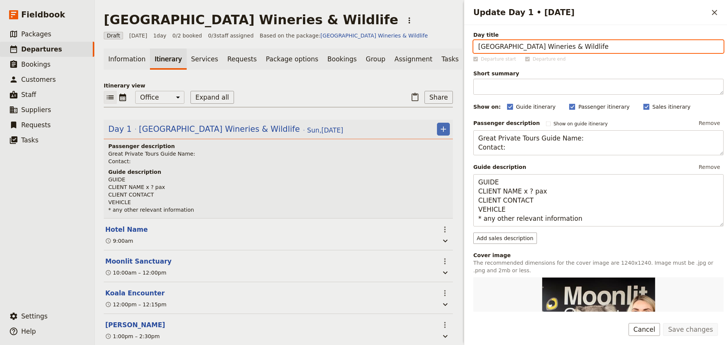
drag, startPoint x: 608, startPoint y: 46, endPoint x: 349, endPoint y: 42, distance: 259.0
click at [349, 42] on div "Mornington Peninsula Wineries & Wildlife ​ Draft 28 Dec 2025 1 day 0/2 booked 0…" at bounding box center [411, 172] width 632 height 345
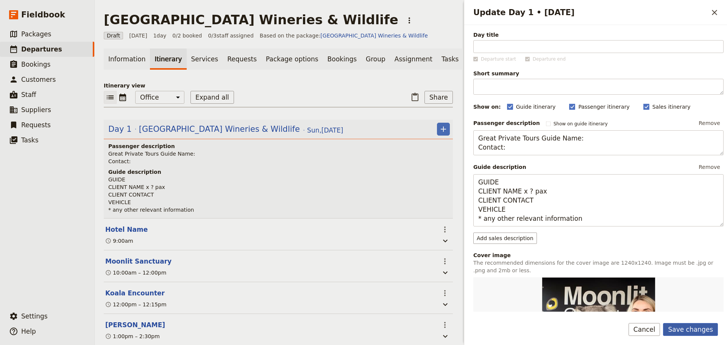
click at [682, 331] on button "Save changes" at bounding box center [690, 329] width 55 height 13
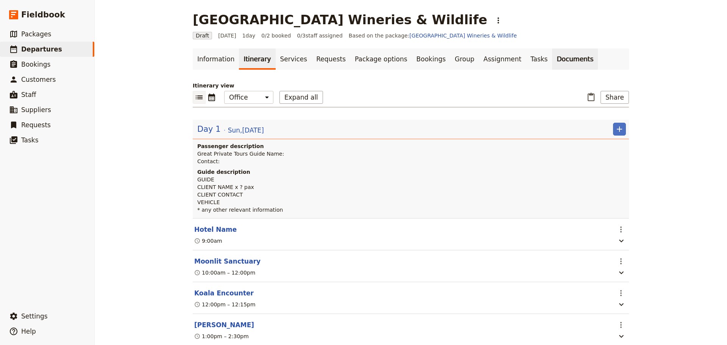
click at [552, 57] on link "Documents" at bounding box center [575, 58] width 46 height 21
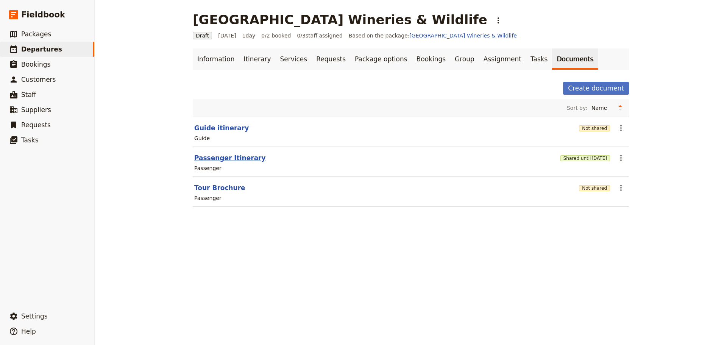
click at [227, 159] on button "Passenger Itinerary" at bounding box center [230, 157] width 72 height 9
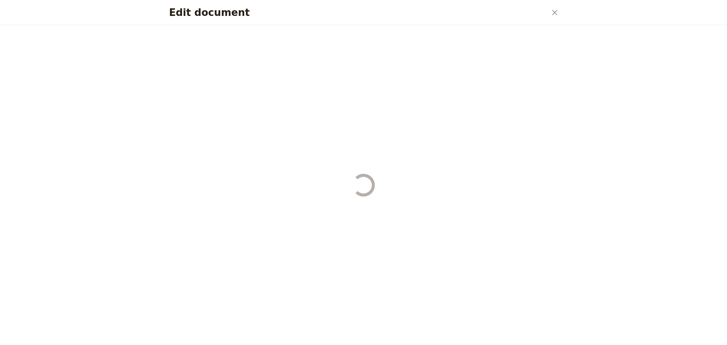
select select "PASSENGER"
select select "DEFAULT"
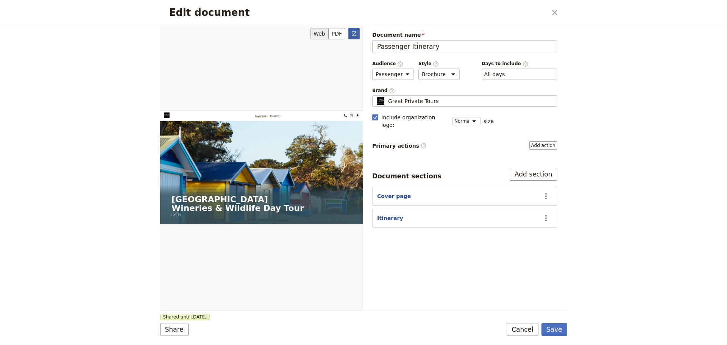
click at [354, 34] on icon "Open full preview" at bounding box center [354, 34] width 6 height 6
click at [556, 329] on button "Save" at bounding box center [554, 329] width 26 height 13
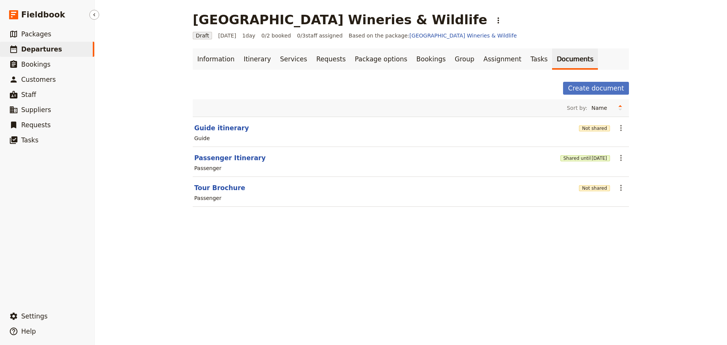
click at [52, 48] on span "Departures" at bounding box center [41, 49] width 41 height 8
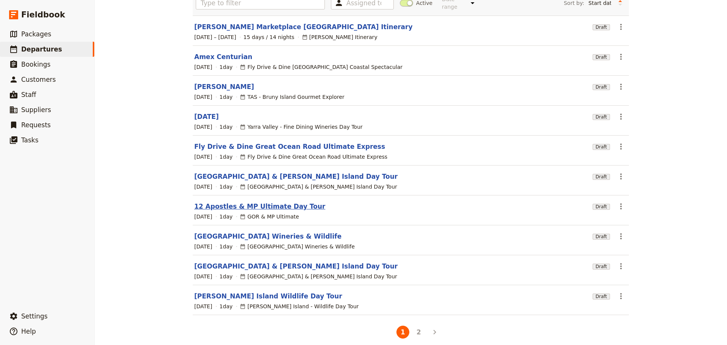
scroll to position [64, 0]
click at [416, 327] on button "2" at bounding box center [418, 331] width 13 height 13
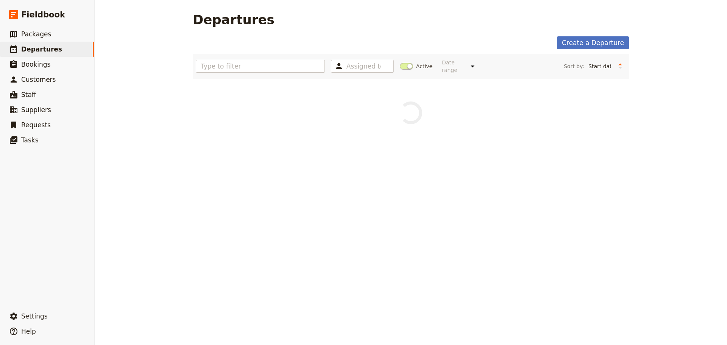
scroll to position [0, 0]
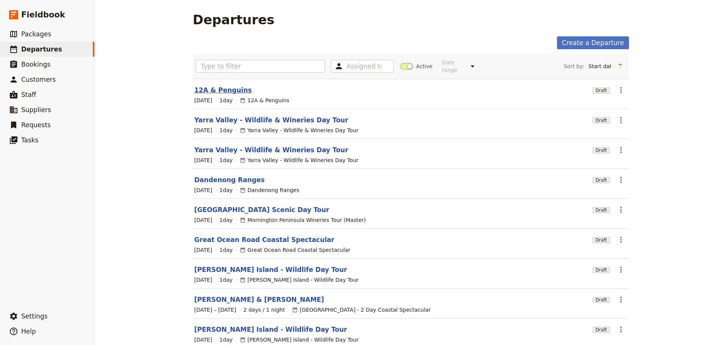
click at [215, 86] on link "12A & Penguins" at bounding box center [223, 90] width 58 height 9
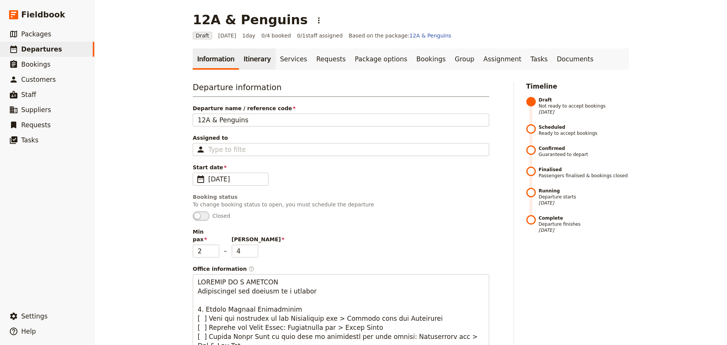
click at [243, 57] on link "Itinerary" at bounding box center [257, 58] width 36 height 21
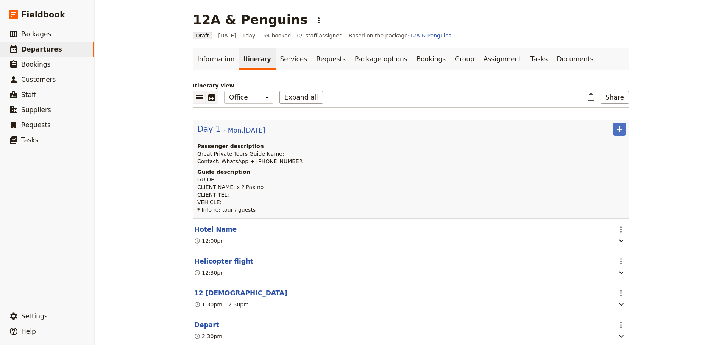
click at [212, 95] on icon "Calendar view" at bounding box center [211, 98] width 7 height 8
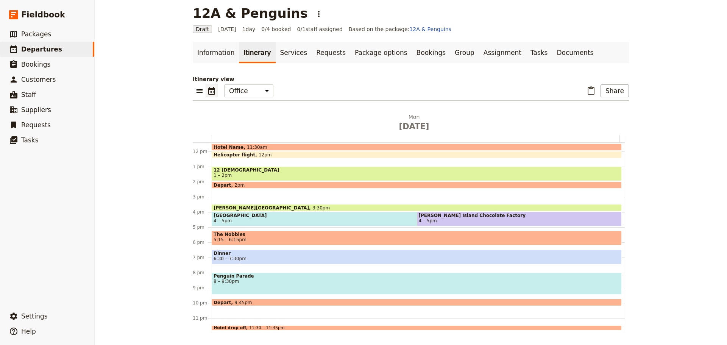
scroll to position [173, 0]
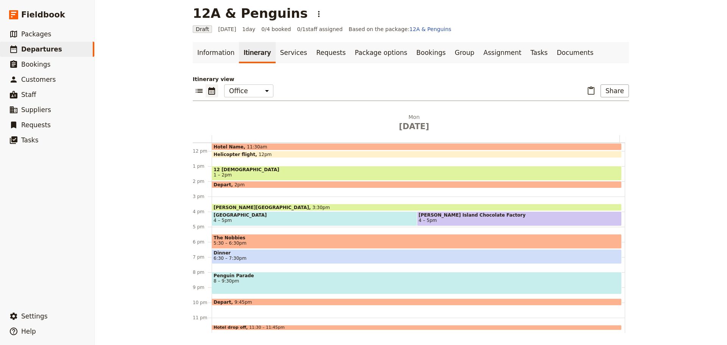
click at [266, 144] on div "Hotel Name 11:30am" at bounding box center [417, 146] width 410 height 7
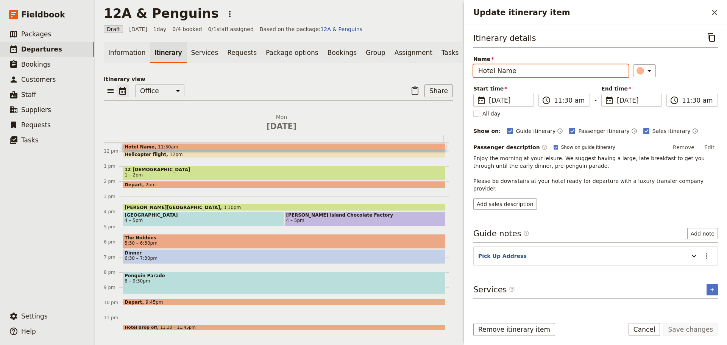
drag, startPoint x: 515, startPoint y: 69, endPoint x: 497, endPoint y: 73, distance: 18.3
click at [497, 73] on input "Hotel Name" at bounding box center [550, 70] width 155 height 13
type input "Hotel"
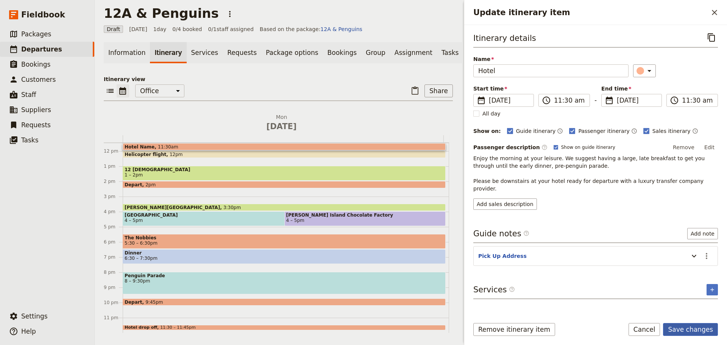
click at [684, 329] on button "Save changes" at bounding box center [690, 329] width 55 height 13
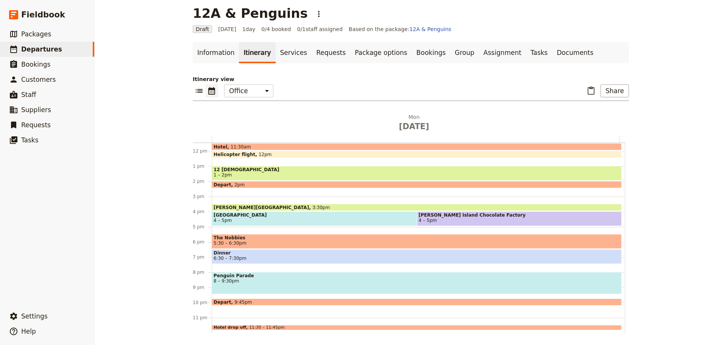
click at [312, 207] on span "3:30pm" at bounding box center [320, 207] width 17 height 5
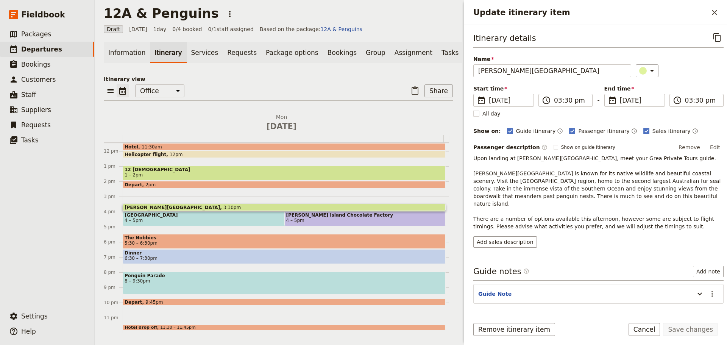
click at [709, 144] on button "Edit" at bounding box center [715, 147] width 17 height 11
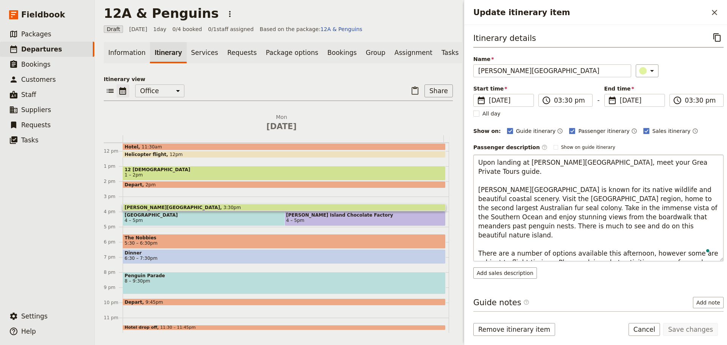
click at [630, 163] on textarea "Upon landing at [PERSON_NAME][GEOGRAPHIC_DATA], meet your Grea Private Tours gu…" at bounding box center [598, 207] width 250 height 107
type textarea "Upon landing at [PERSON_NAME][GEOGRAPHIC_DATA], meet your Great Private Tours g…"
click at [699, 330] on button "Save changes" at bounding box center [690, 329] width 55 height 13
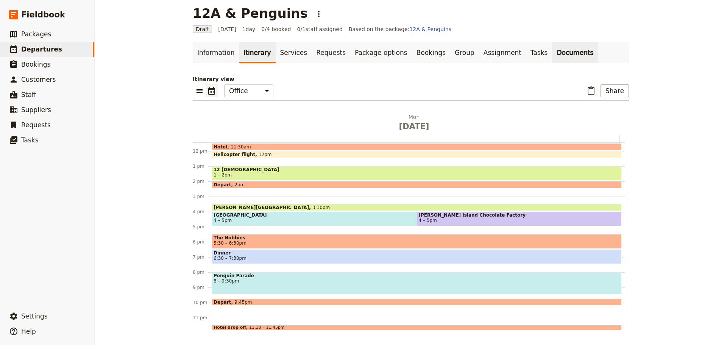
click at [552, 59] on link "Documents" at bounding box center [575, 52] width 46 height 21
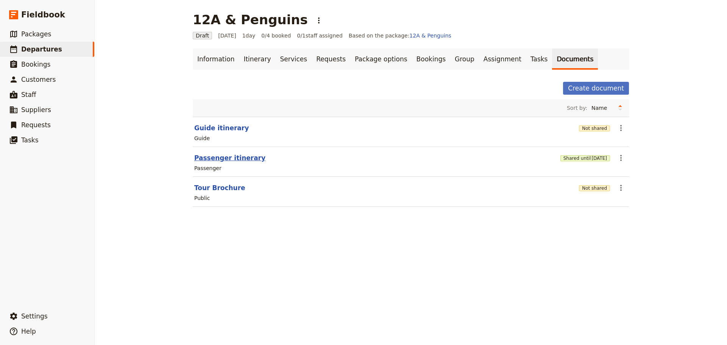
click at [209, 159] on button "Passenger itinerary" at bounding box center [229, 157] width 71 height 9
select select "PASSENGER"
select select "DEFAULT"
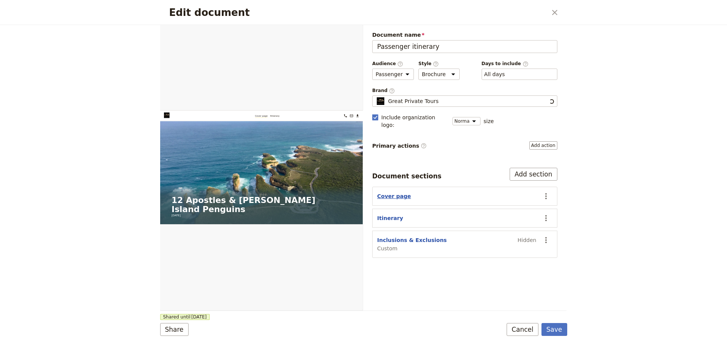
click at [397, 192] on button "Cover page" at bounding box center [394, 196] width 34 height 8
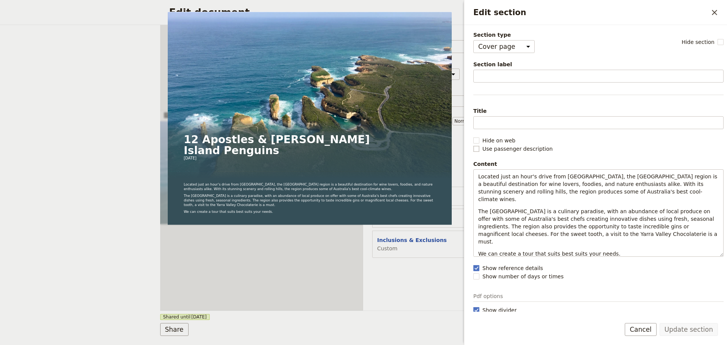
click at [476, 149] on rect "Edit section" at bounding box center [476, 149] width 6 height 6
click at [473, 145] on input "Use passenger description" at bounding box center [473, 145] width 0 height 0
checkbox input "true"
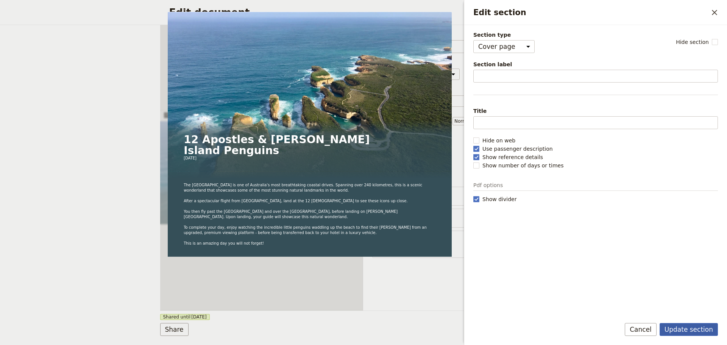
click at [701, 329] on button "Update section" at bounding box center [689, 329] width 58 height 13
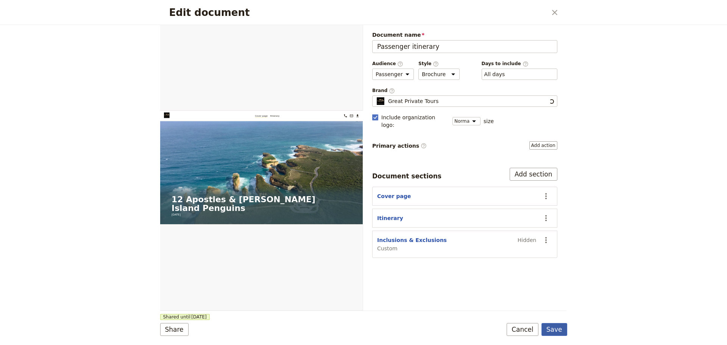
click at [545, 331] on button "Save" at bounding box center [554, 329] width 26 height 13
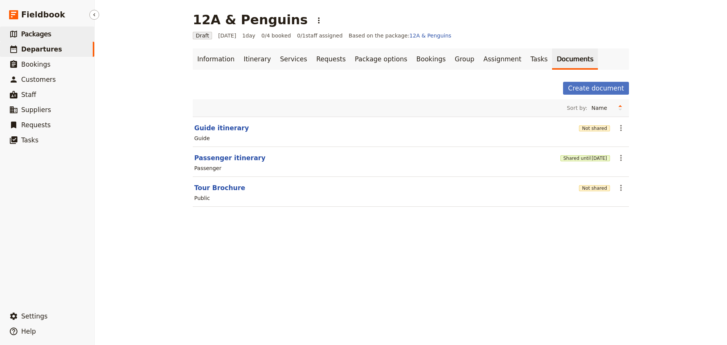
click at [62, 38] on link "​ Packages" at bounding box center [47, 34] width 94 height 15
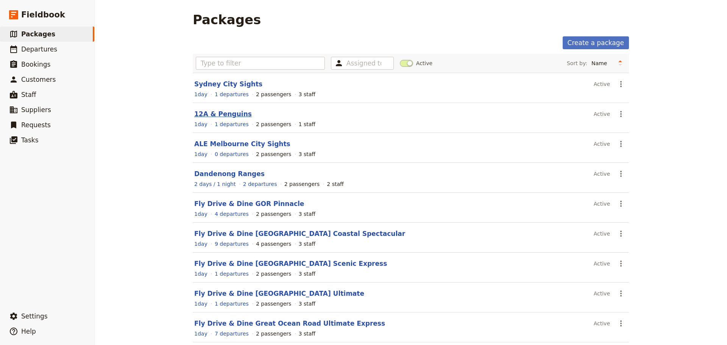
click at [219, 113] on link "12A & Penguins" at bounding box center [223, 114] width 58 height 8
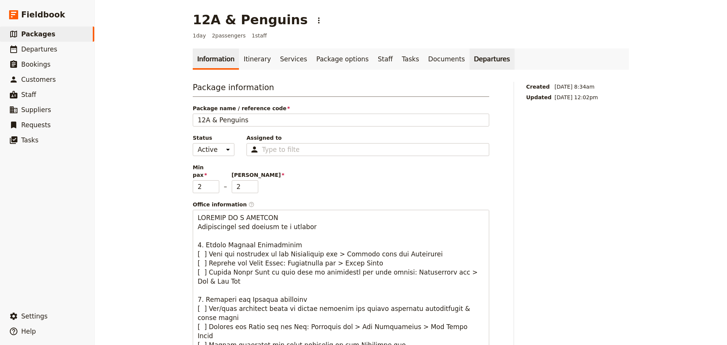
click at [470, 64] on link "Departures" at bounding box center [492, 58] width 45 height 21
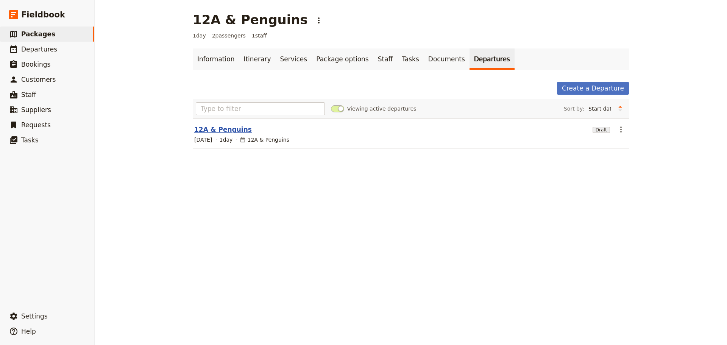
click at [219, 131] on link "12A & Penguins" at bounding box center [223, 129] width 58 height 9
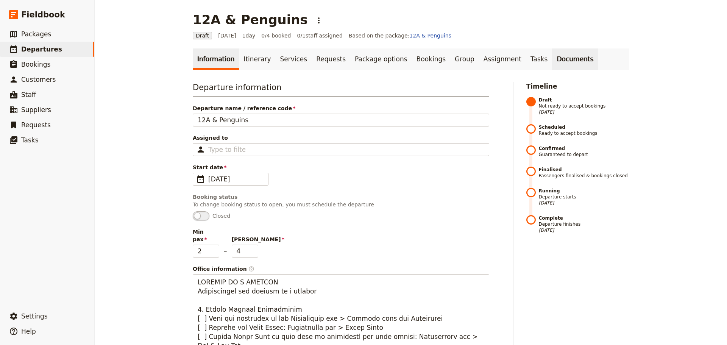
click at [552, 52] on link "Documents" at bounding box center [575, 58] width 46 height 21
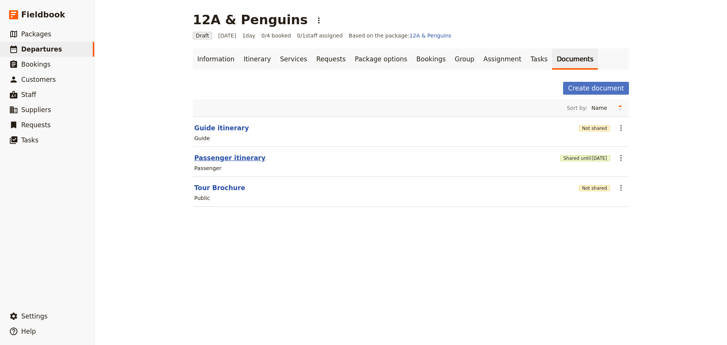
click at [235, 160] on button "Passenger itinerary" at bounding box center [229, 157] width 71 height 9
select select "PASSENGER"
select select "DEFAULT"
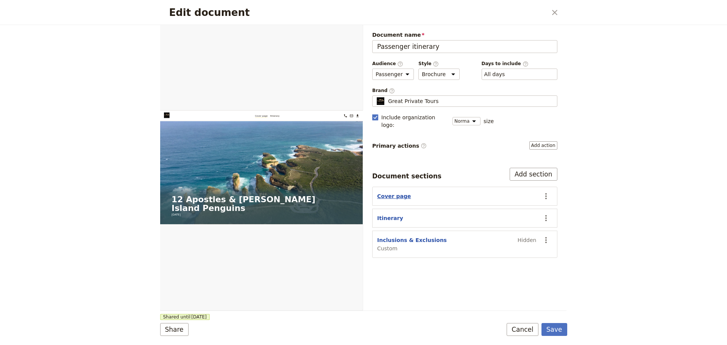
click at [387, 192] on button "Cover page" at bounding box center [394, 196] width 34 height 8
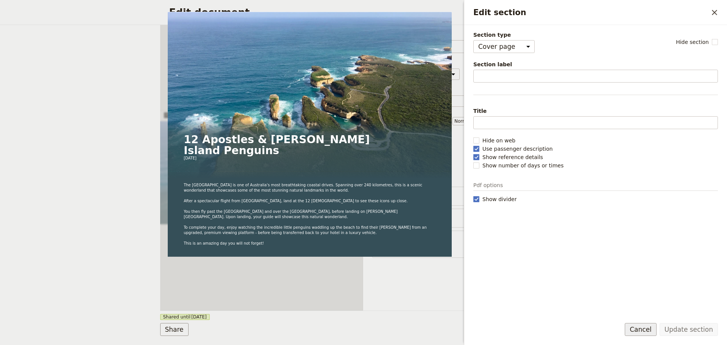
click at [647, 332] on button "Cancel" at bounding box center [641, 329] width 32 height 13
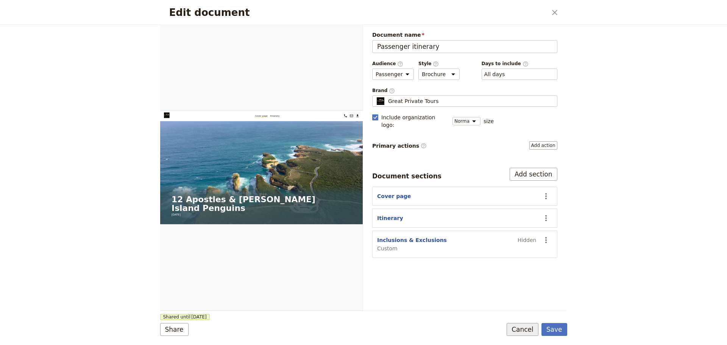
click at [534, 327] on button "Cancel" at bounding box center [523, 329] width 32 height 13
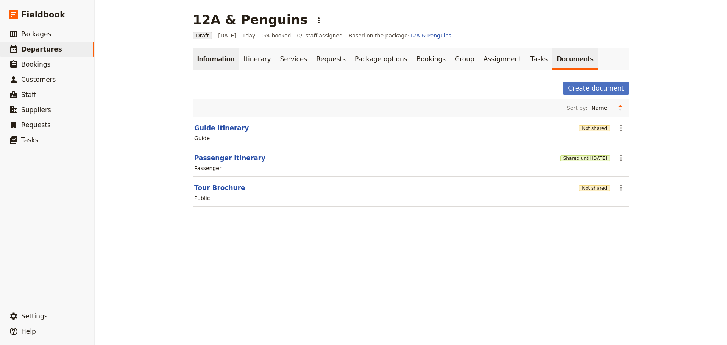
click at [214, 64] on link "Information" at bounding box center [216, 58] width 46 height 21
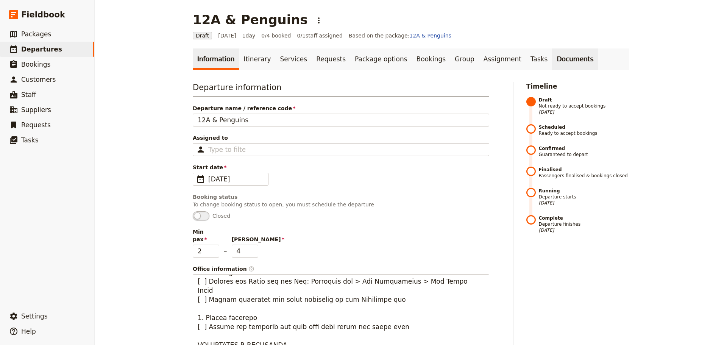
click at [552, 59] on link "Documents" at bounding box center [575, 58] width 46 height 21
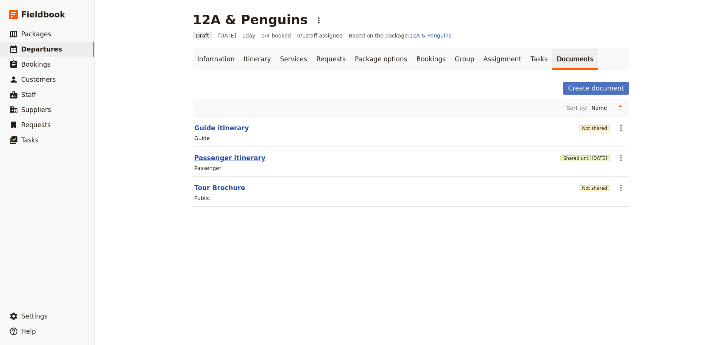
click at [235, 158] on button "Passenger itinerary" at bounding box center [229, 157] width 71 height 9
select select "PASSENGER"
select select "DEFAULT"
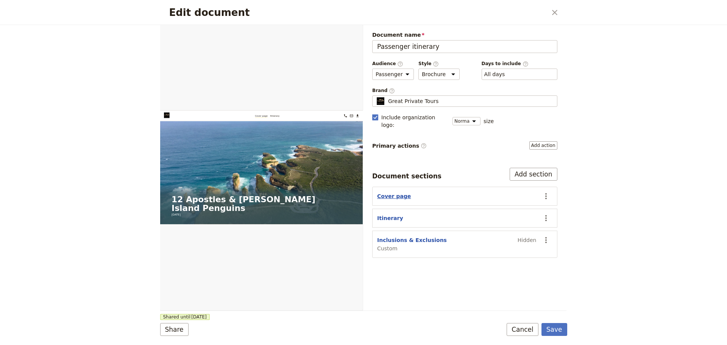
click at [385, 192] on button "Cover page" at bounding box center [394, 196] width 34 height 8
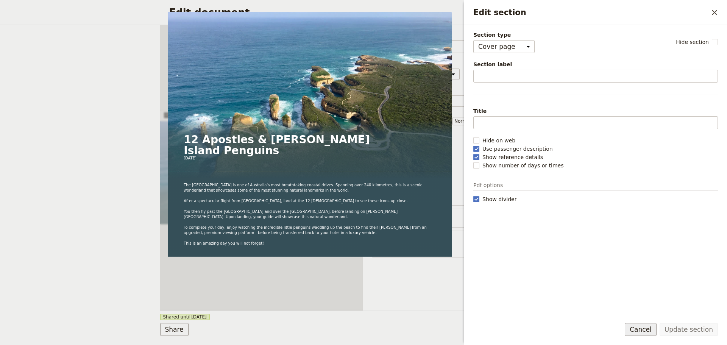
click at [645, 326] on button "Cancel" at bounding box center [641, 329] width 32 height 13
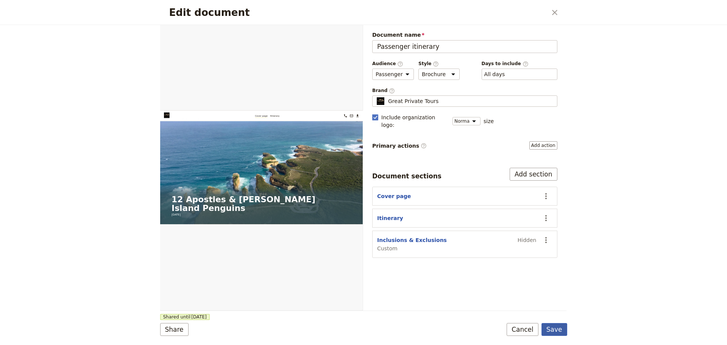
click at [560, 332] on button "Save" at bounding box center [554, 329] width 26 height 13
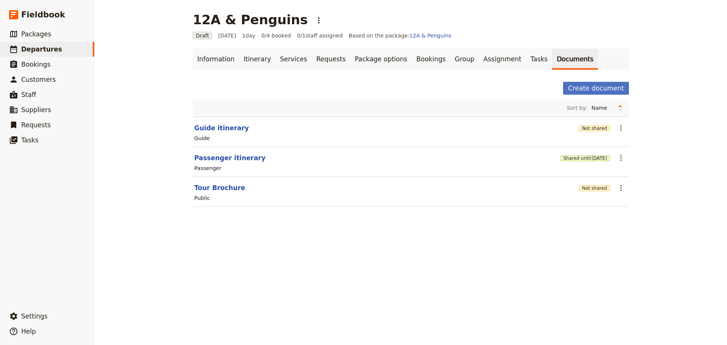
click at [610, 161] on section "Passenger itinerary Shared until [DATE] ​ Passenger" at bounding box center [411, 162] width 436 height 30
click at [620, 158] on icon "Actions" at bounding box center [621, 158] width 2 height 6
click at [619, 176] on span "Share" at bounding box center [624, 175] width 15 height 8
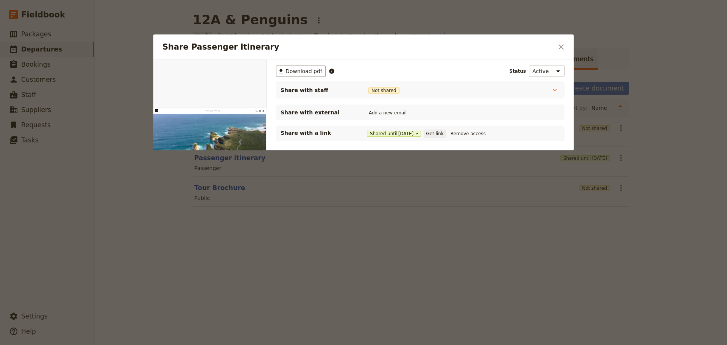
click at [438, 134] on button "Get link" at bounding box center [434, 133] width 21 height 8
click at [562, 48] on icon "Close dialog" at bounding box center [561, 46] width 9 height 9
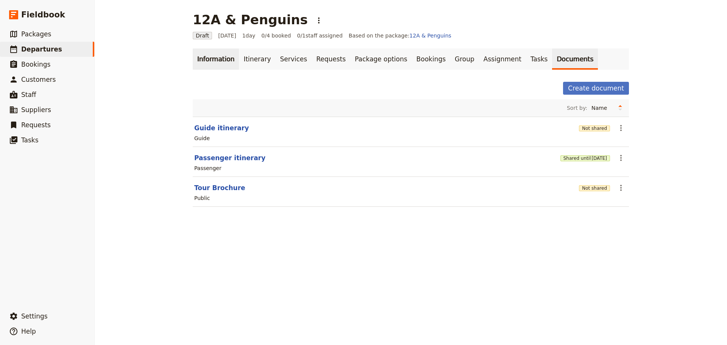
click at [215, 61] on link "Information" at bounding box center [216, 58] width 46 height 21
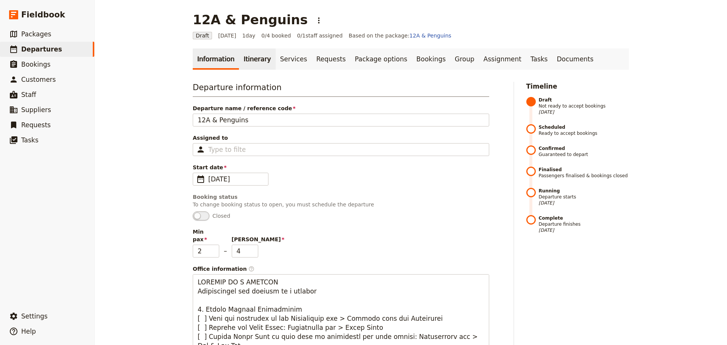
click at [253, 58] on link "Itinerary" at bounding box center [257, 58] width 36 height 21
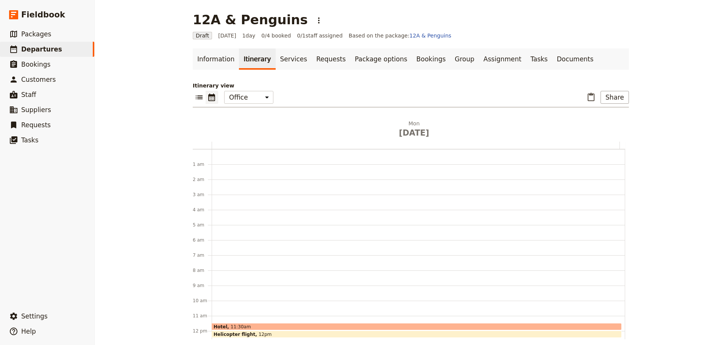
scroll to position [98, 0]
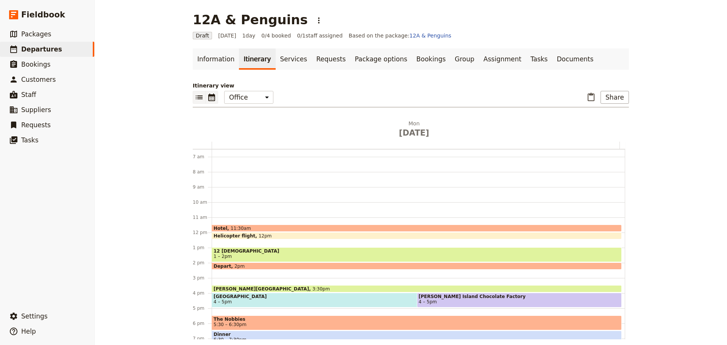
click at [198, 95] on icon "List view" at bounding box center [199, 97] width 9 height 9
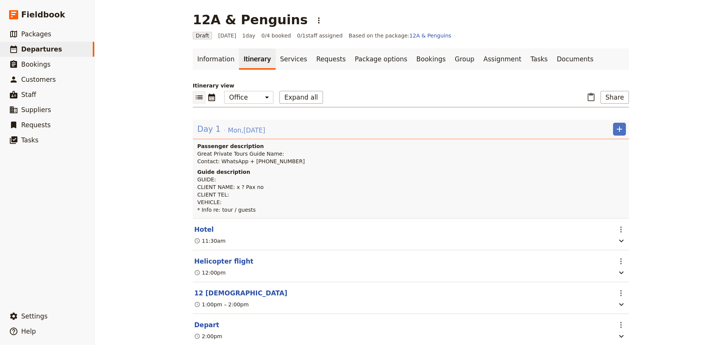
click at [251, 128] on span "[DATE]" at bounding box center [246, 130] width 37 height 9
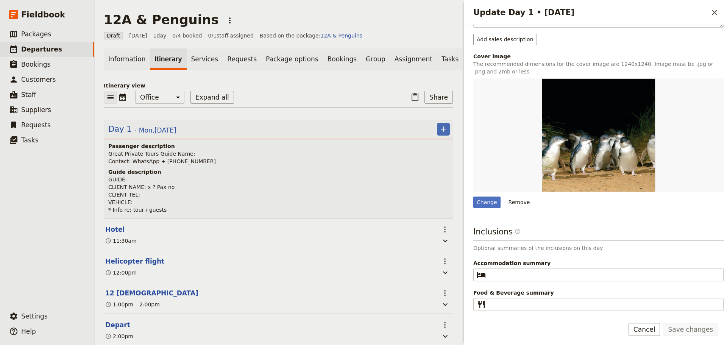
scroll to position [0, 0]
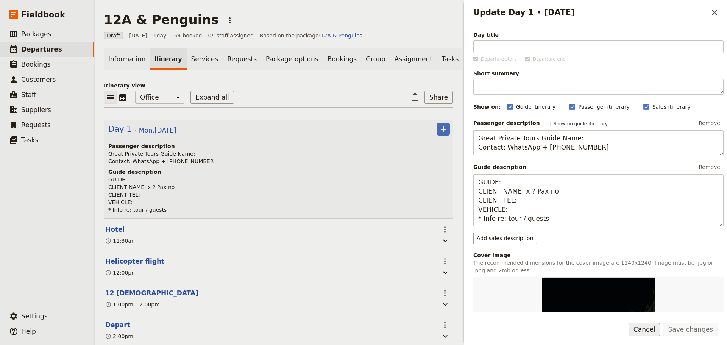
click at [651, 328] on button "Cancel" at bounding box center [645, 329] width 32 height 13
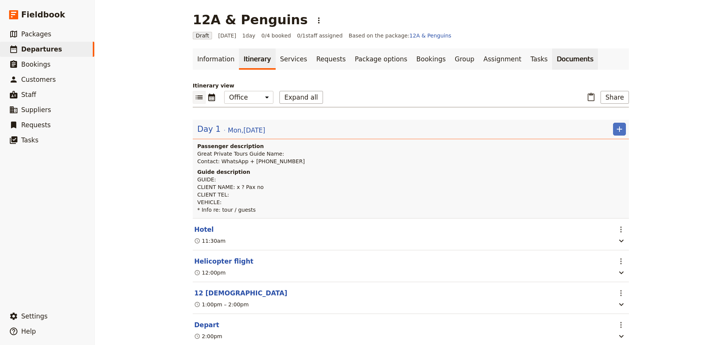
click at [552, 58] on link "Documents" at bounding box center [575, 58] width 46 height 21
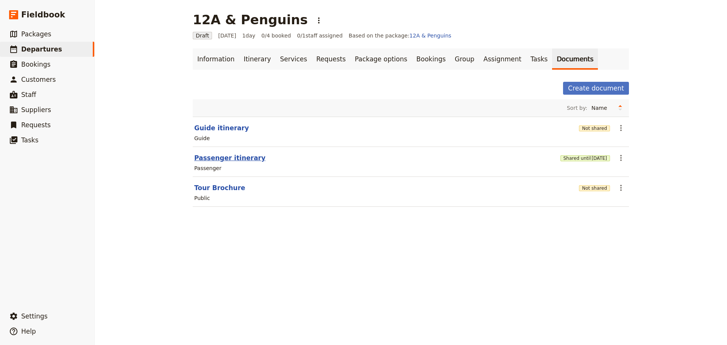
click at [217, 156] on button "Passenger itinerary" at bounding box center [229, 157] width 71 height 9
select select "PASSENGER"
select select "DEFAULT"
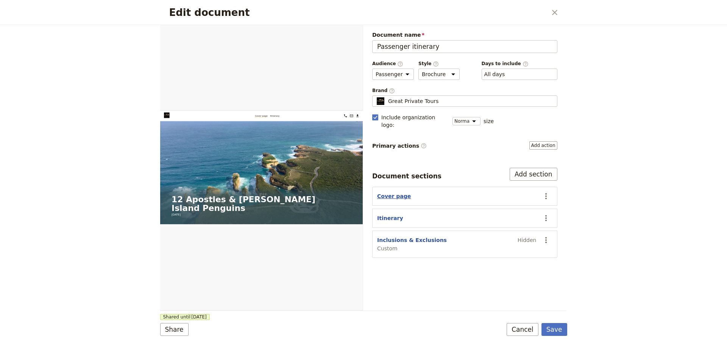
click at [394, 192] on button "Cover page" at bounding box center [394, 196] width 34 height 8
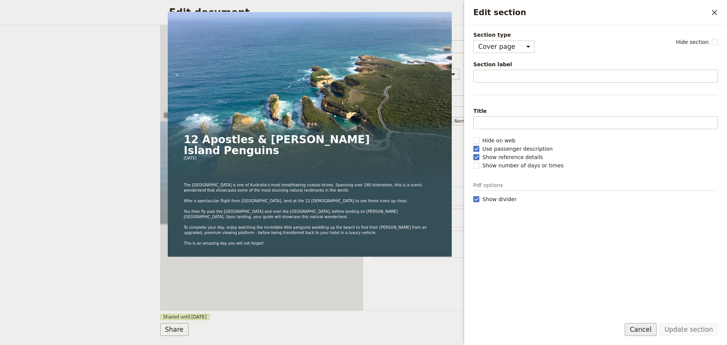
click at [651, 329] on button "Cancel" at bounding box center [641, 329] width 32 height 13
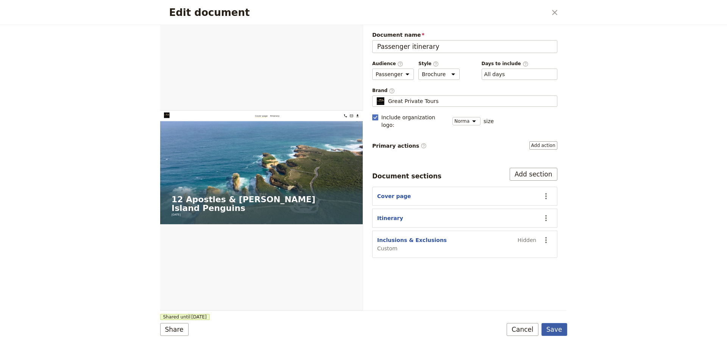
click at [558, 332] on button "Save" at bounding box center [554, 329] width 26 height 13
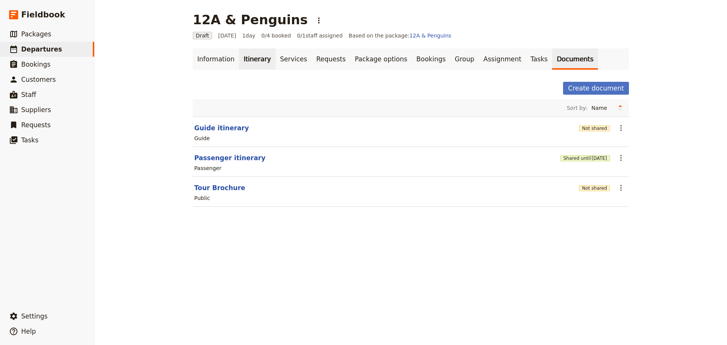
click at [245, 58] on link "Itinerary" at bounding box center [257, 58] width 36 height 21
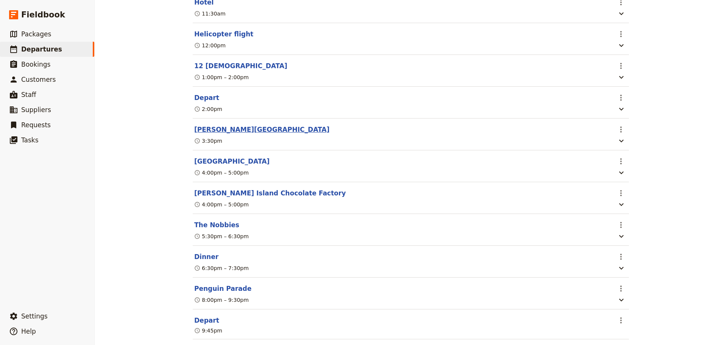
click at [207, 133] on button "[PERSON_NAME][GEOGRAPHIC_DATA]" at bounding box center [261, 129] width 135 height 9
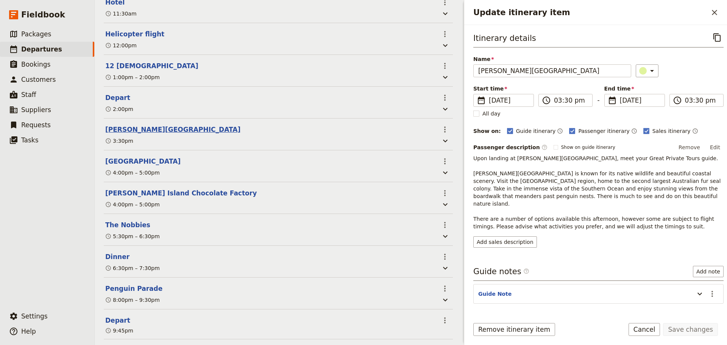
scroll to position [231, 0]
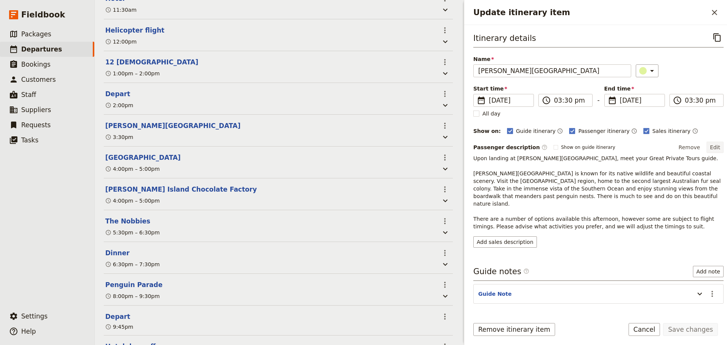
click at [710, 145] on button "Edit" at bounding box center [715, 147] width 17 height 11
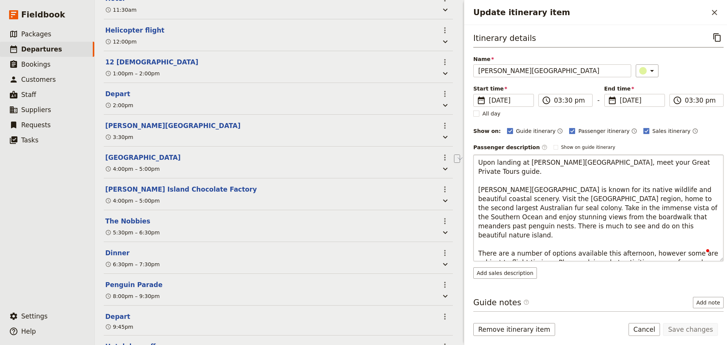
drag, startPoint x: 607, startPoint y: 245, endPoint x: 567, endPoint y: 246, distance: 40.5
click at [567, 246] on textarea "Upon landing at [PERSON_NAME][GEOGRAPHIC_DATA], meet your Great Private Tours g…" at bounding box center [598, 207] width 250 height 107
click at [652, 251] on textarea "Upon landing at [PERSON_NAME][GEOGRAPHIC_DATA], meet your Great Private Tours g…" at bounding box center [598, 207] width 250 height 107
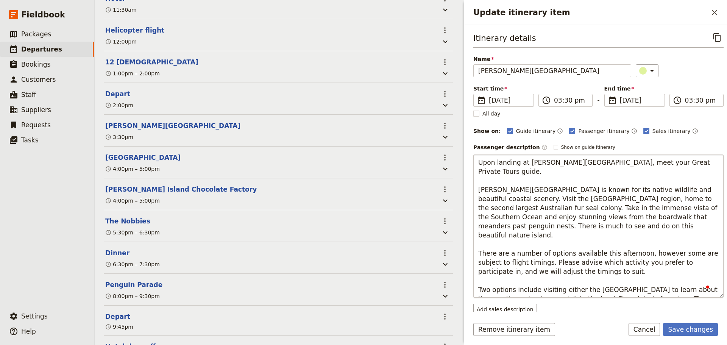
scroll to position [38, 0]
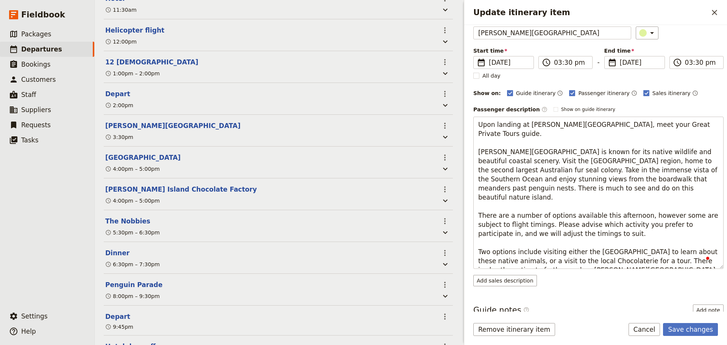
type textarea "Upon landing at [PERSON_NAME][GEOGRAPHIC_DATA], meet your Great Private Tours g…"
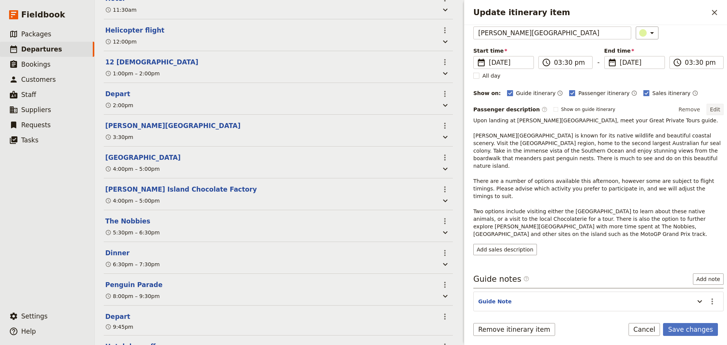
click at [707, 109] on button "Edit" at bounding box center [715, 109] width 17 height 11
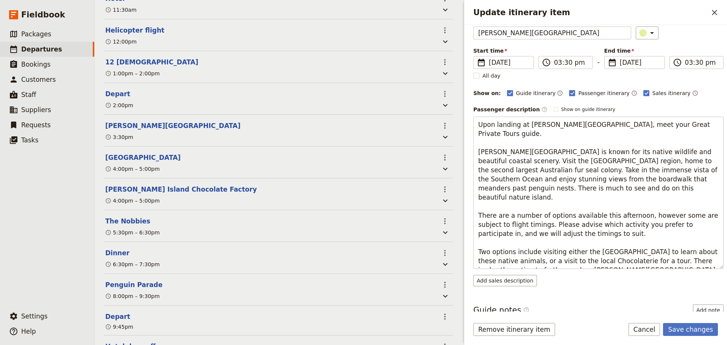
scroll to position [0, 0]
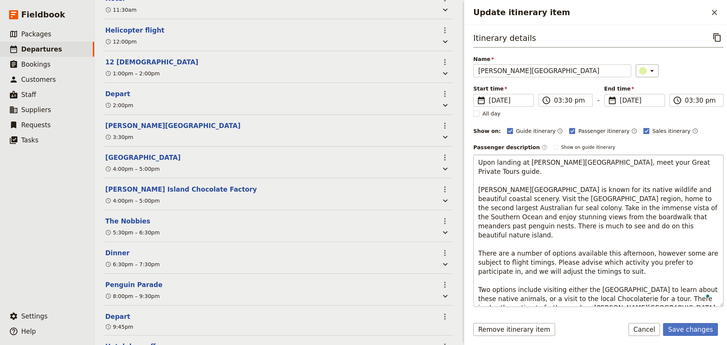
click at [613, 299] on textarea "Upon landing at [PERSON_NAME][GEOGRAPHIC_DATA], meet your Great Private Tours g…" at bounding box center [598, 230] width 250 height 152
